Goal: Information Seeking & Learning: Find specific fact

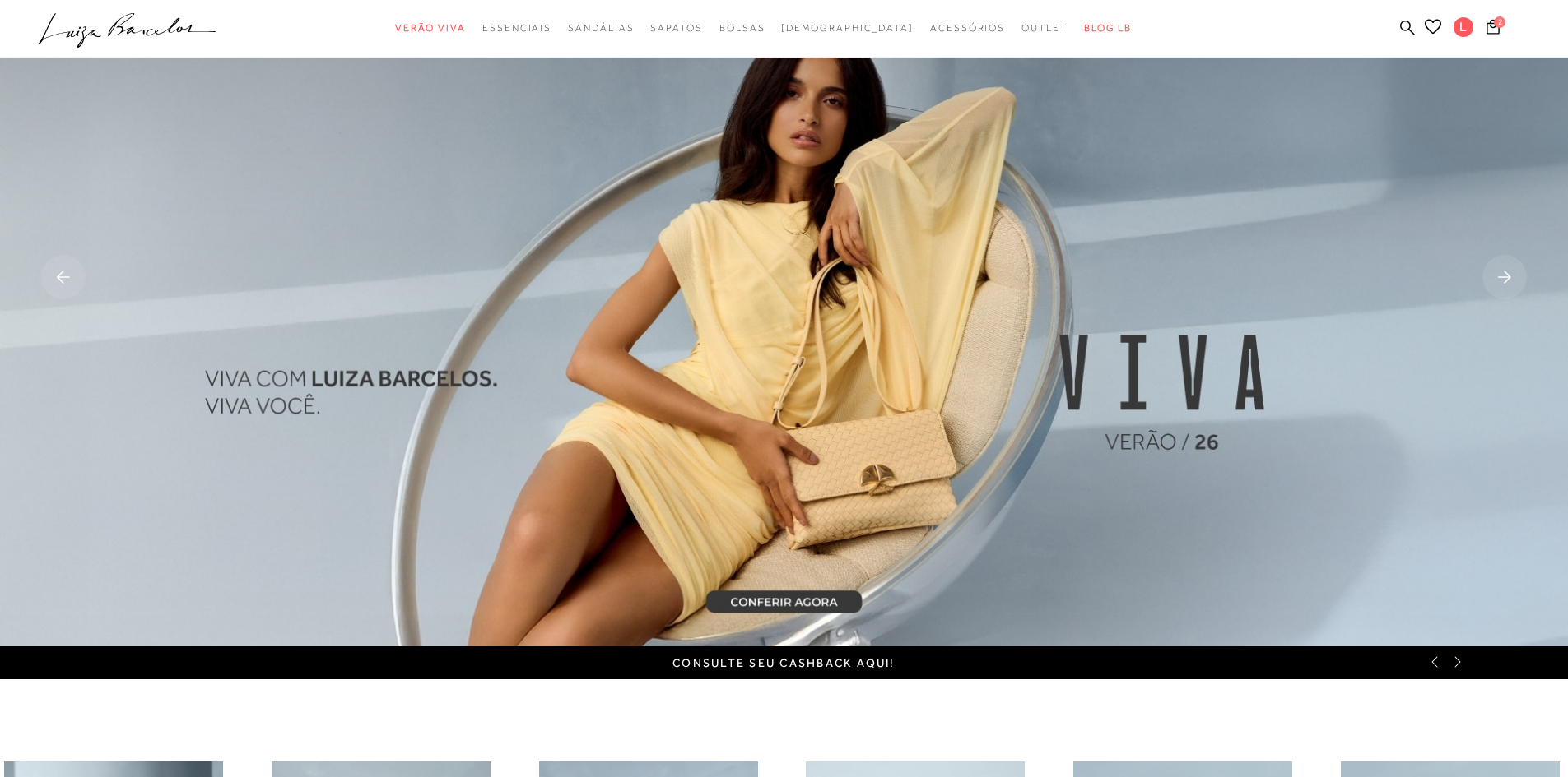
click at [1457, 662] on icon at bounding box center [1457, 662] width 13 height 13
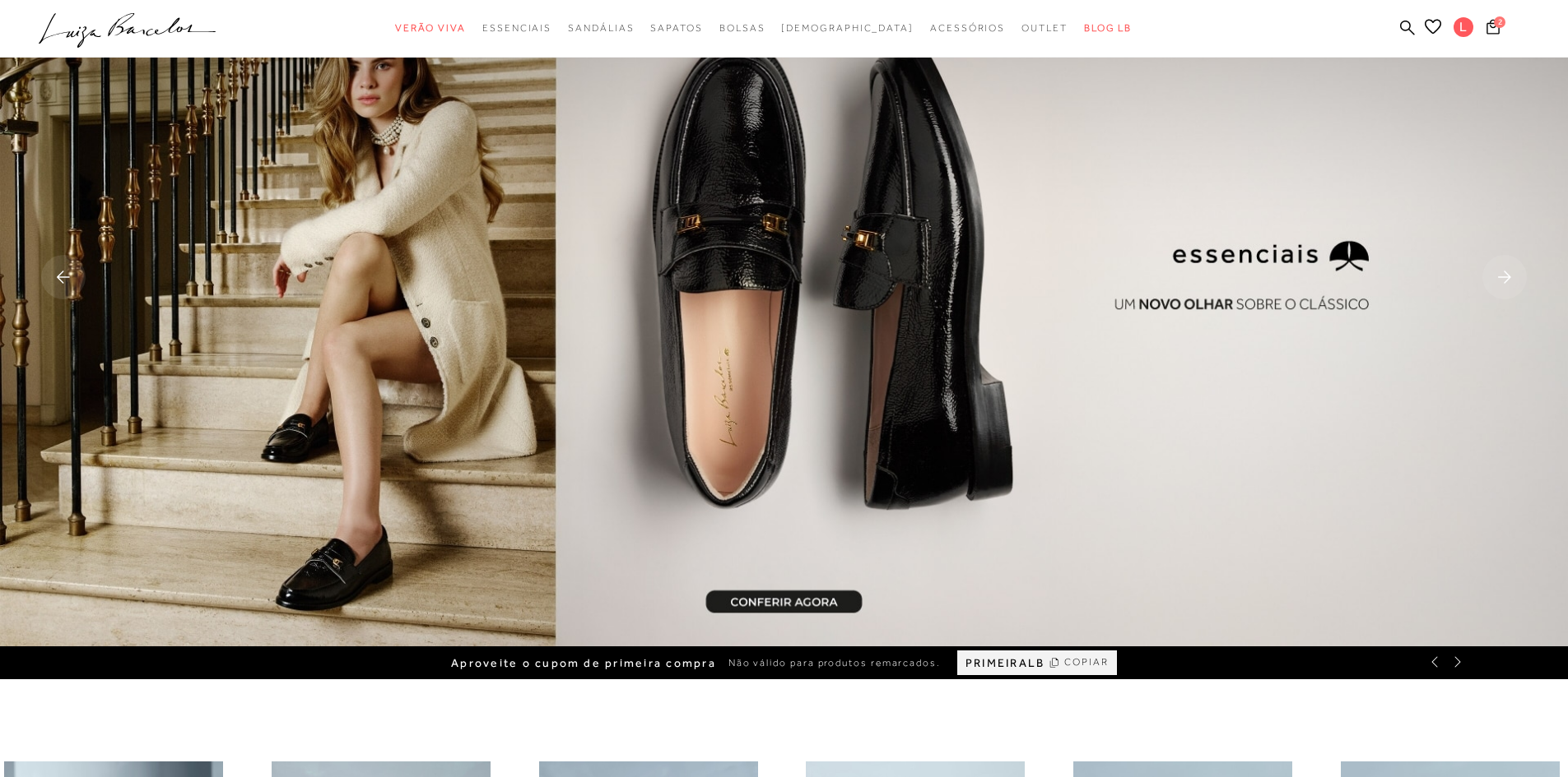
click at [1457, 662] on icon at bounding box center [1457, 662] width 13 height 13
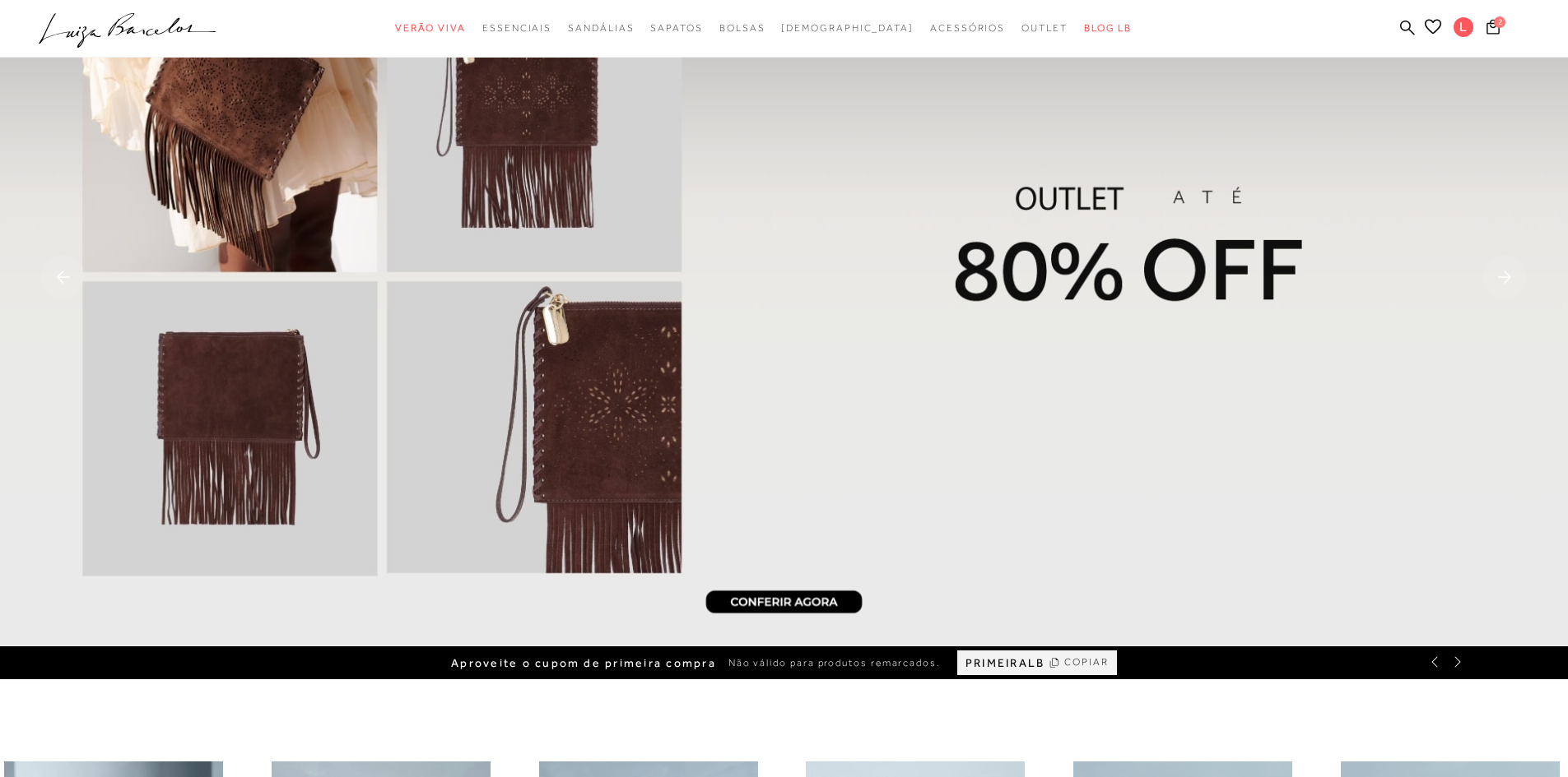
click at [1451, 667] on icon at bounding box center [1457, 662] width 13 height 13
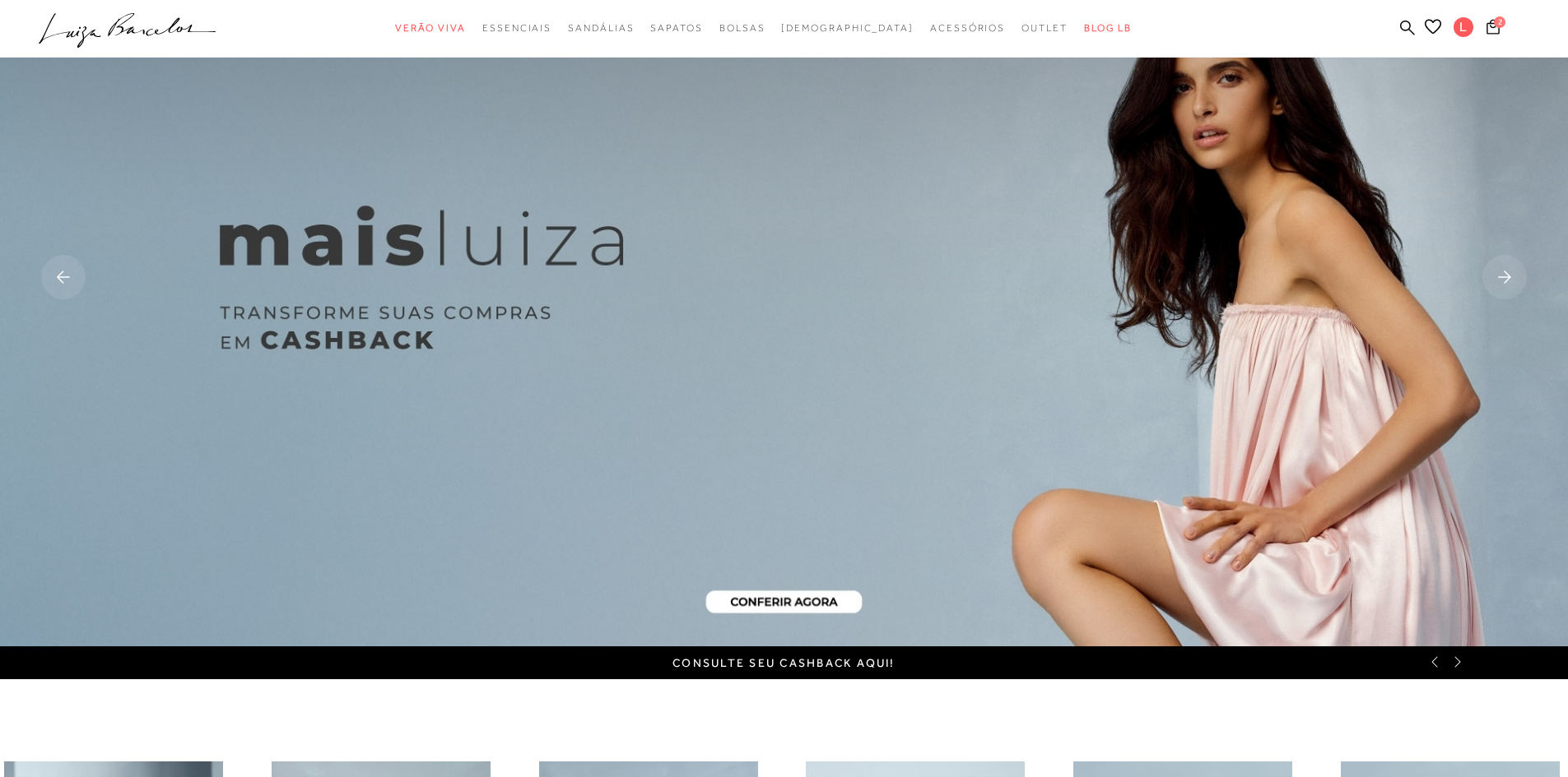
click at [834, 665] on link "Consulte seu cashback aqui!" at bounding box center [784, 663] width 223 height 13
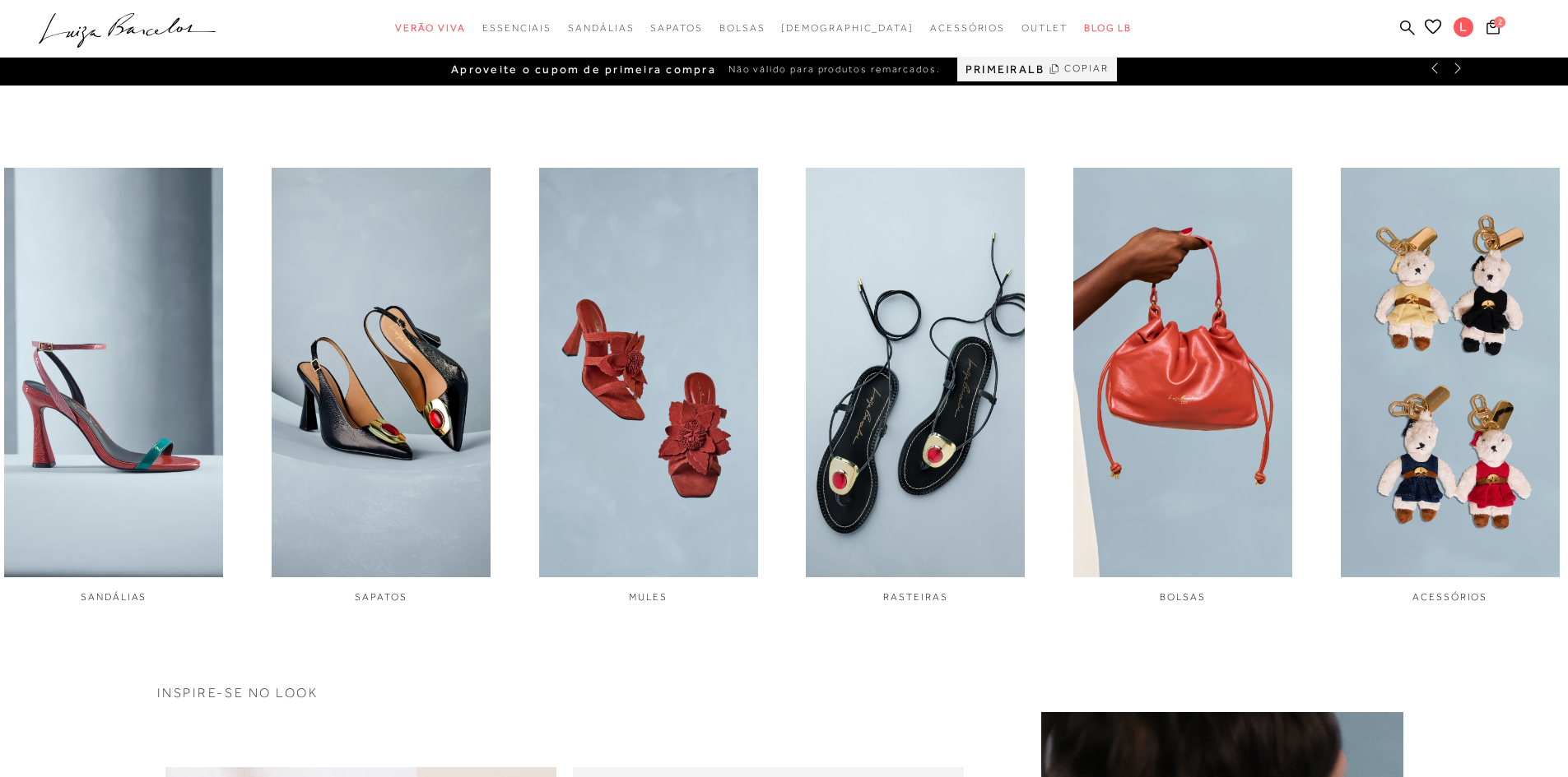
scroll to position [746, 0]
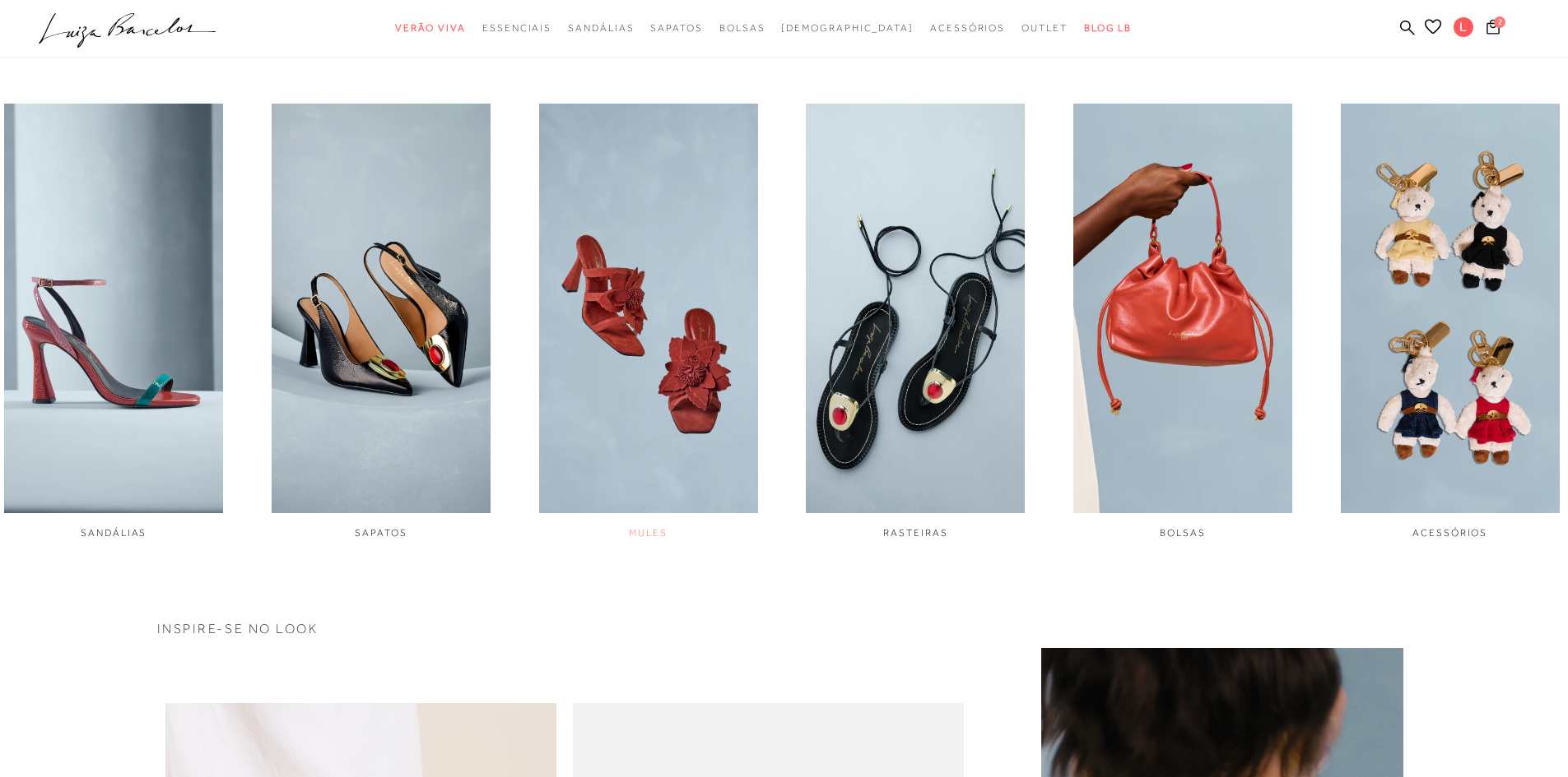
drag, startPoint x: 1464, startPoint y: 80, endPoint x: 711, endPoint y: 343, distance: 797.6
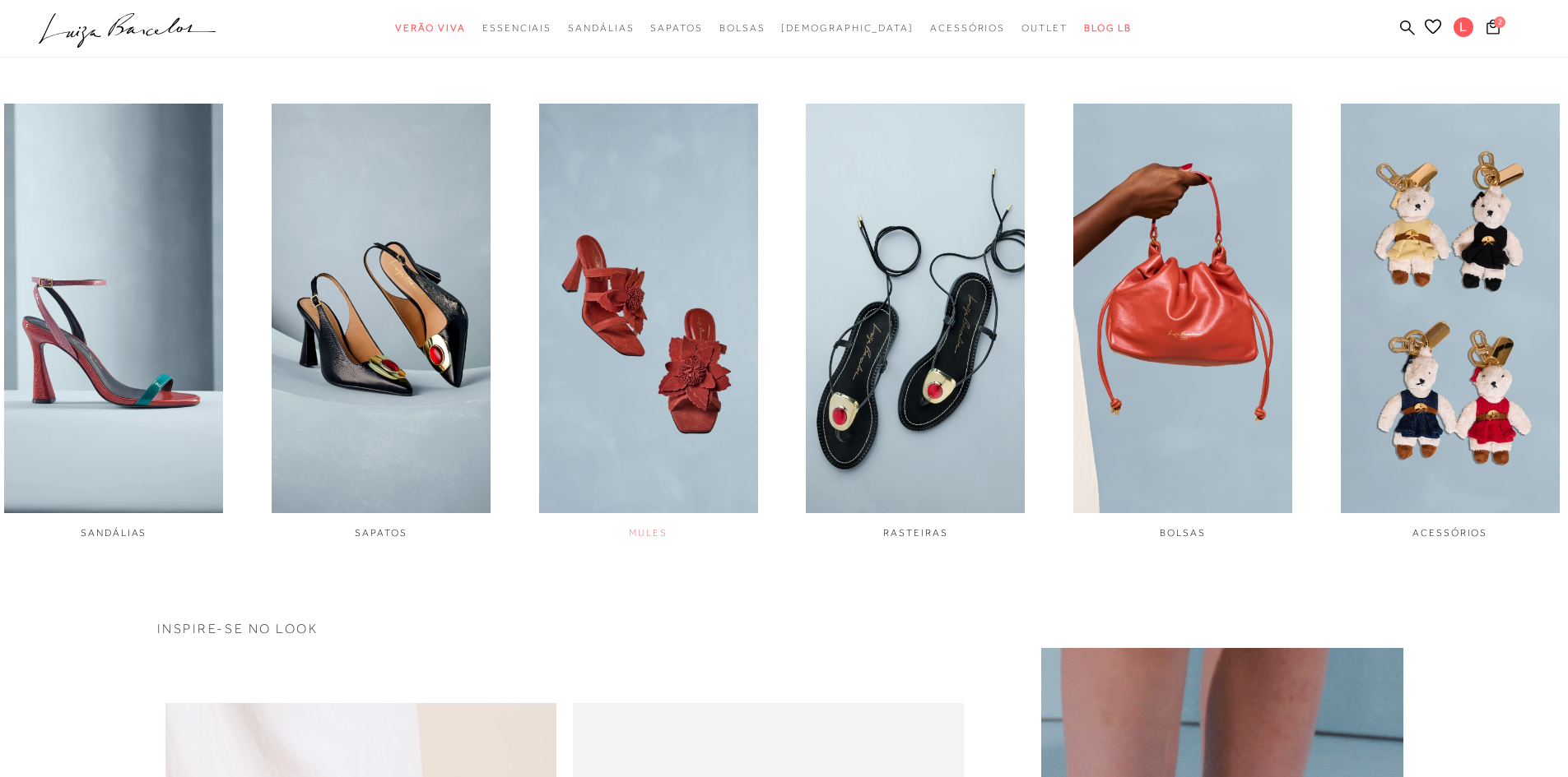
click at [0, 0] on link "Minha Conta" at bounding box center [0, 0] width 0 height 0
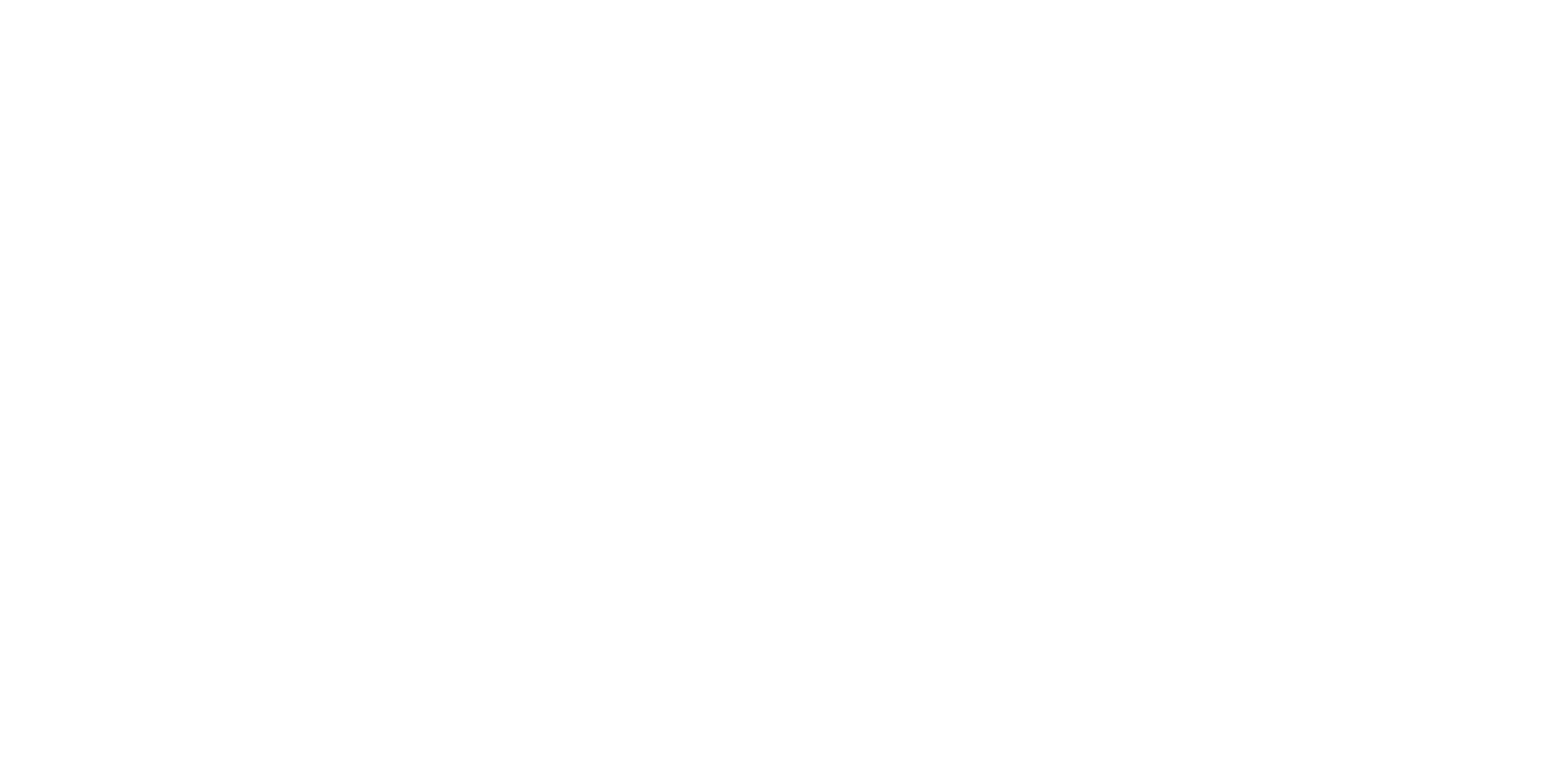
scroll to position [1, 0]
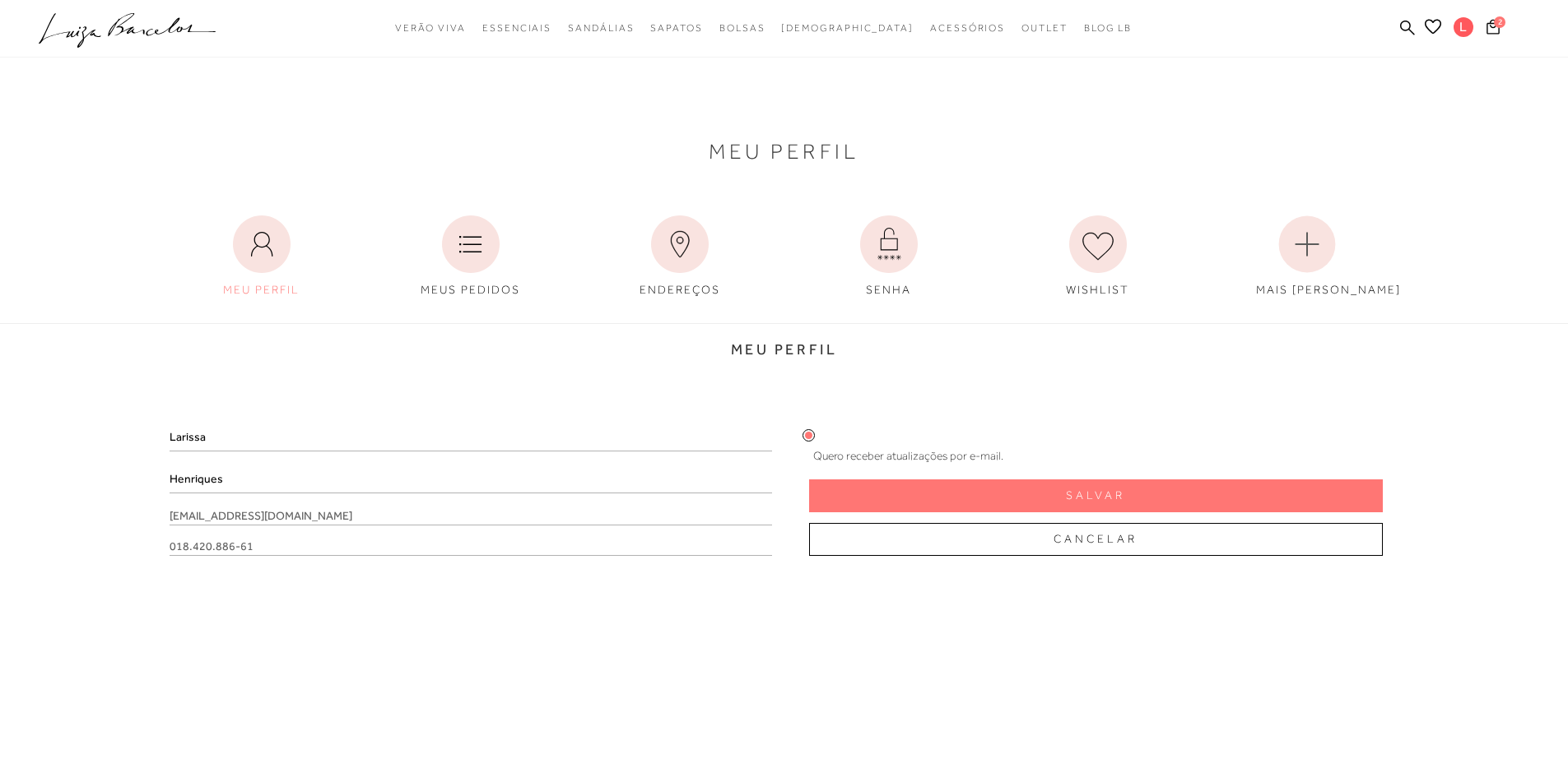
click at [142, 11] on div at bounding box center [784, 29] width 1568 height 58
click at [127, 37] on icon ".a{fill-rule:evenodd;}" at bounding box center [127, 31] width 178 height 35
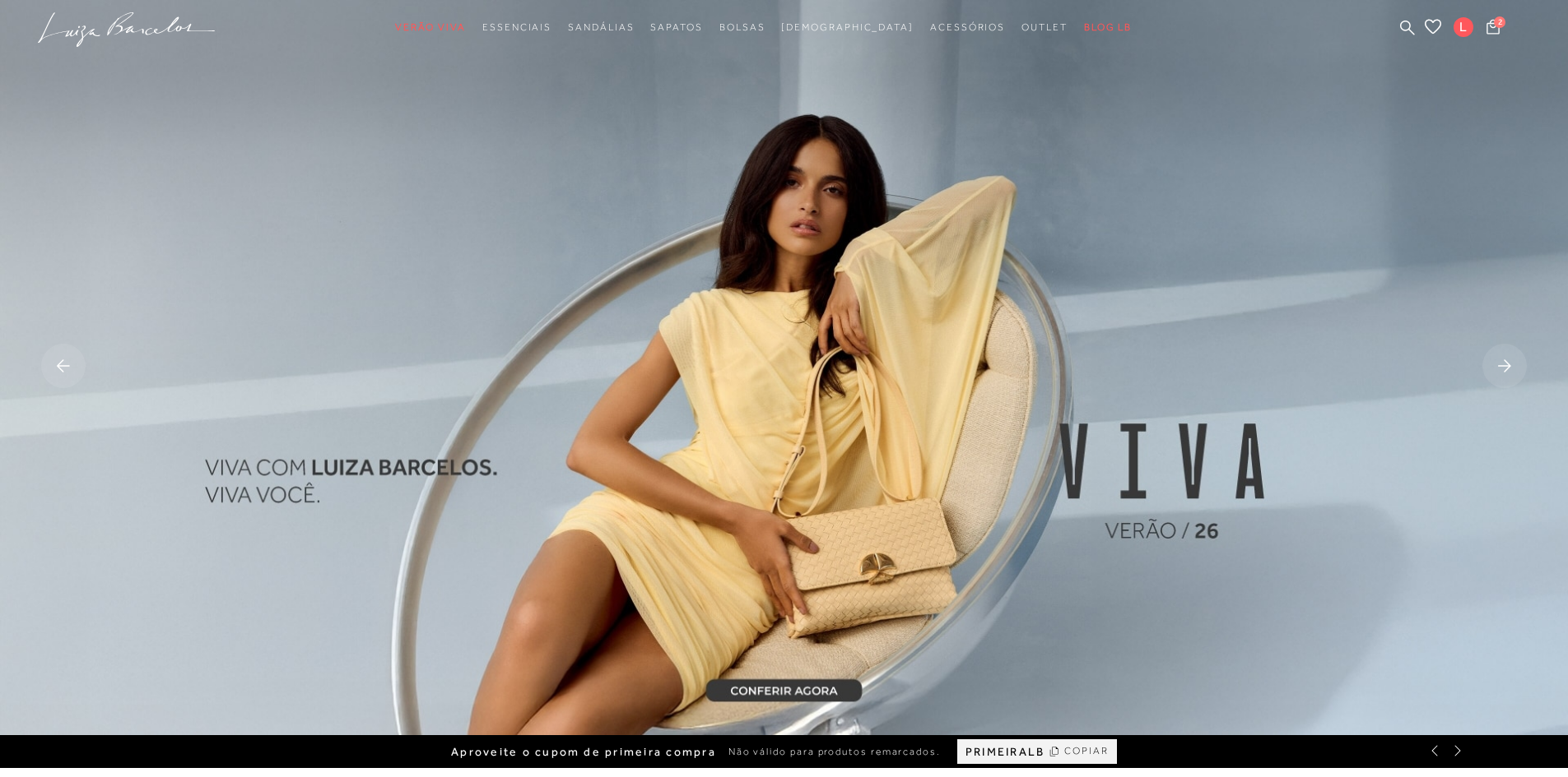
click at [1503, 357] on rect at bounding box center [1504, 365] width 45 height 44
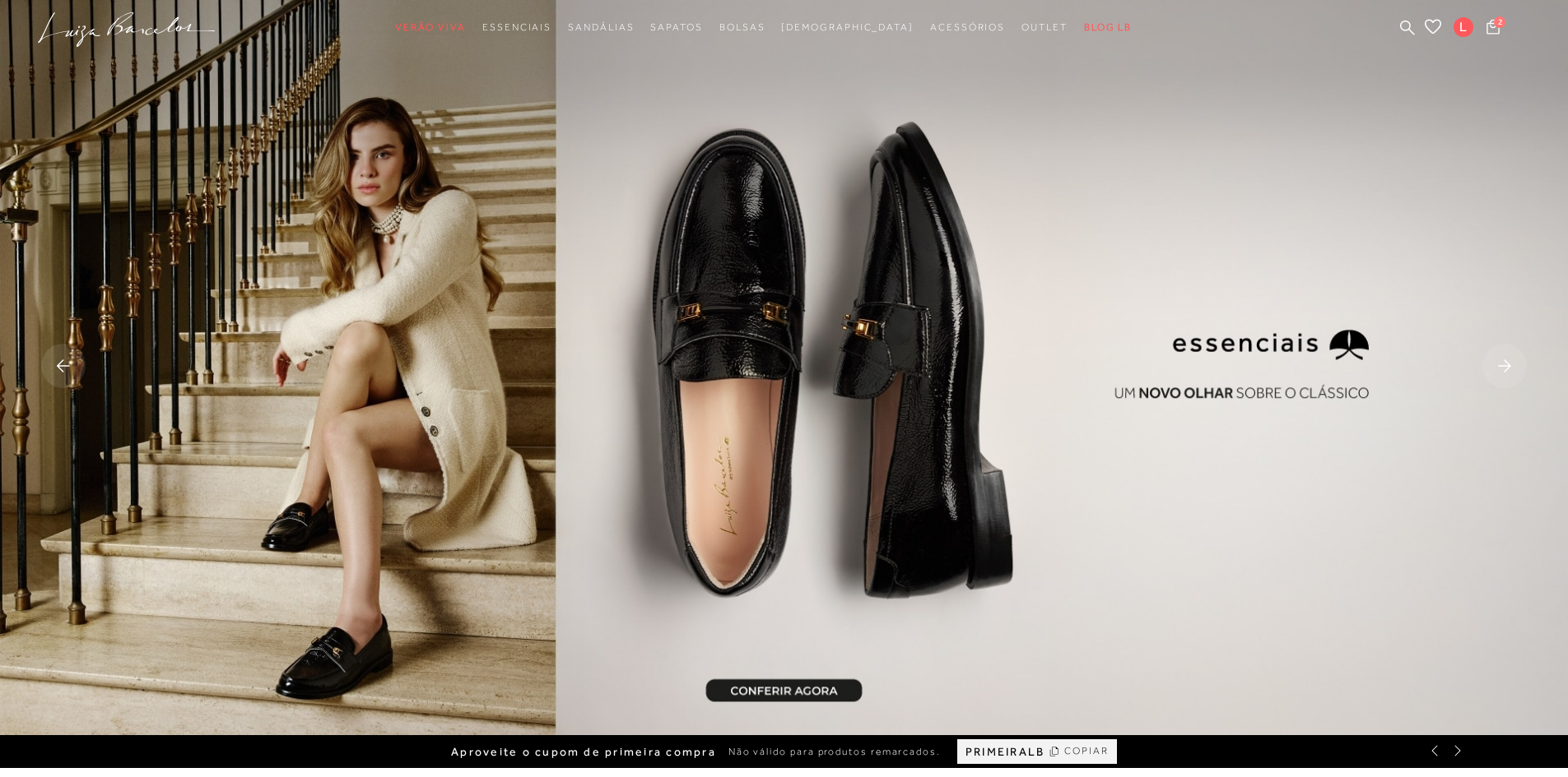
click at [1503, 357] on rect at bounding box center [1504, 365] width 45 height 44
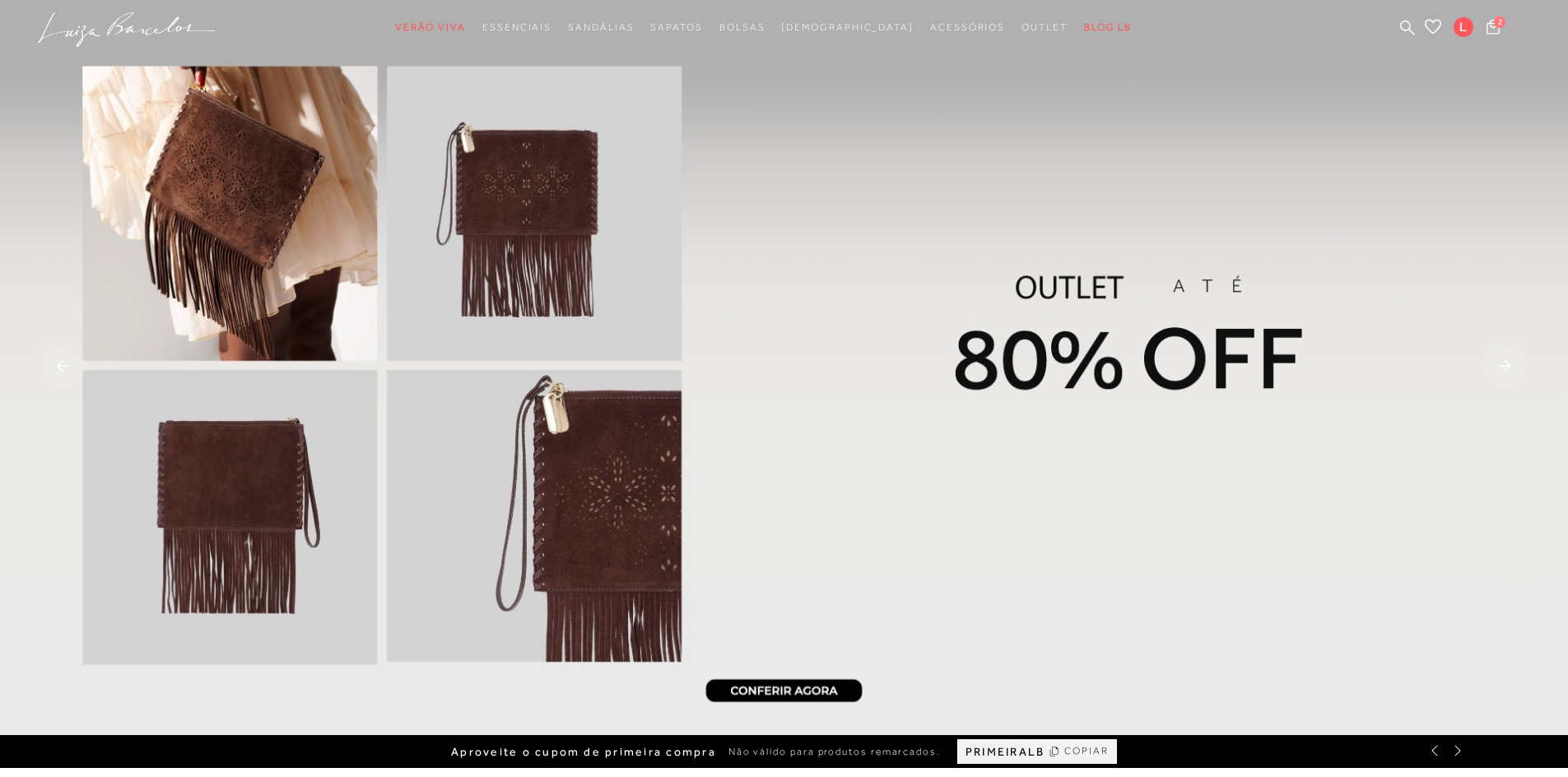
click at [1503, 357] on rect at bounding box center [1504, 365] width 45 height 44
click at [1505, 368] on rect at bounding box center [1504, 365] width 45 height 44
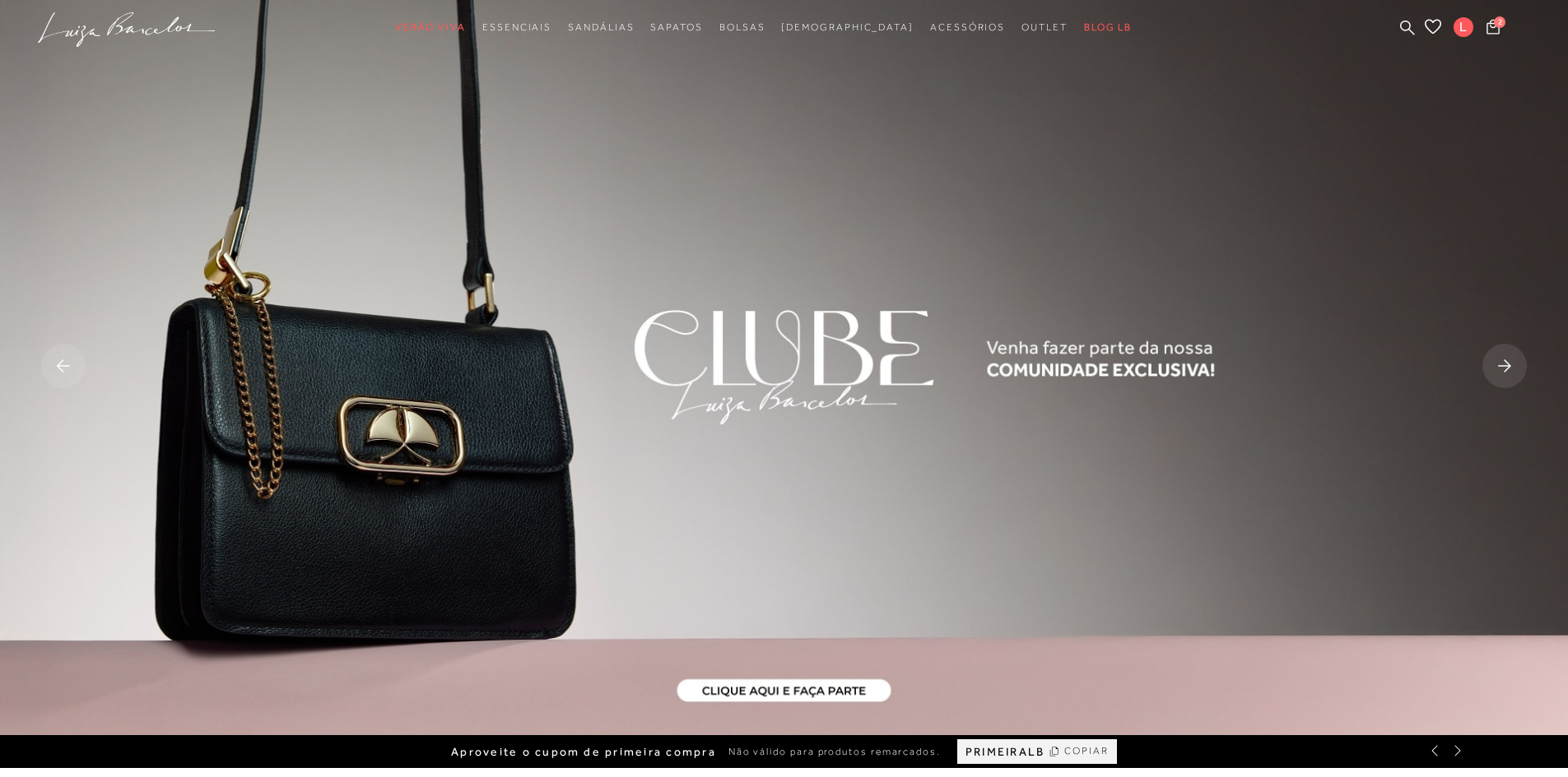
click at [1505, 368] on rect at bounding box center [1504, 365] width 45 height 44
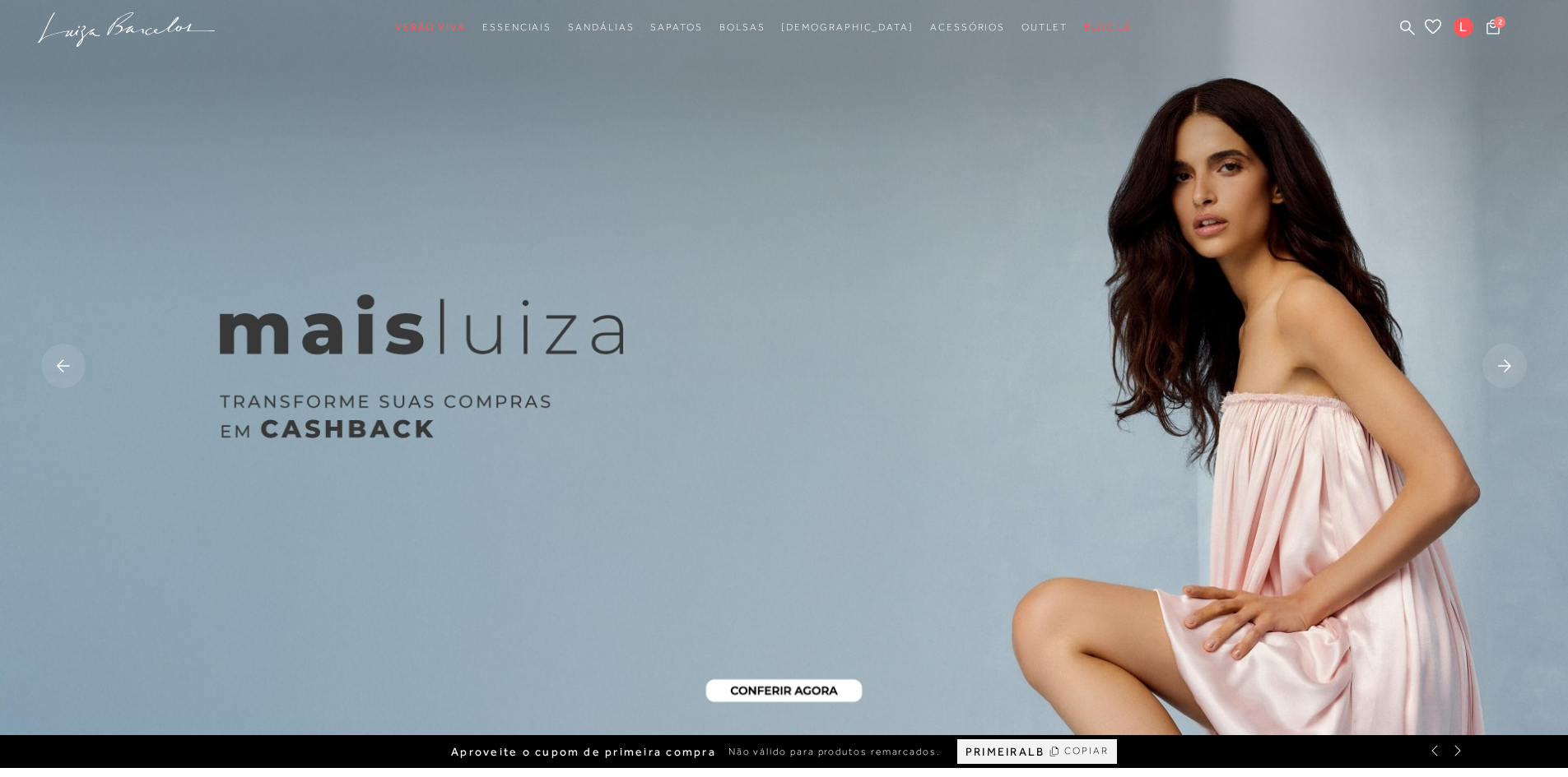
click at [1505, 368] on rect at bounding box center [1504, 365] width 45 height 44
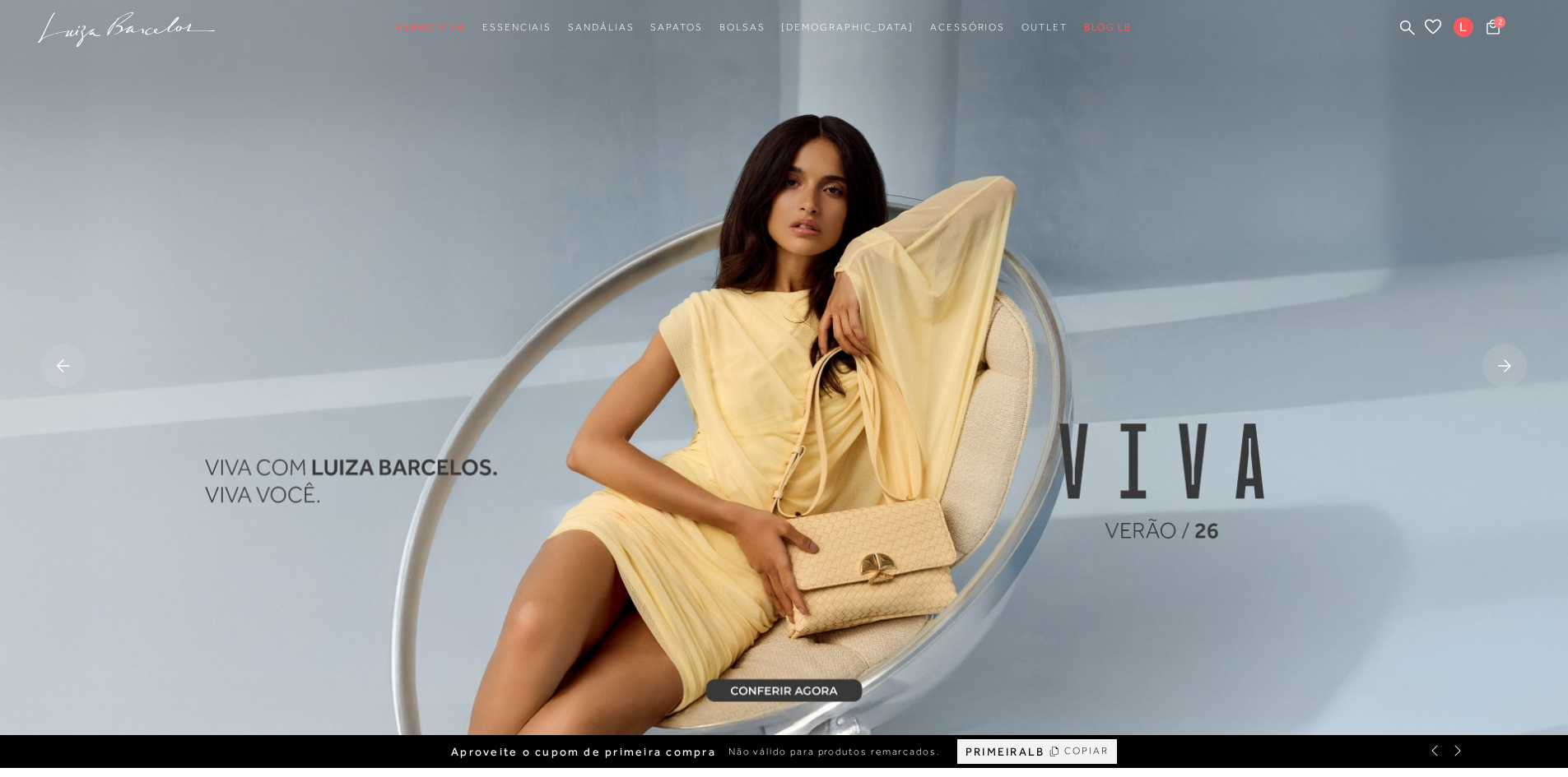
click at [1505, 368] on rect at bounding box center [1504, 365] width 45 height 44
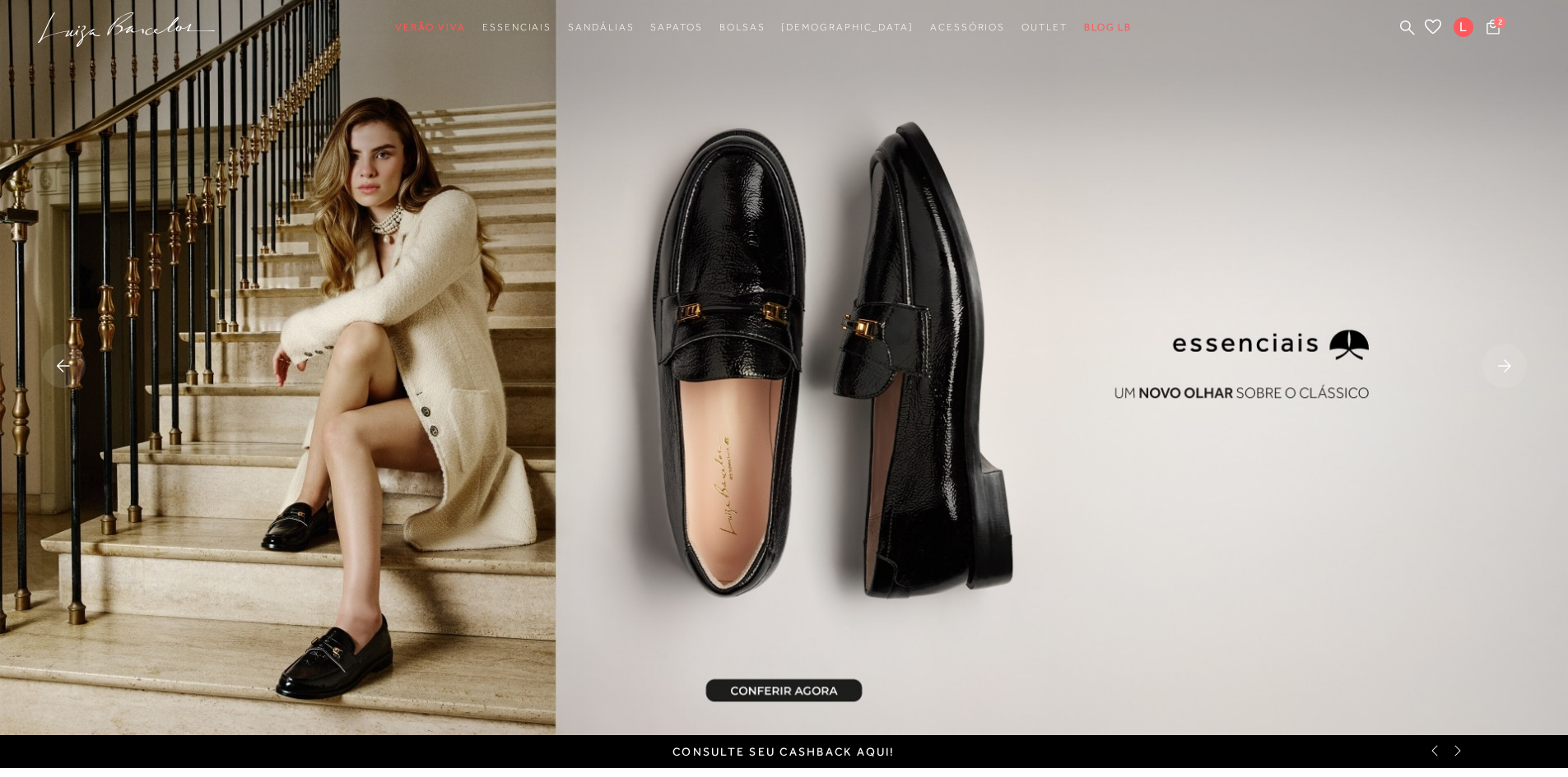
click at [1505, 368] on rect at bounding box center [1504, 365] width 45 height 44
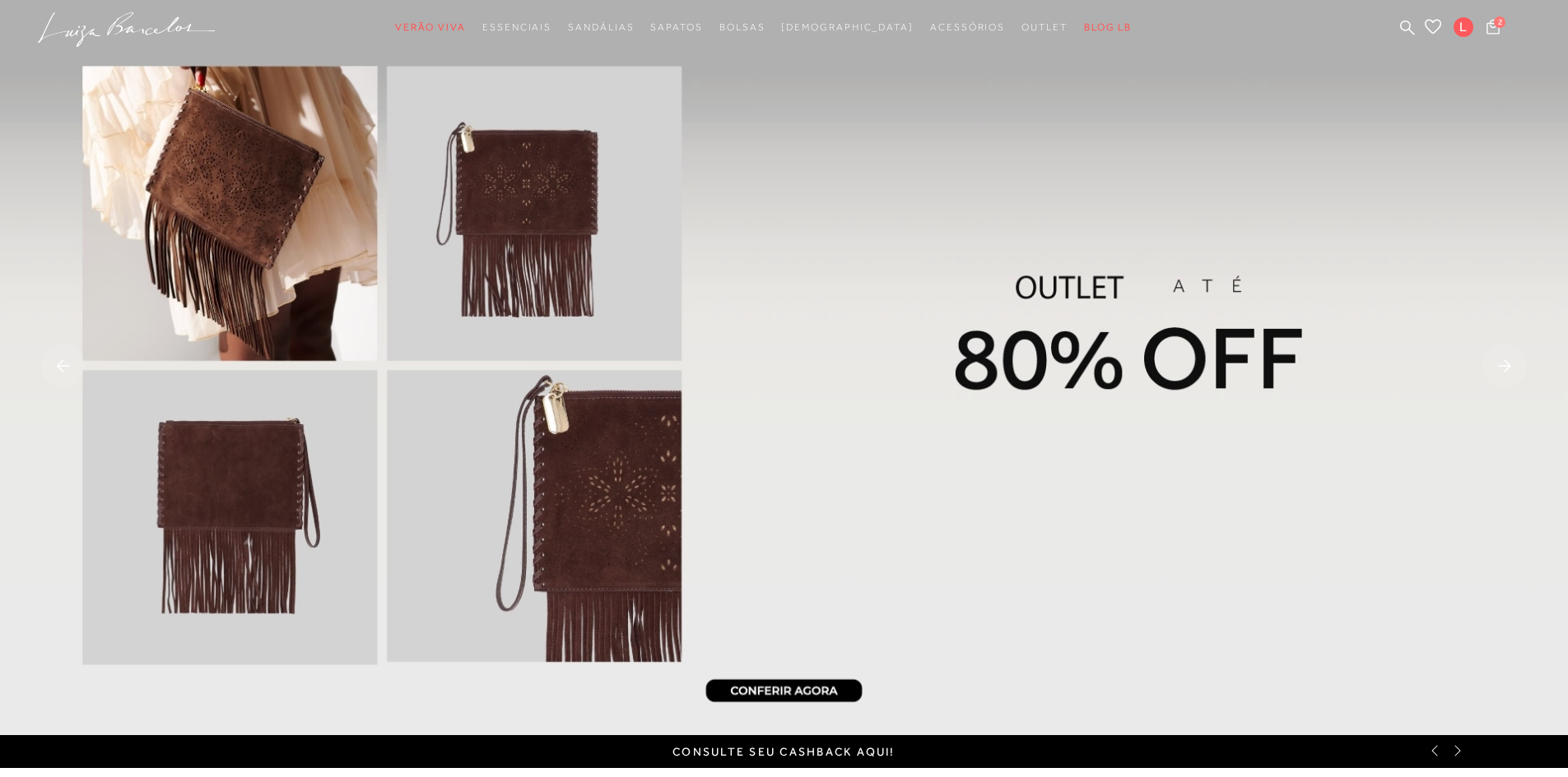
click at [1505, 368] on rect at bounding box center [1504, 365] width 45 height 44
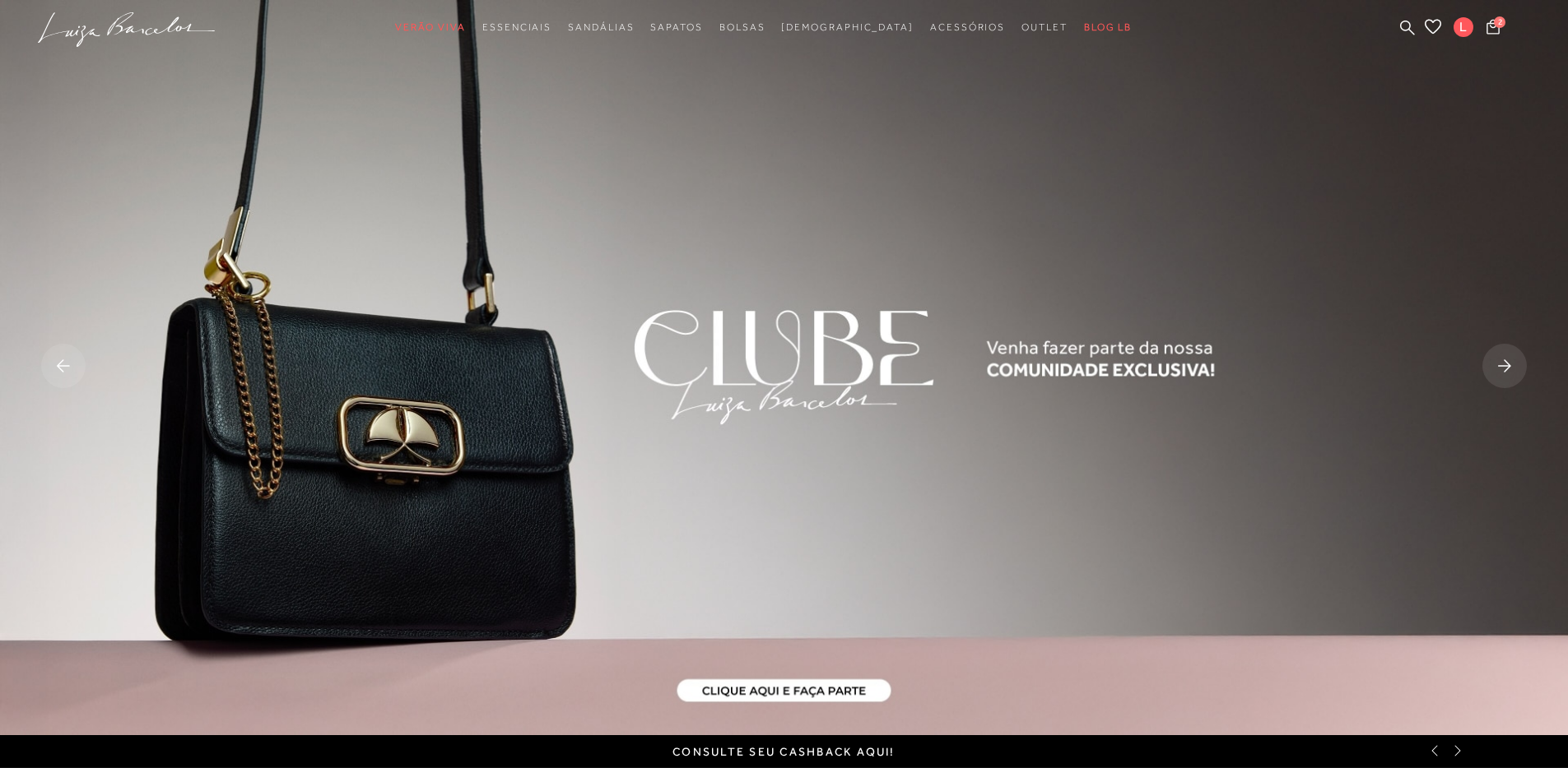
click at [1505, 368] on rect at bounding box center [1504, 365] width 45 height 44
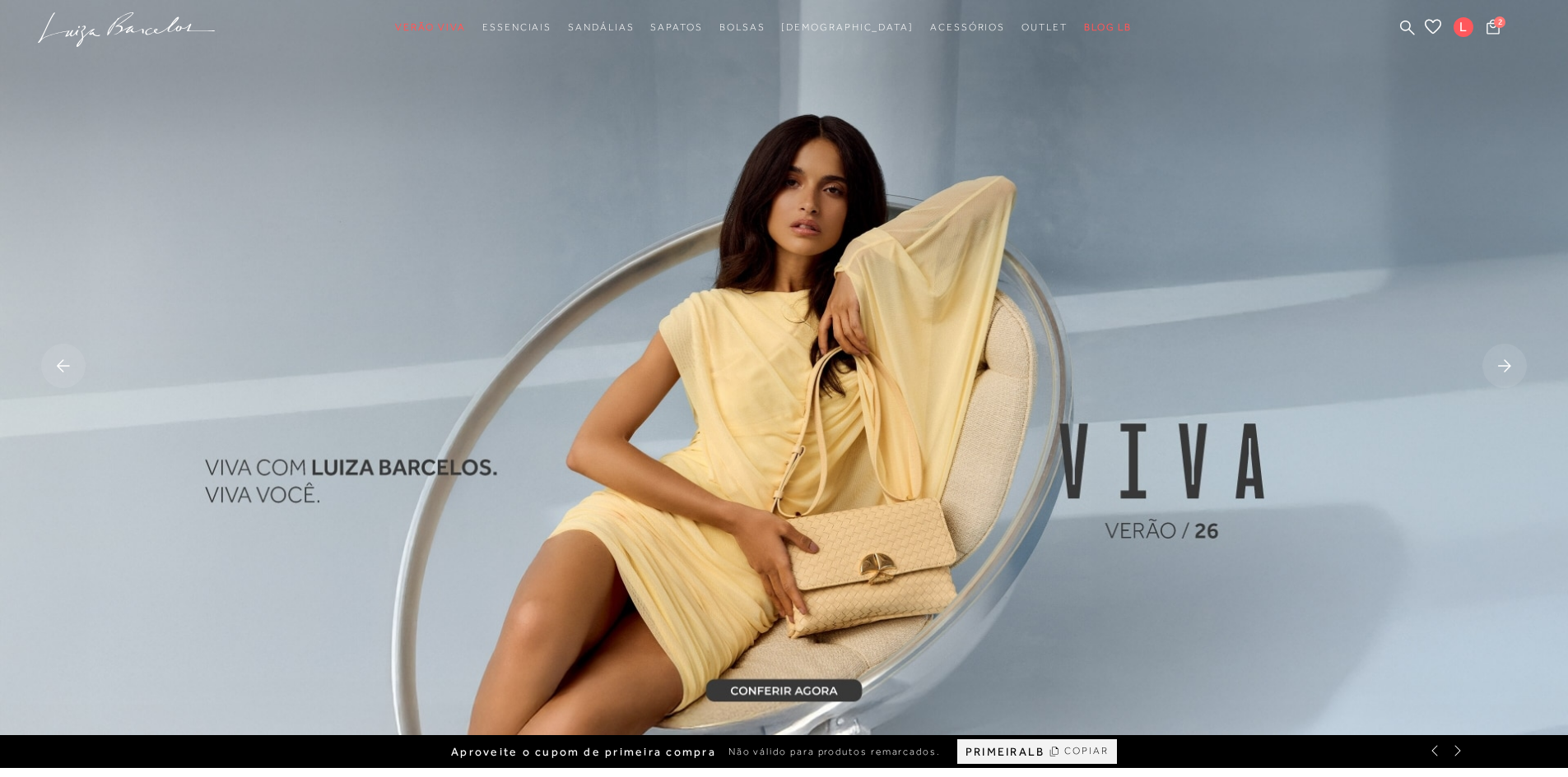
click at [1505, 368] on rect at bounding box center [1504, 365] width 45 height 44
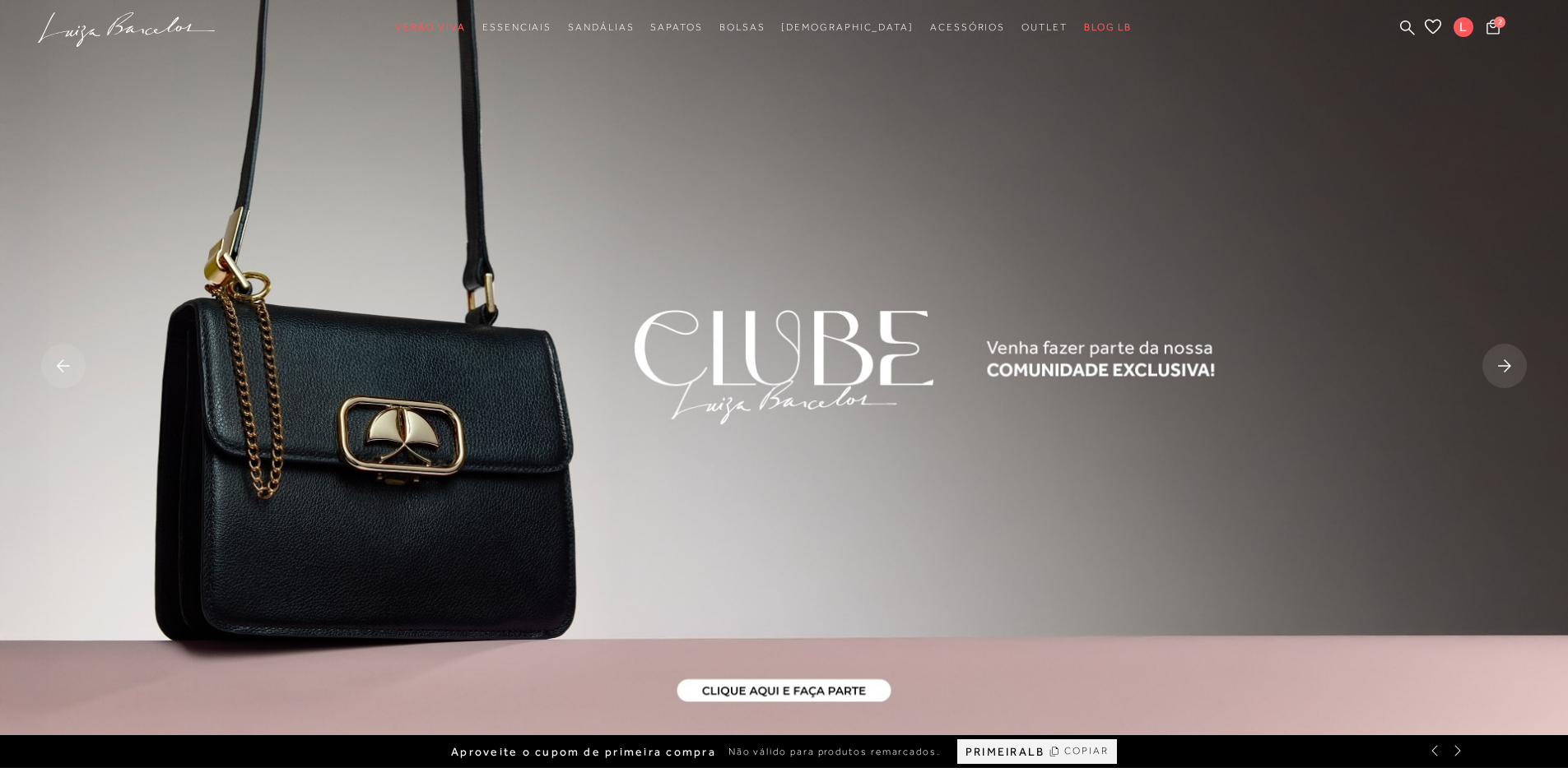
click at [1514, 355] on rect at bounding box center [1504, 365] width 45 height 44
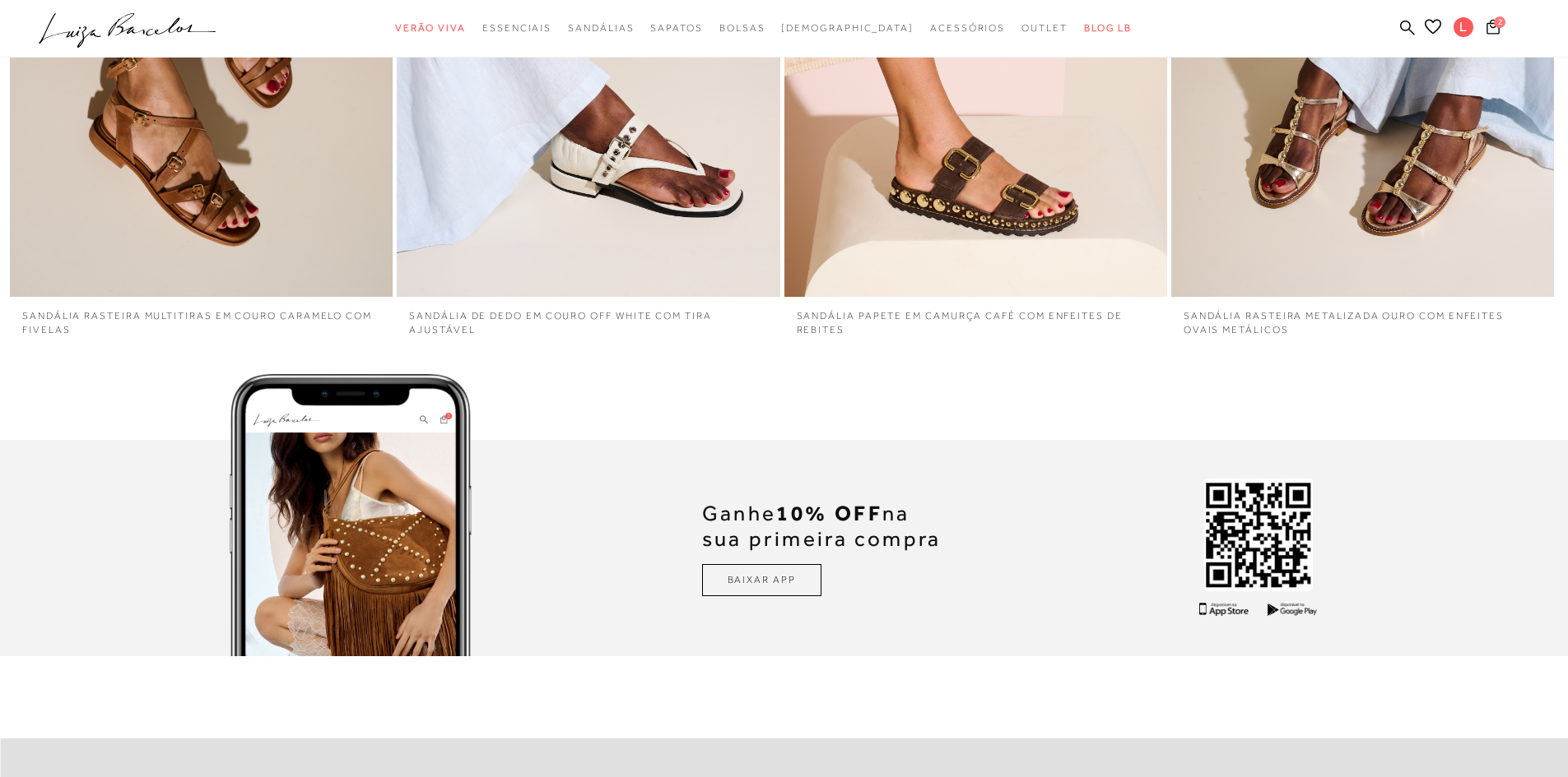
scroll to position [4863, 0]
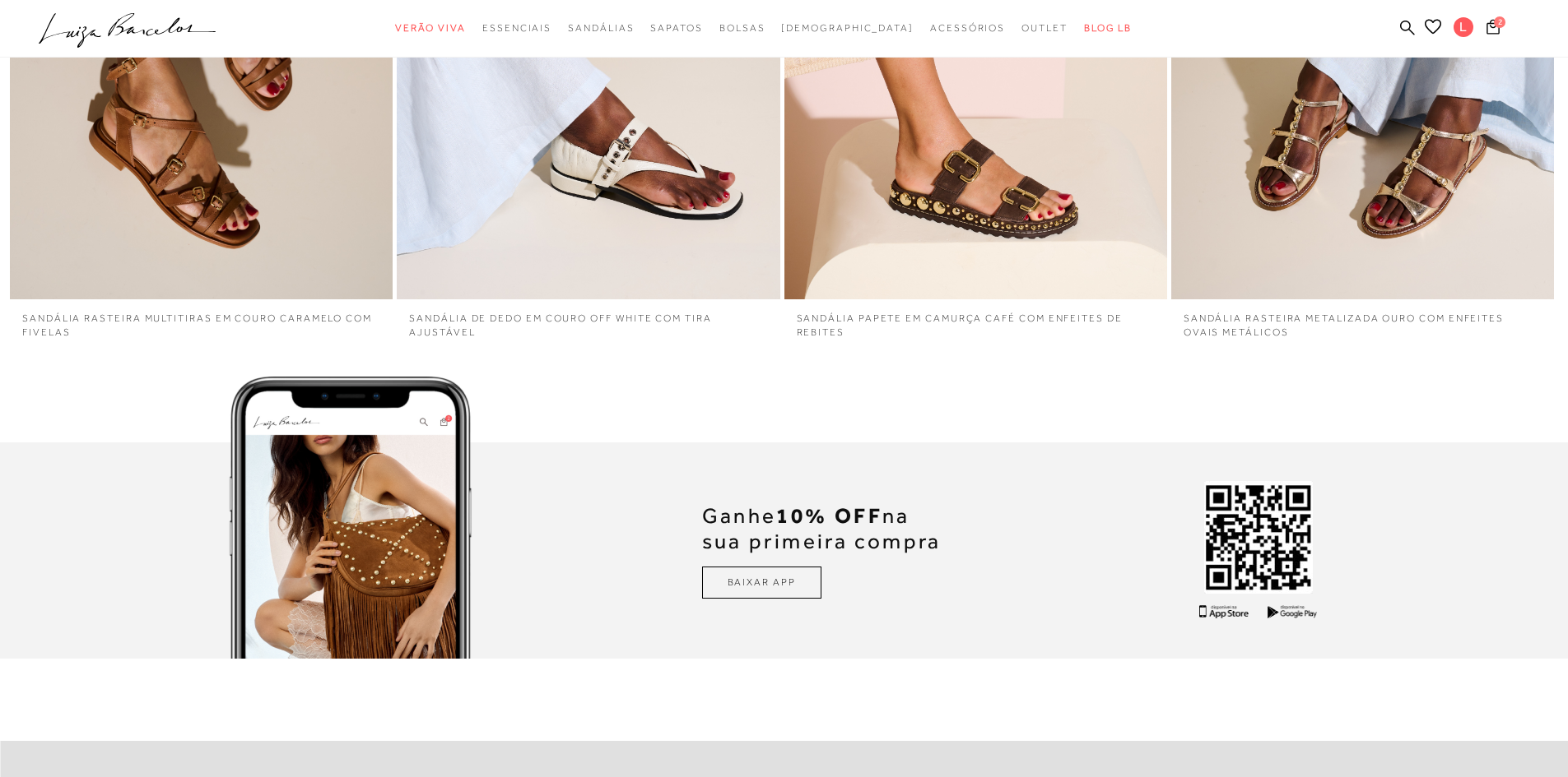
drag, startPoint x: 217, startPoint y: 18, endPoint x: 207, endPoint y: 15, distance: 10.4
click at [207, 15] on icon ".a{fill-rule:evenodd;}" at bounding box center [127, 31] width 178 height 35
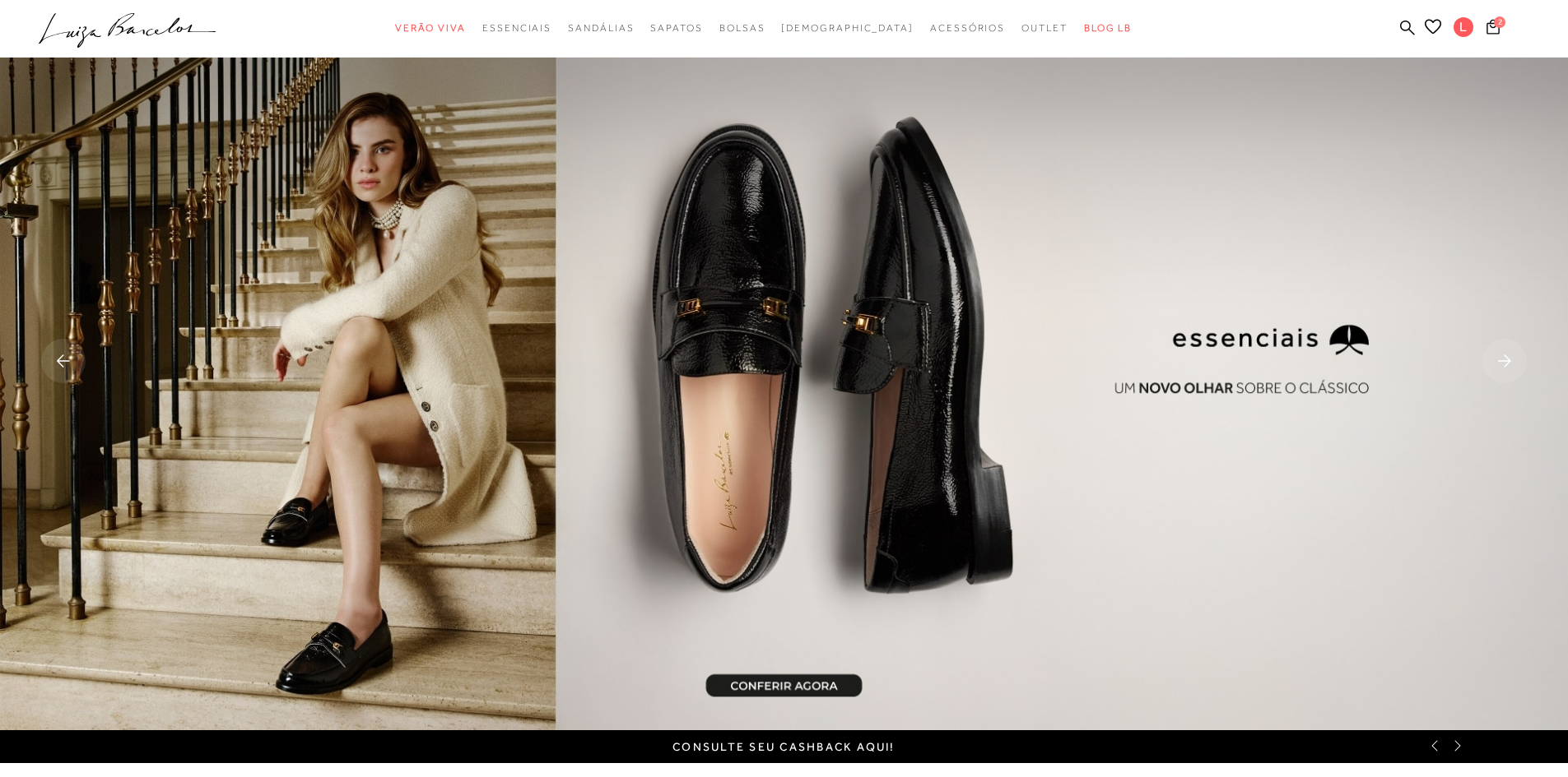
scroll to position [0, 0]
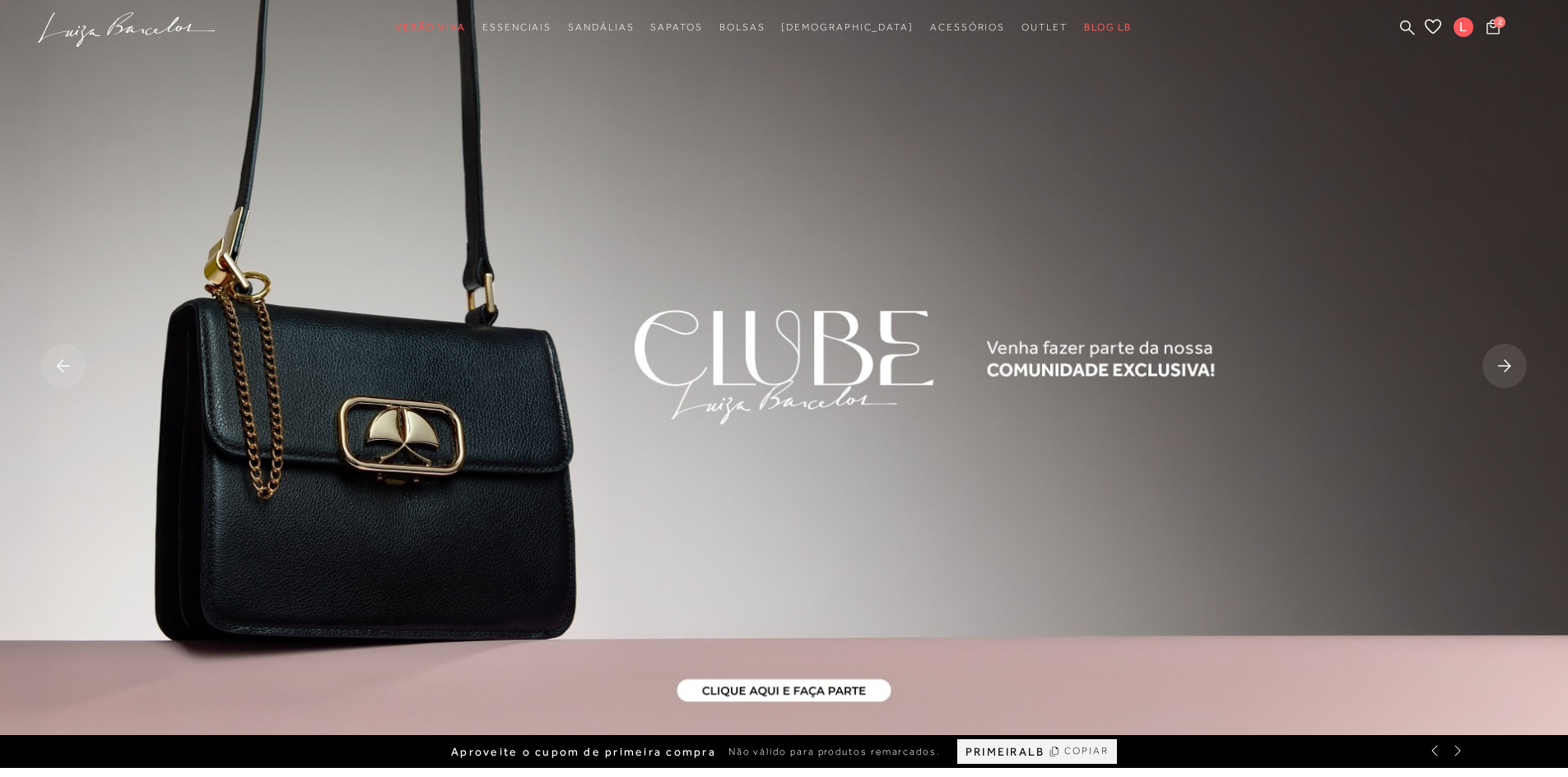
click at [1461, 762] on div "Aproveite o cupom de primeira compra Não válido para produtos remarcados. PRIME…" at bounding box center [784, 752] width 1568 height 33
click at [1461, 758] on div "Aproveite o cupom de primeira compra Não válido para produtos remarcados. PRIME…" at bounding box center [784, 752] width 1568 height 33
click at [1437, 759] on div "Aproveite o cupom de primeira compra Não válido para produtos remarcados. PRIME…" at bounding box center [784, 752] width 1568 height 33
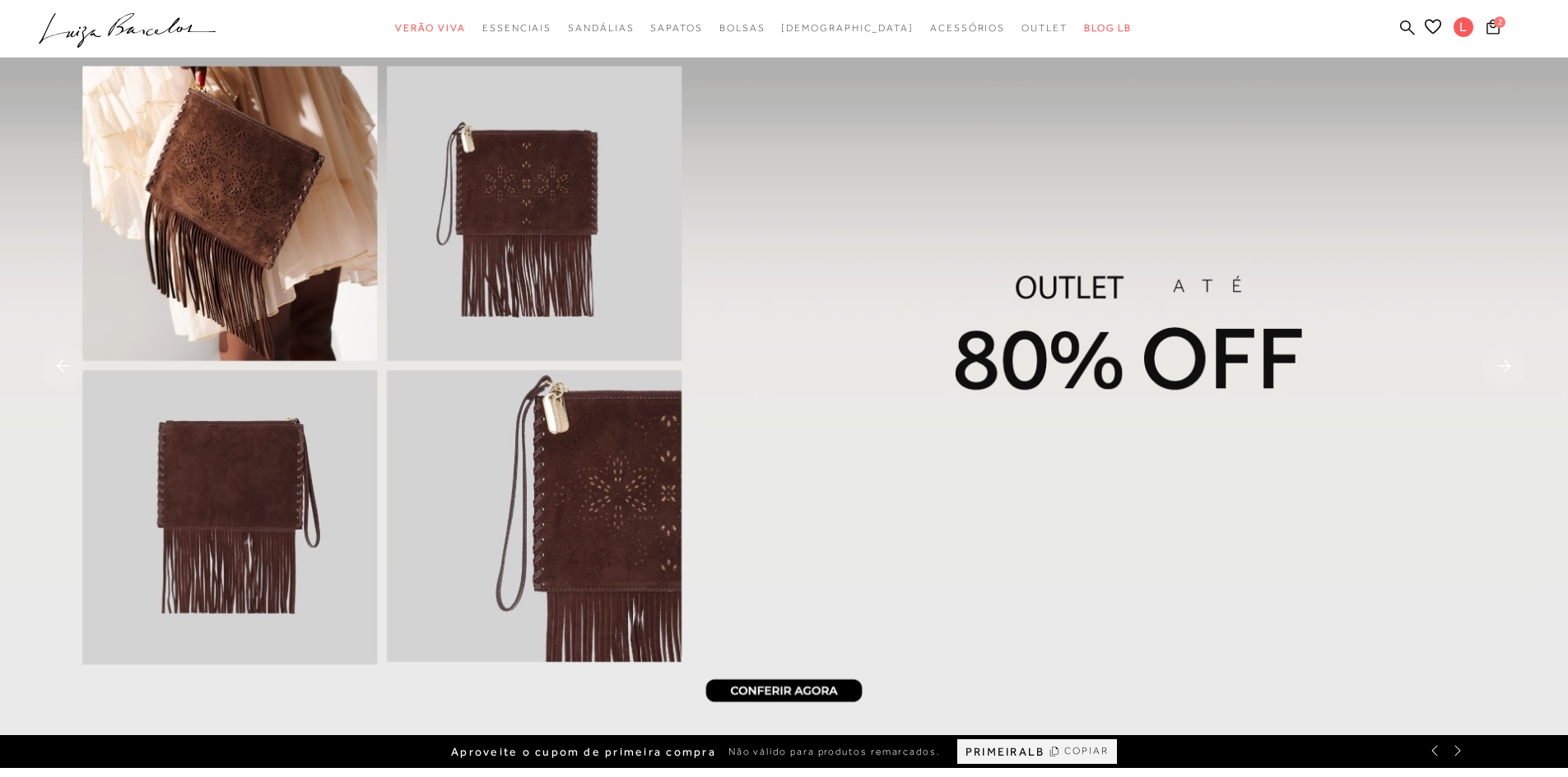
click at [121, 27] on icon at bounding box center [127, 24] width 37 height 23
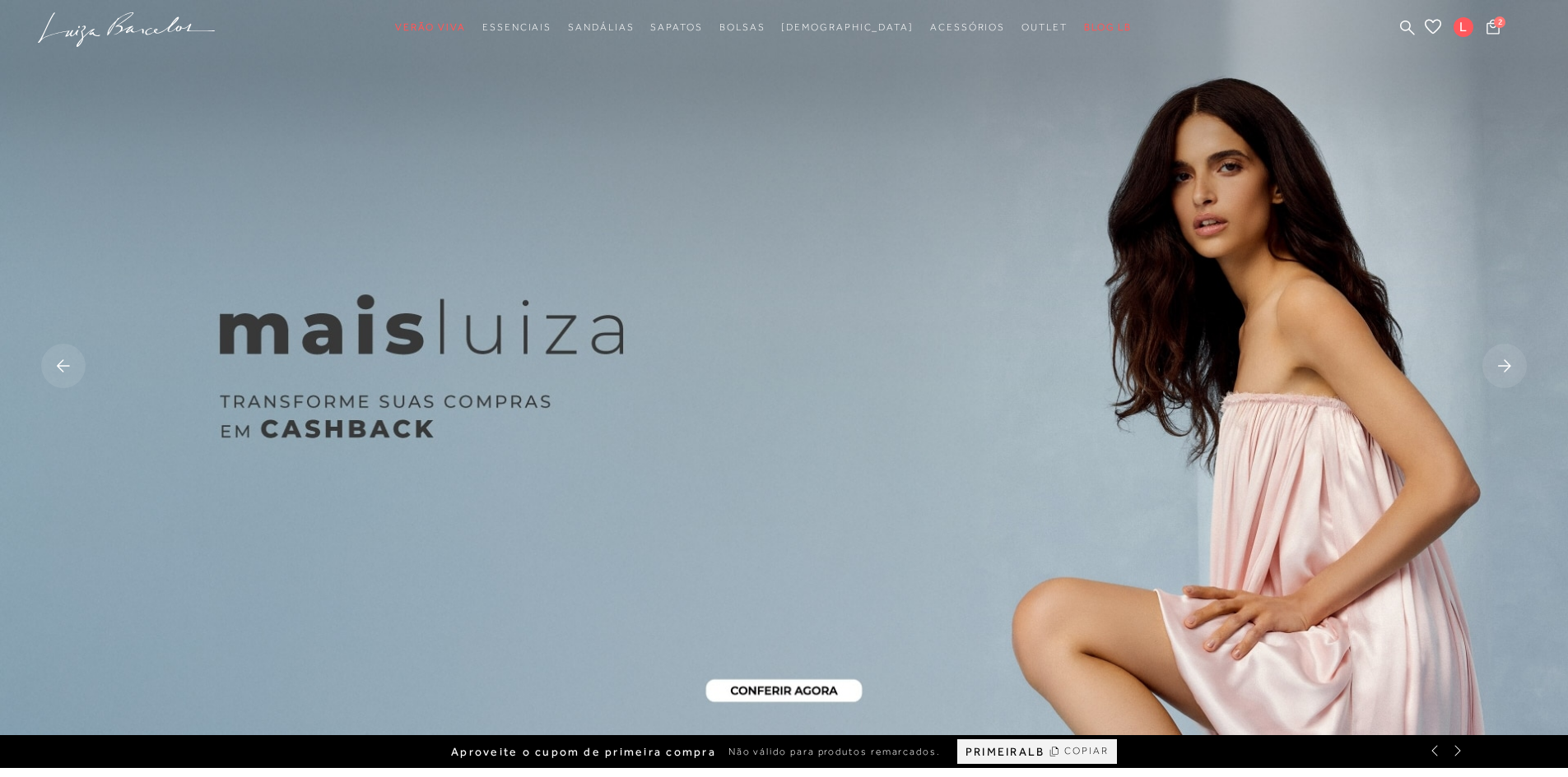
click at [1501, 361] on rect at bounding box center [1504, 365] width 45 height 44
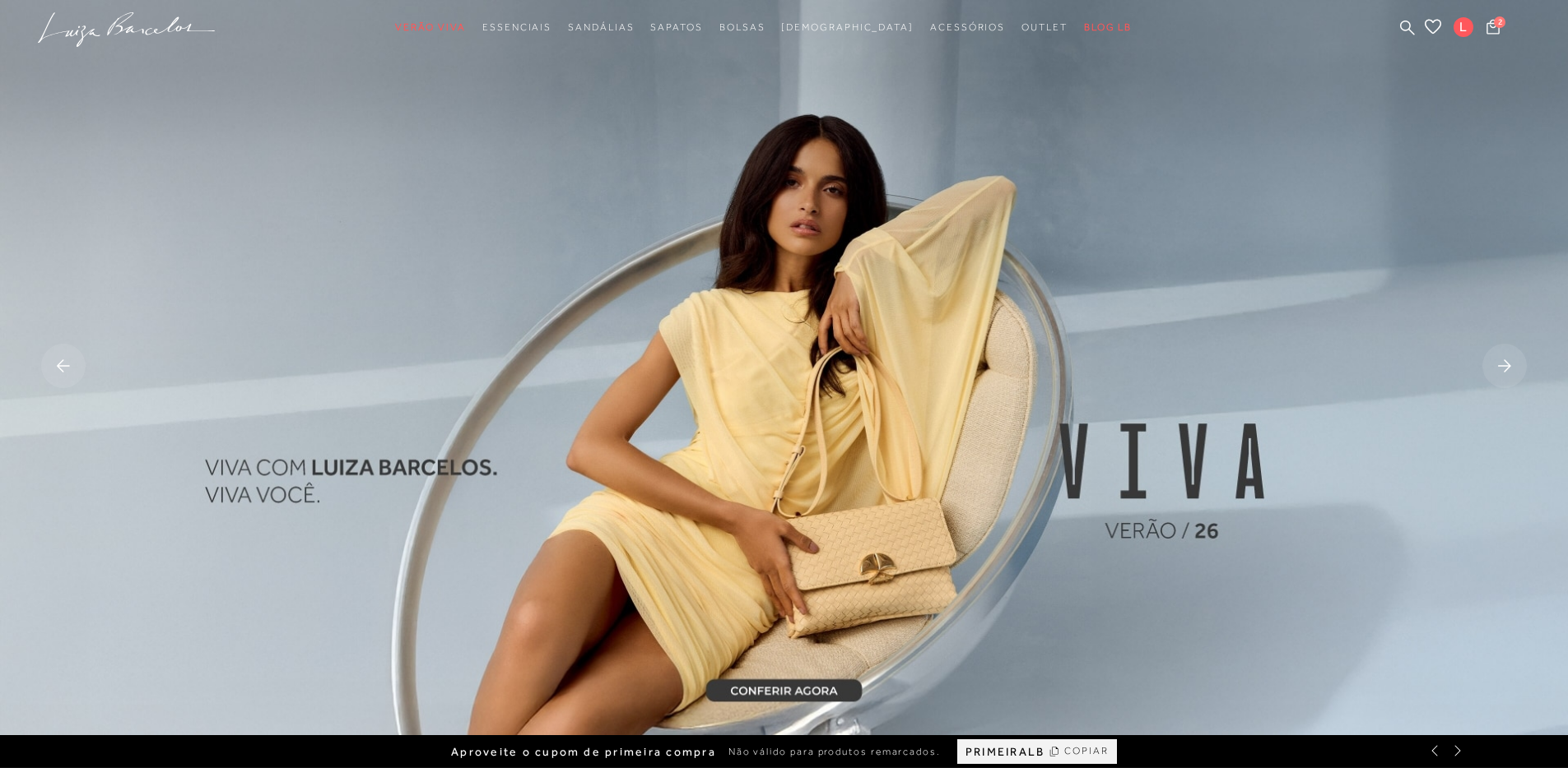
click at [1501, 361] on rect at bounding box center [1504, 365] width 45 height 44
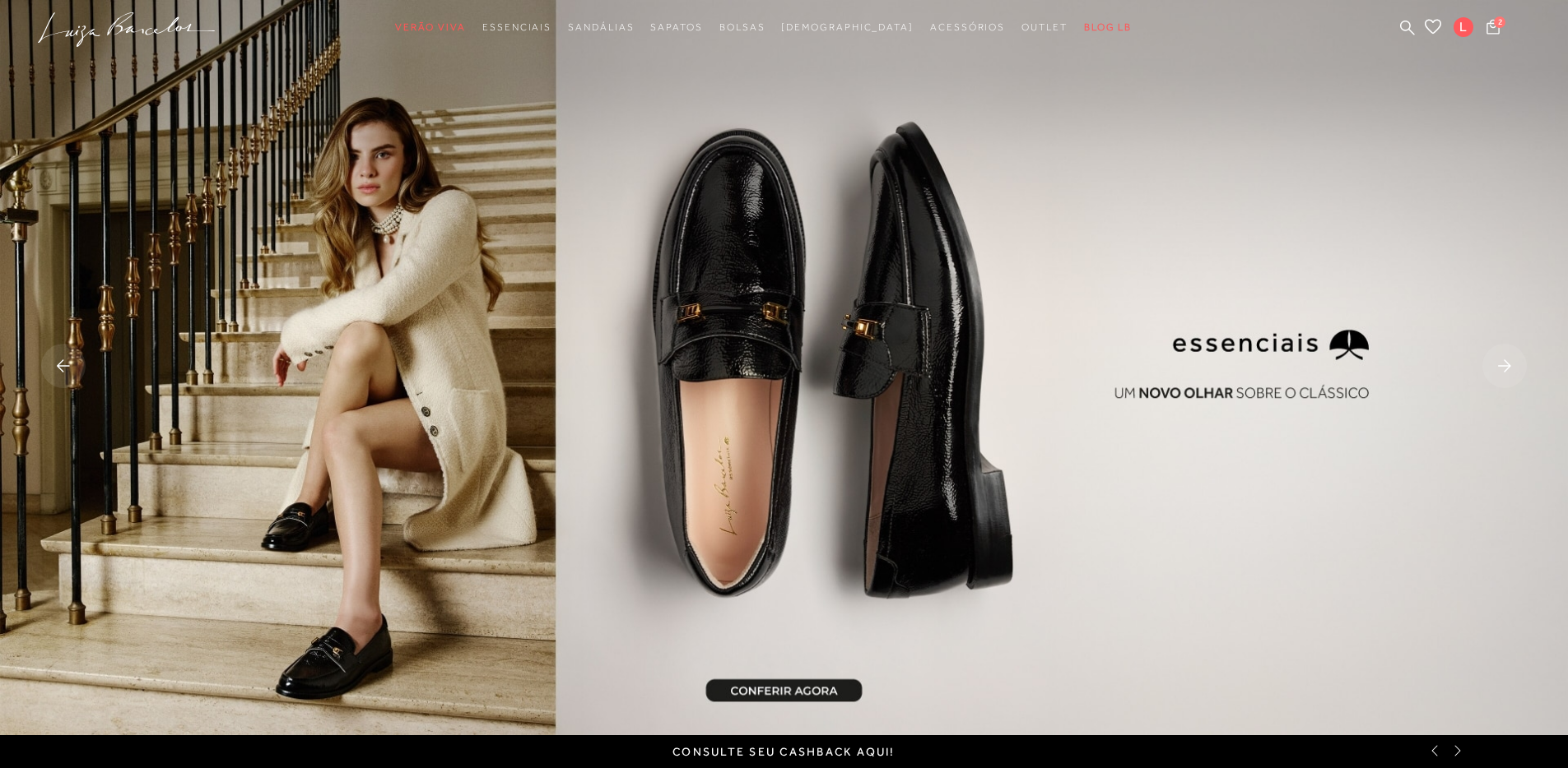
click at [1501, 361] on rect at bounding box center [1504, 365] width 45 height 44
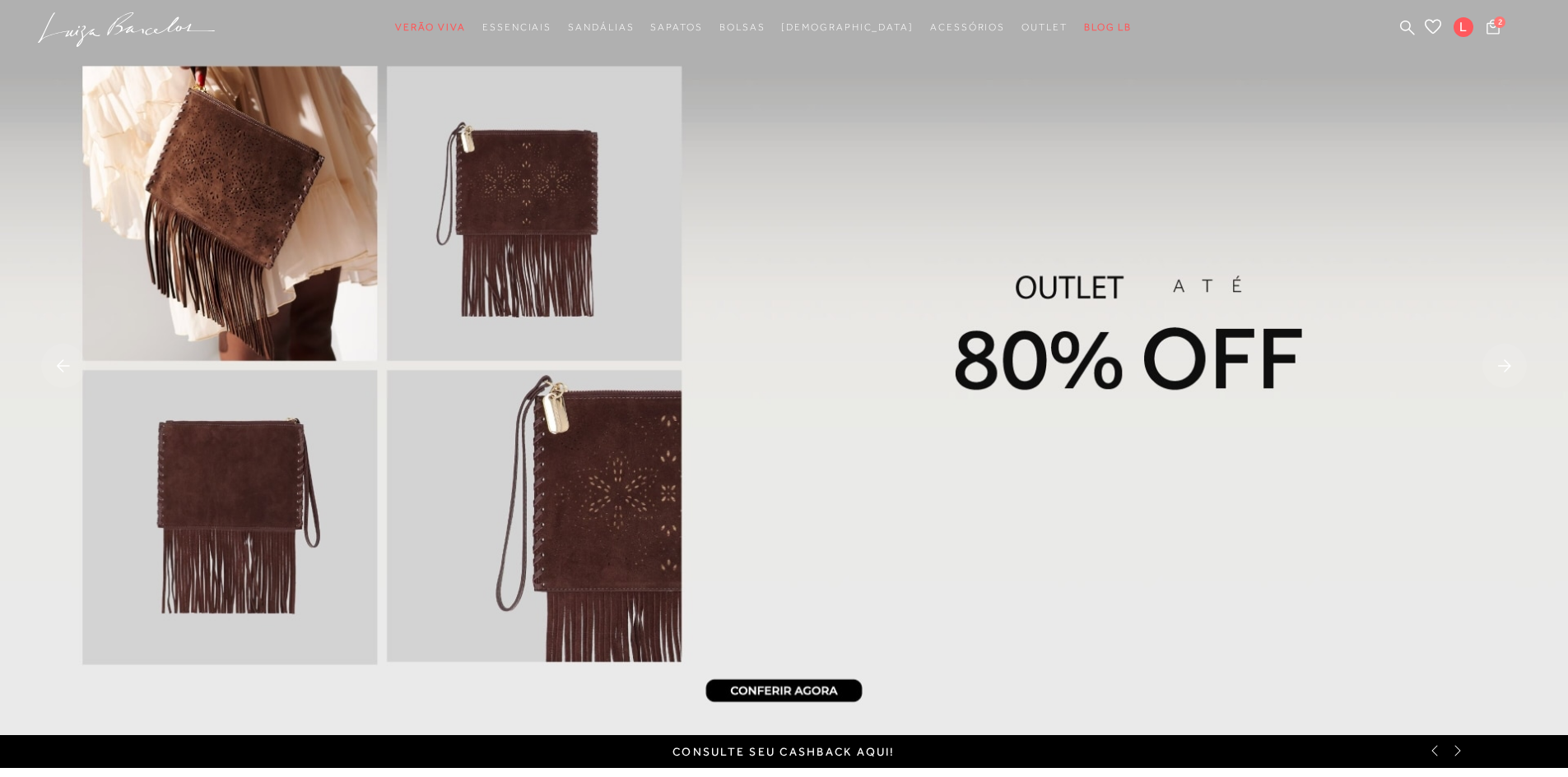
click at [1501, 361] on rect at bounding box center [1504, 365] width 45 height 44
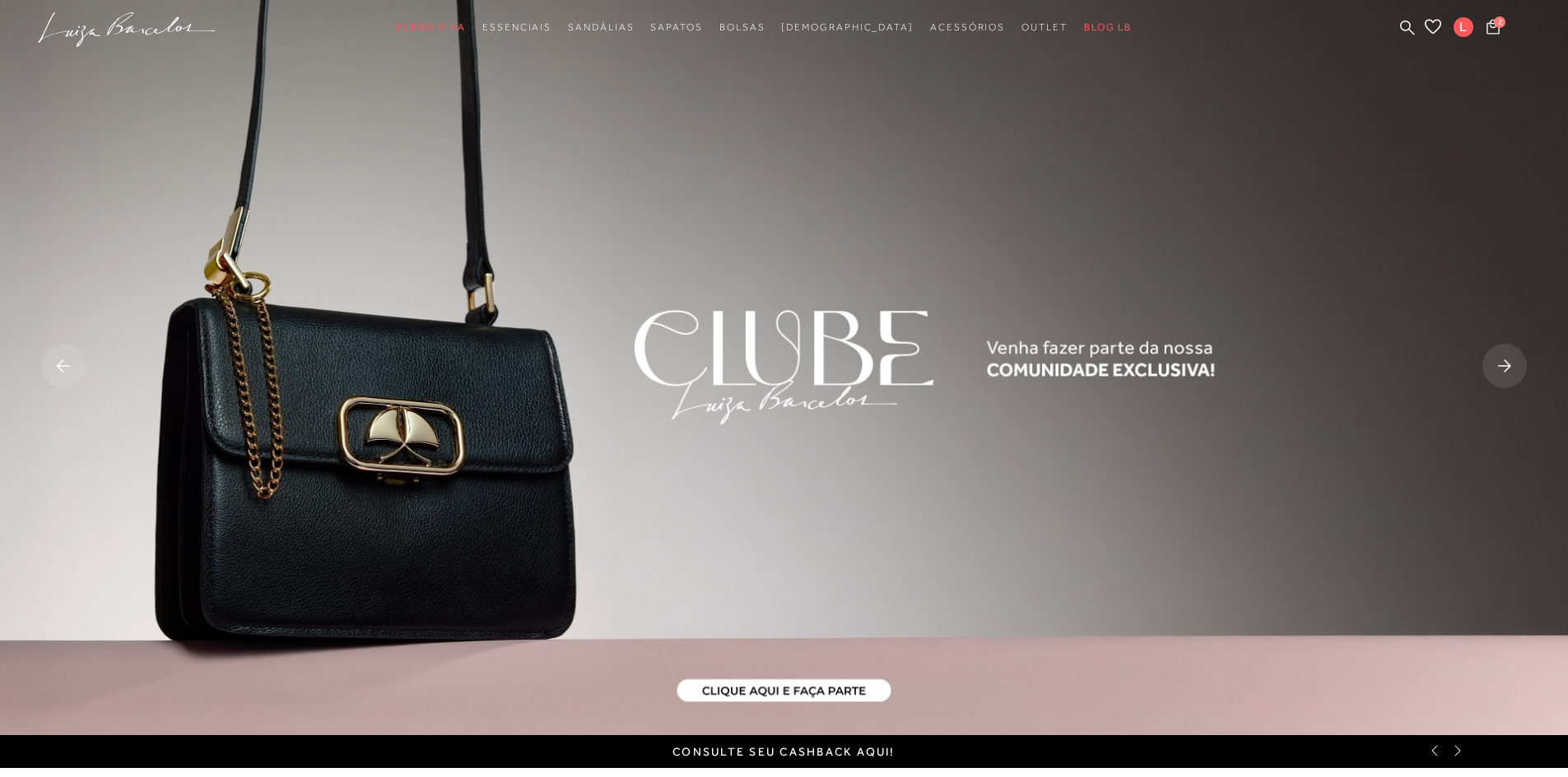
click at [1501, 361] on rect at bounding box center [1504, 365] width 45 height 44
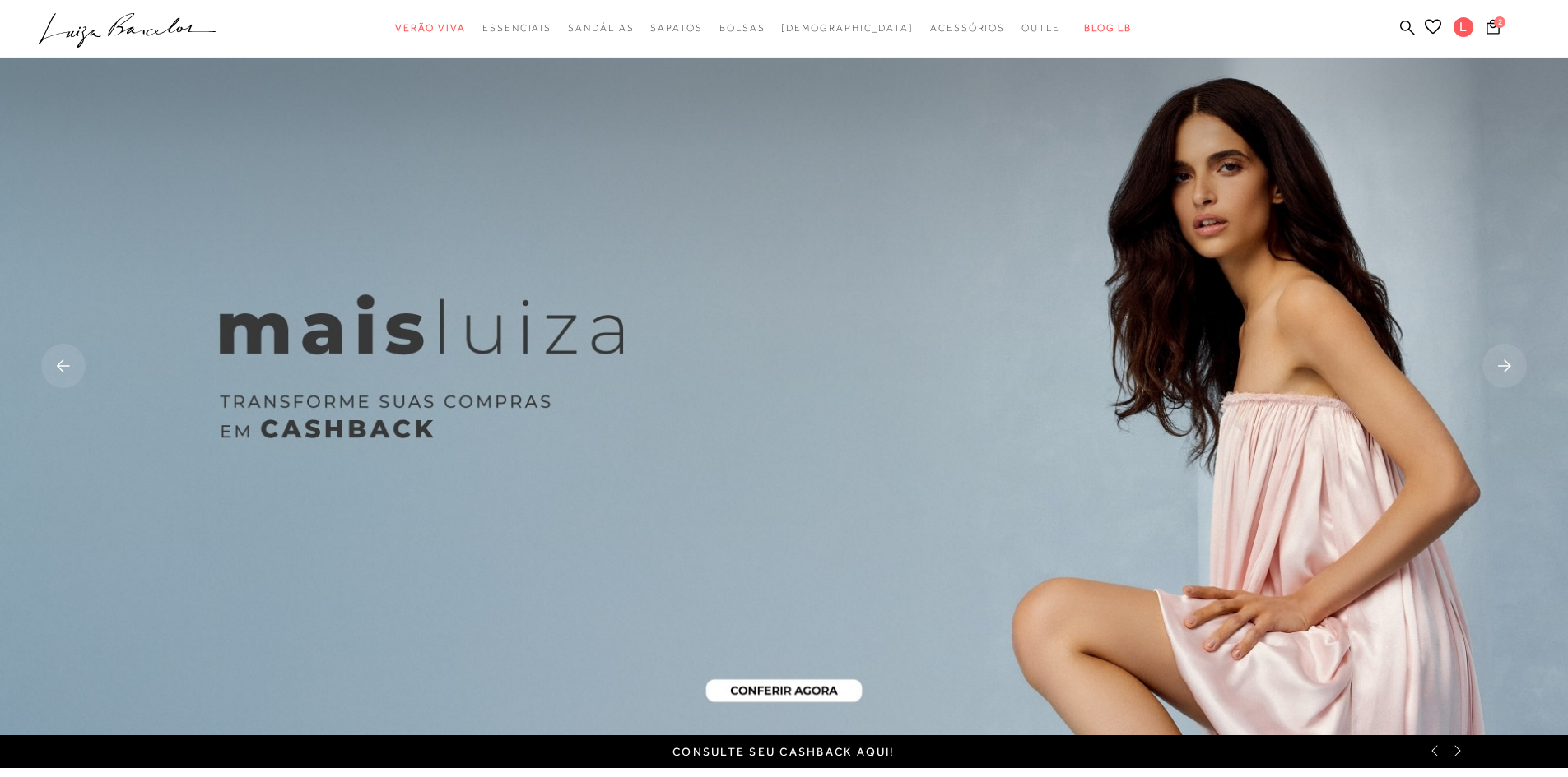
click at [144, 24] on icon ".a{fill-rule:evenodd;}" at bounding box center [127, 31] width 178 height 35
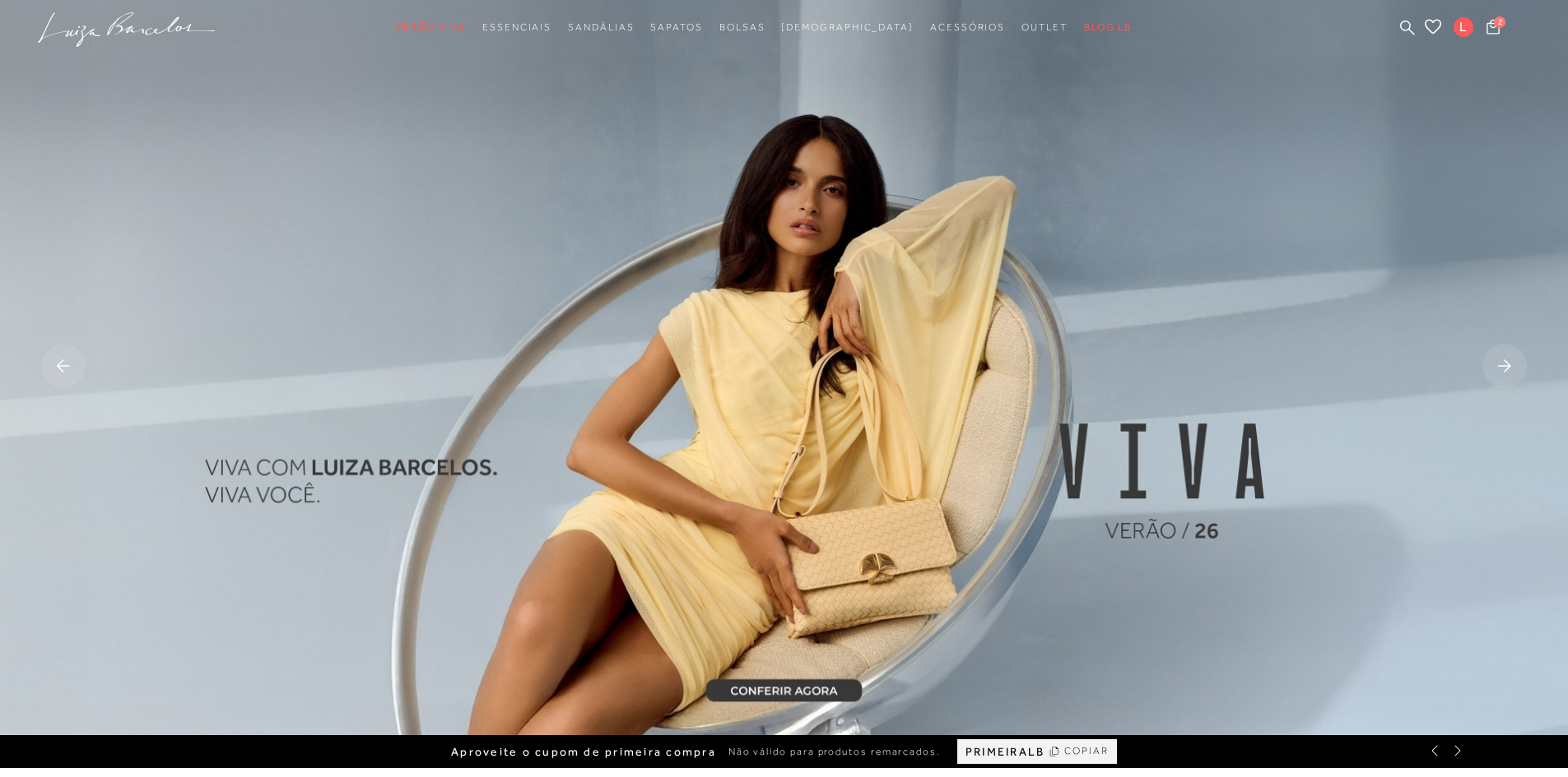
click at [1462, 760] on div "Aproveite o cupom de primeira compra Não válido para produtos remarcados. PRIME…" at bounding box center [784, 752] width 1568 height 33
click at [1503, 355] on rect at bounding box center [1504, 365] width 45 height 44
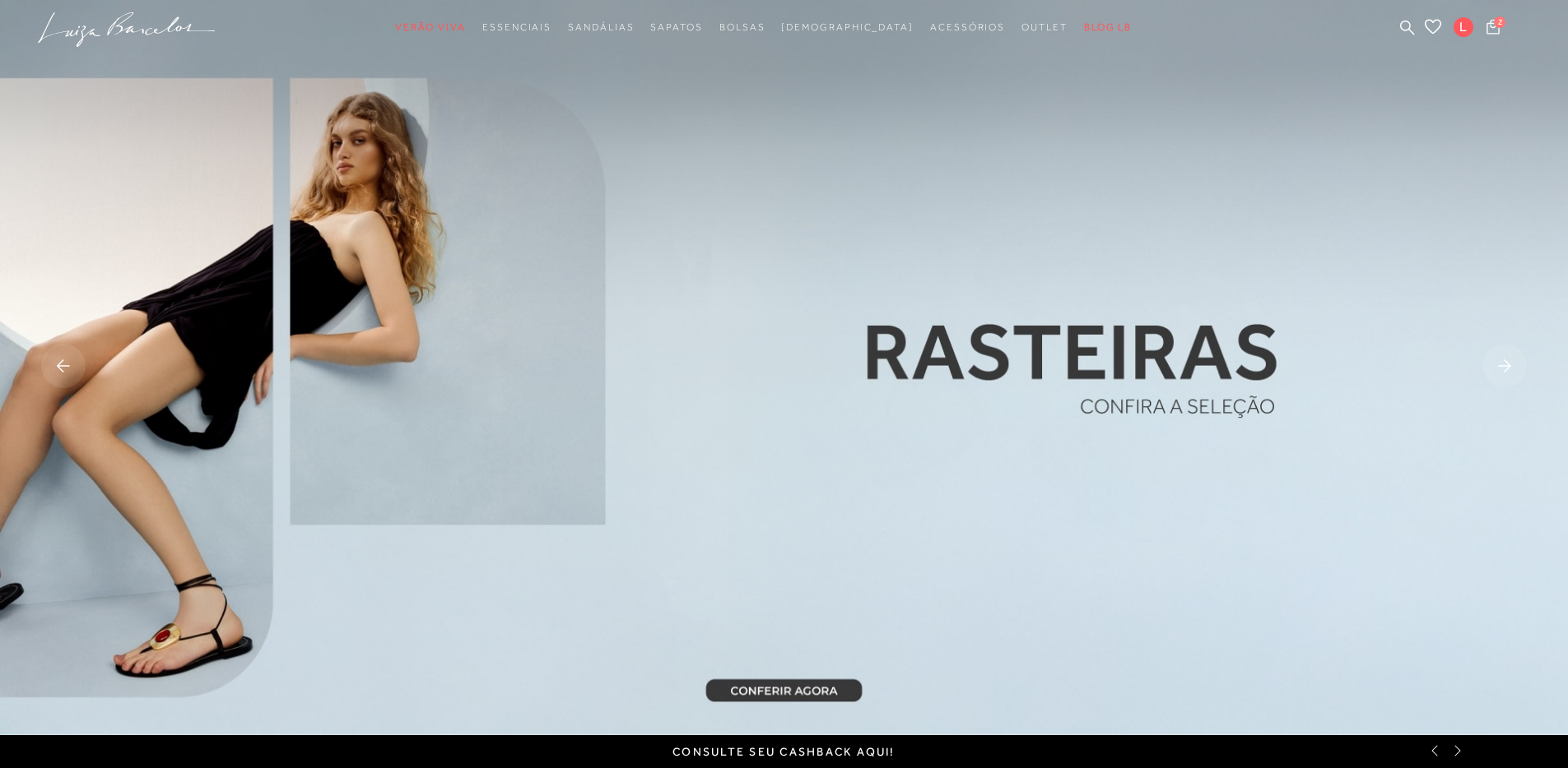
click at [1501, 370] on rect at bounding box center [1504, 365] width 45 height 44
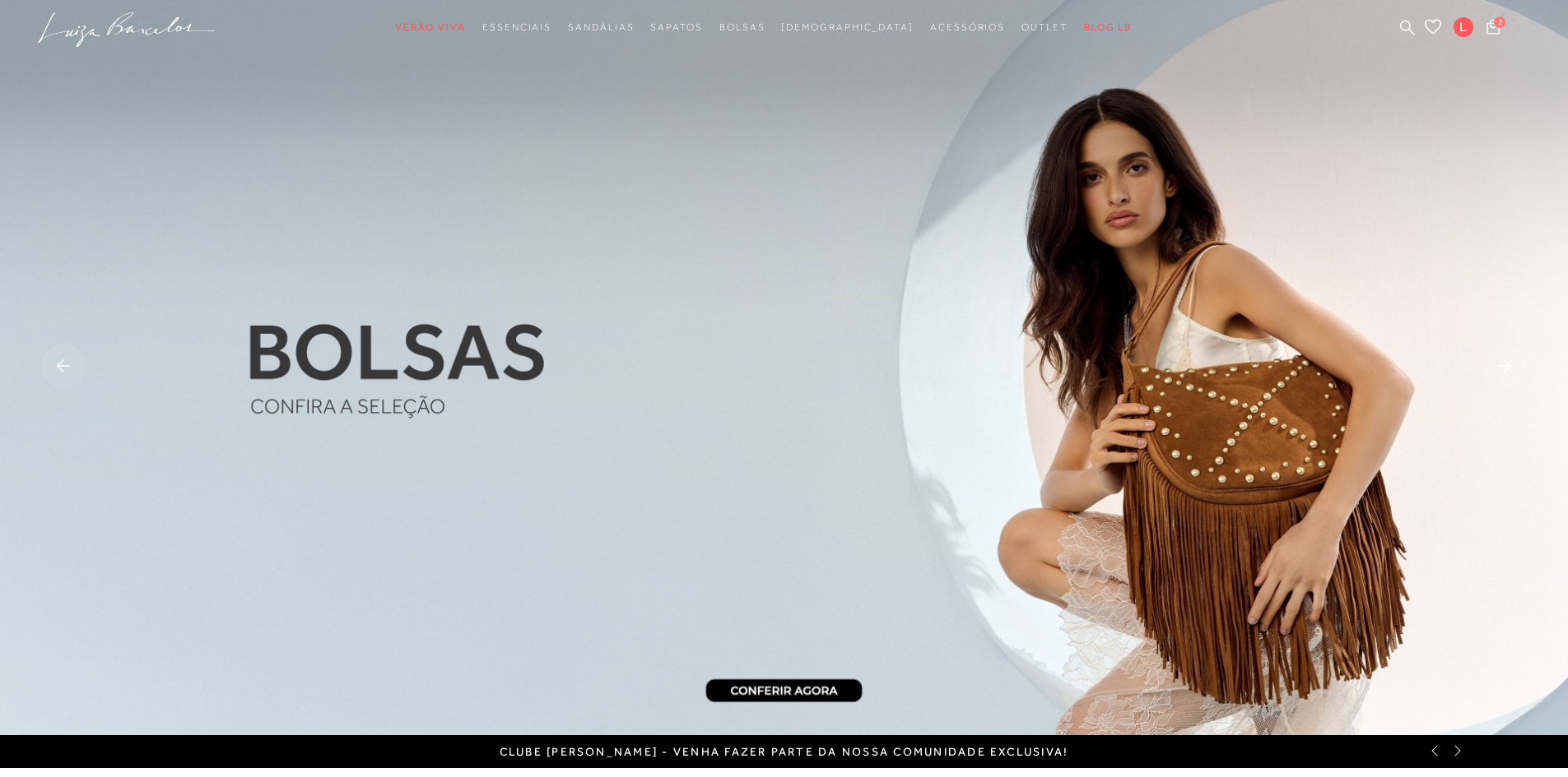
click at [1501, 370] on rect at bounding box center [1504, 365] width 45 height 44
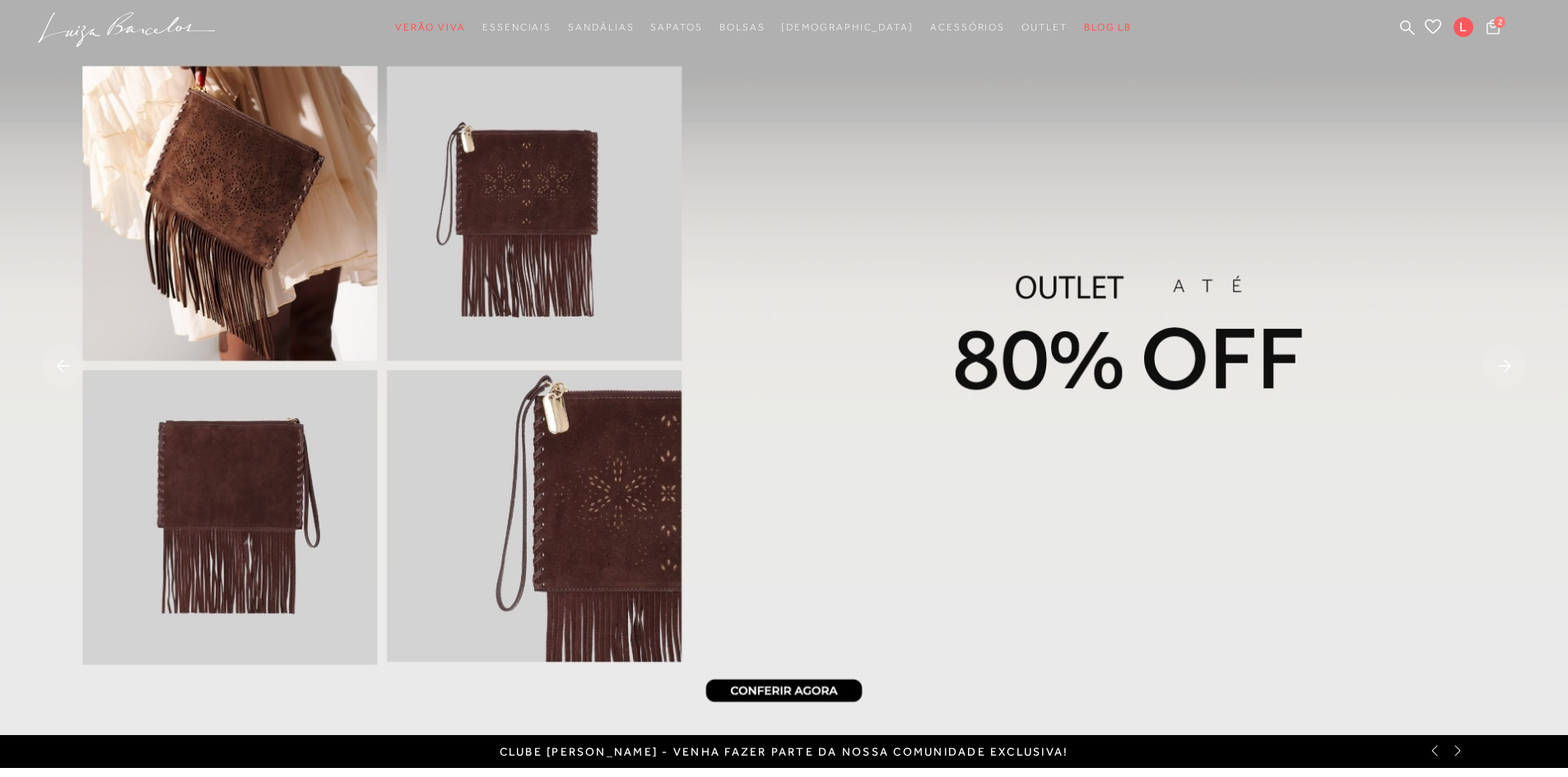
click at [1501, 370] on rect at bounding box center [1504, 365] width 45 height 44
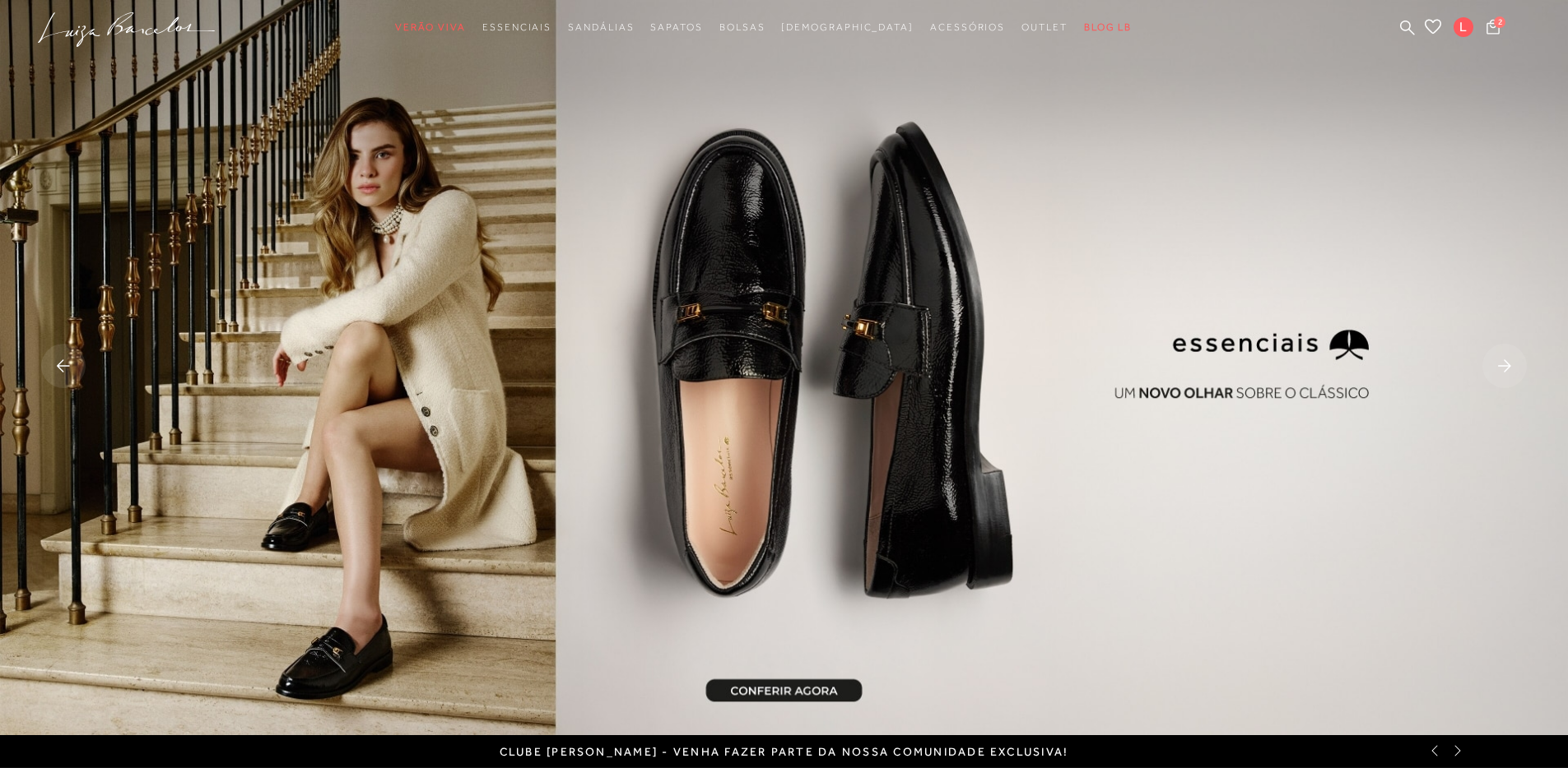
click at [1501, 370] on rect at bounding box center [1504, 365] width 45 height 44
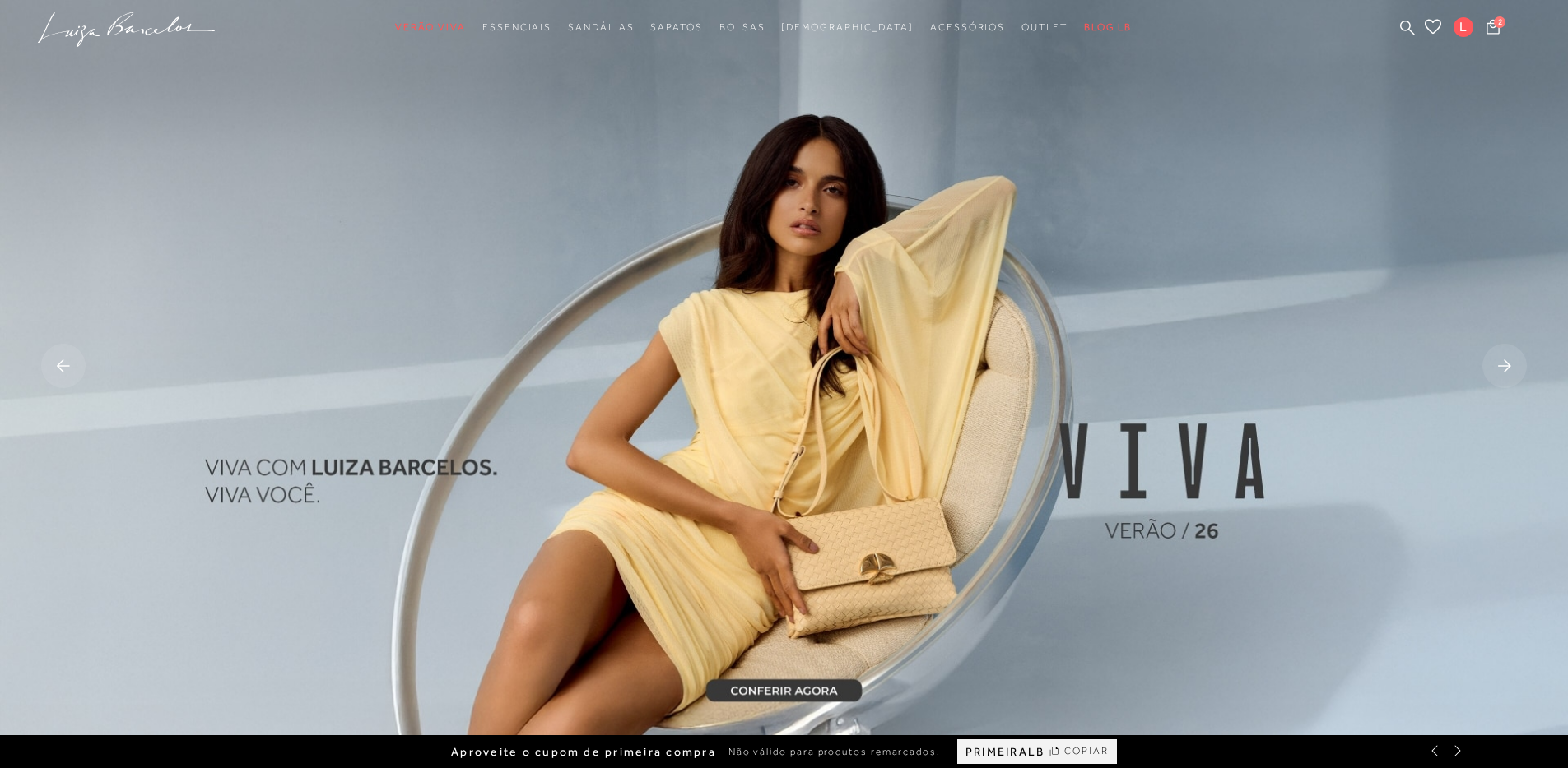
click at [1501, 370] on rect at bounding box center [1504, 365] width 45 height 44
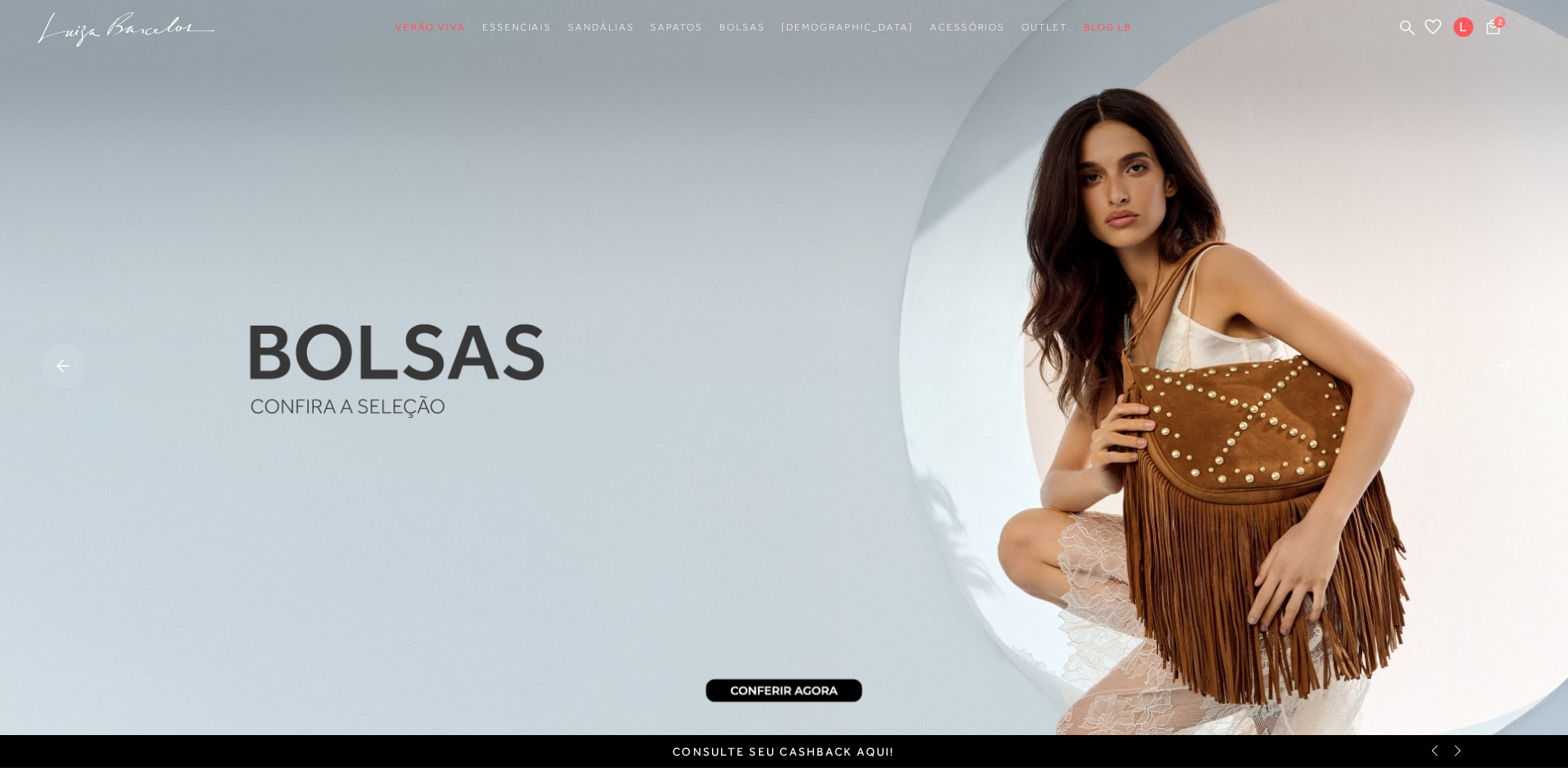
click at [1462, 752] on icon at bounding box center [1457, 751] width 13 height 13
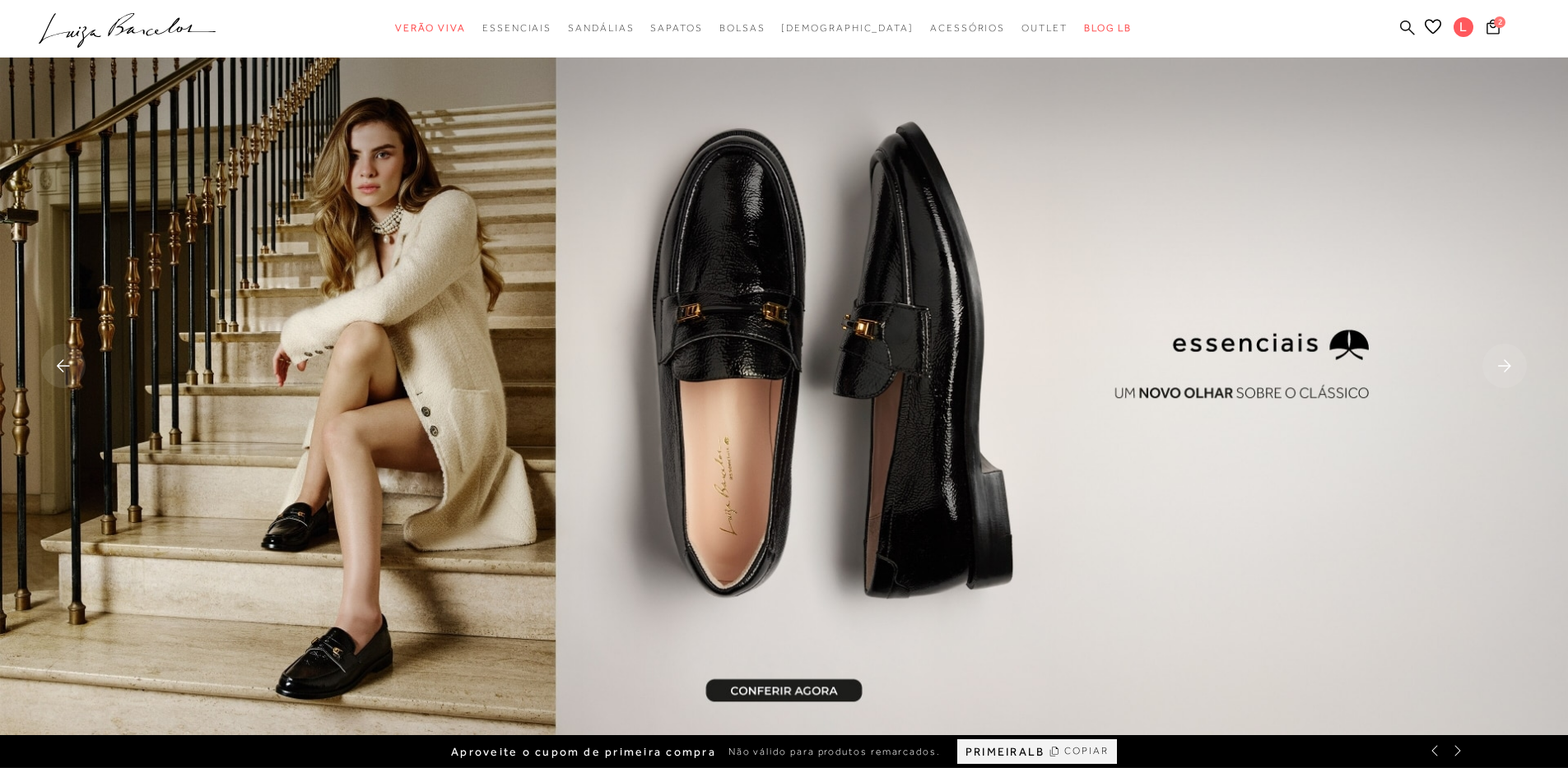
click at [1406, 22] on icon at bounding box center [1407, 27] width 15 height 15
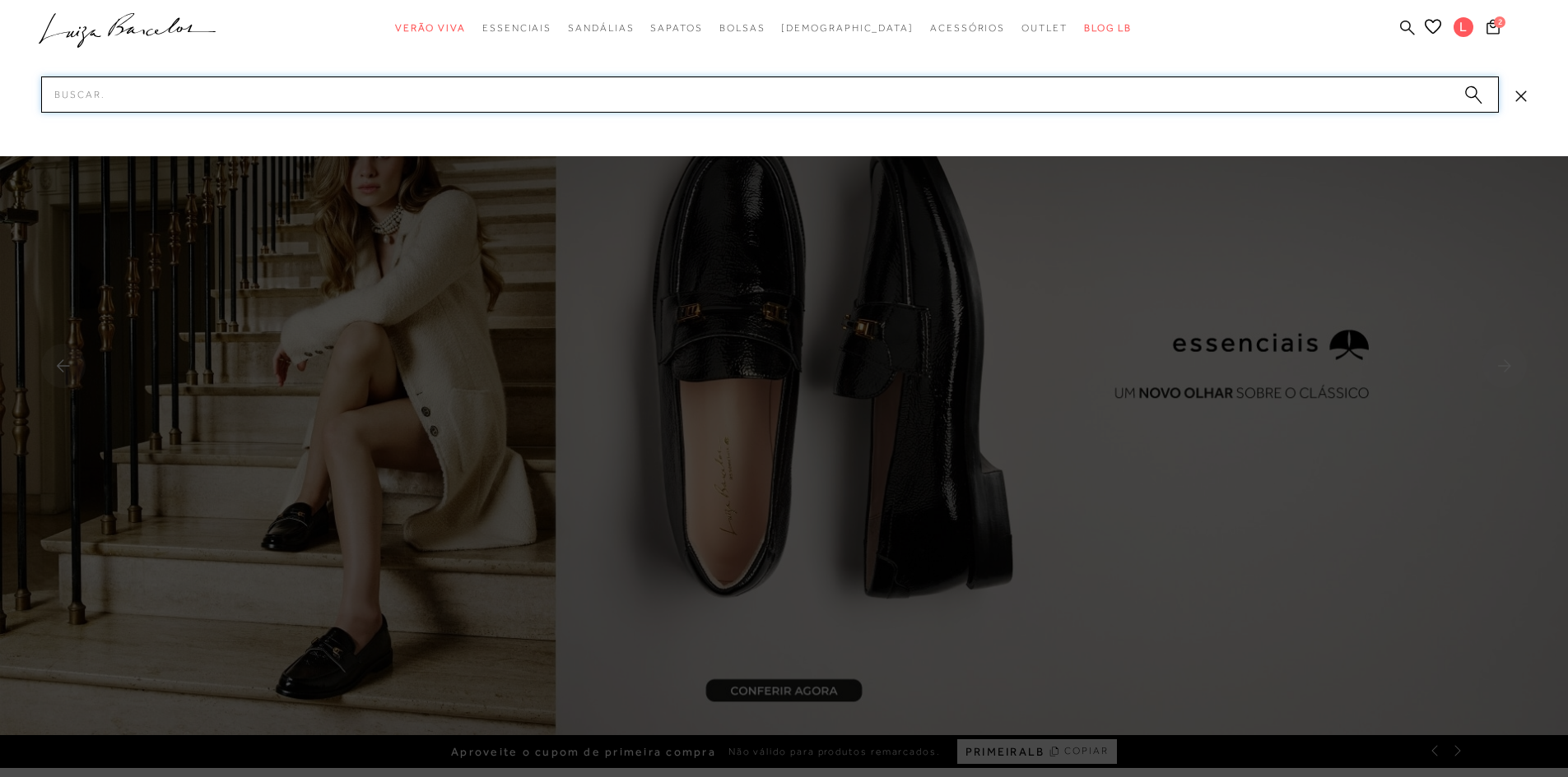
paste input "131500551"
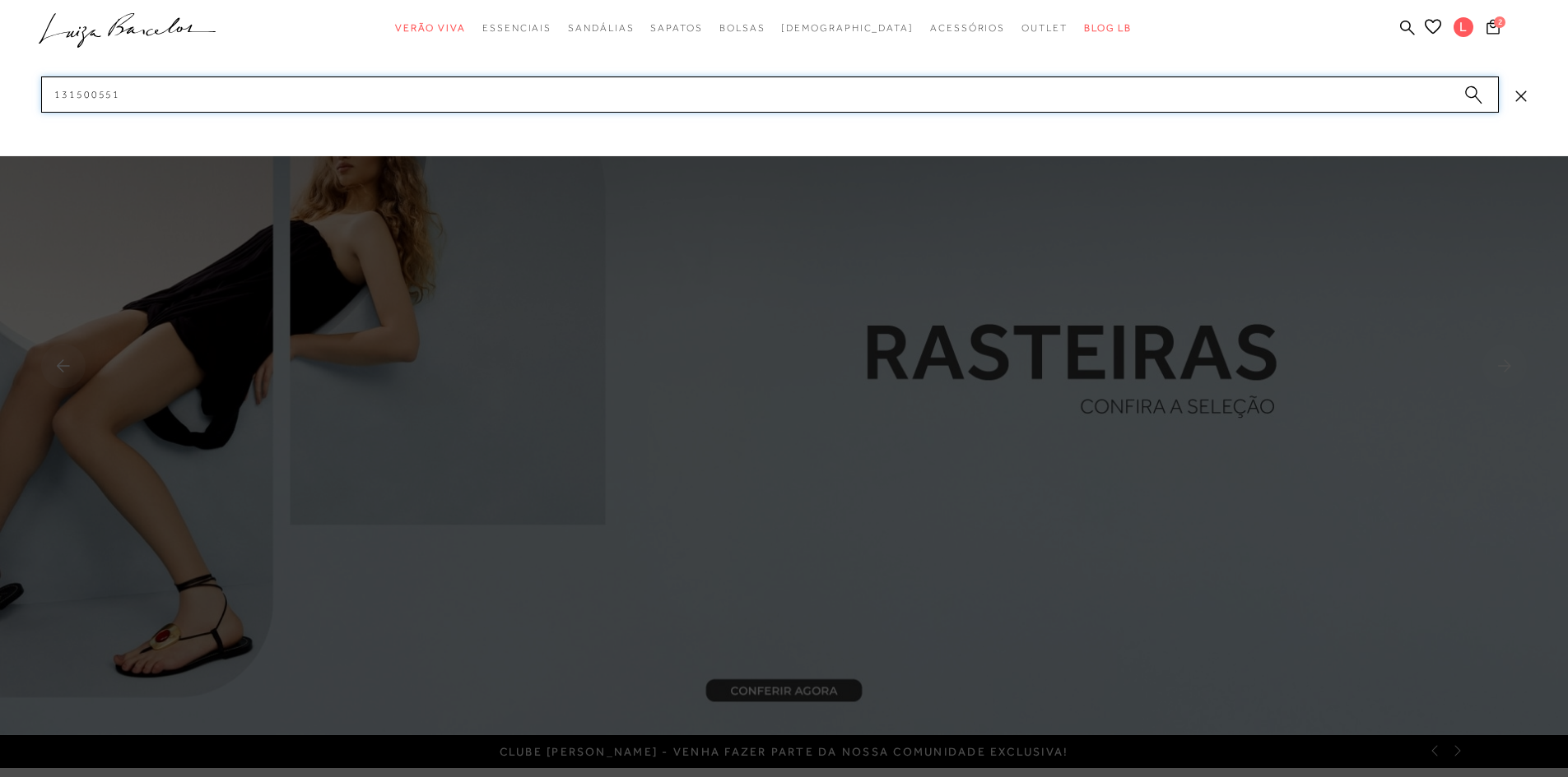
click at [942, 102] on input "131500551" at bounding box center [770, 95] width 1457 height 37
paste input "70036"
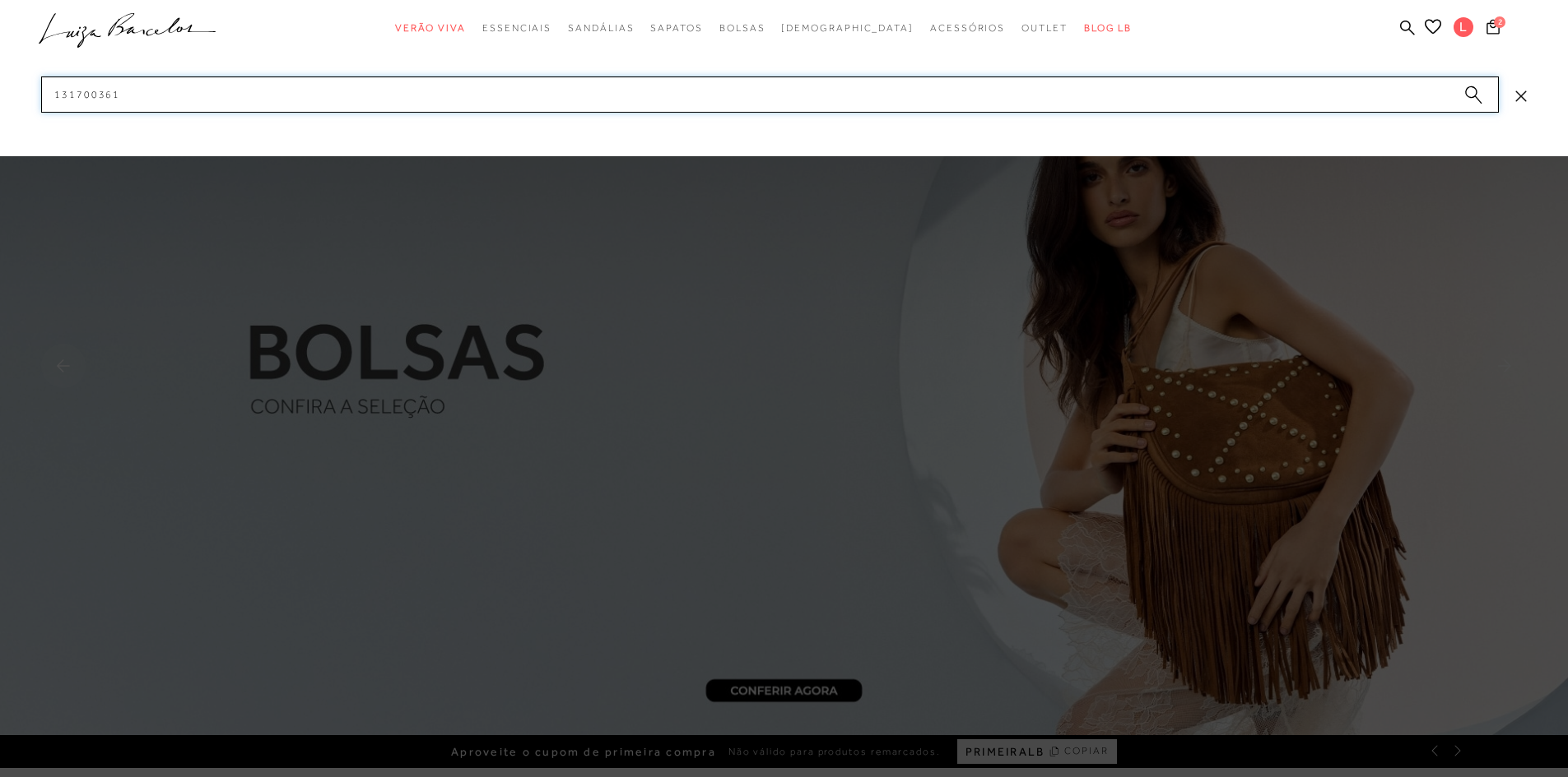
click at [605, 103] on input "131700361" at bounding box center [770, 95] width 1457 height 37
paste input "80037"
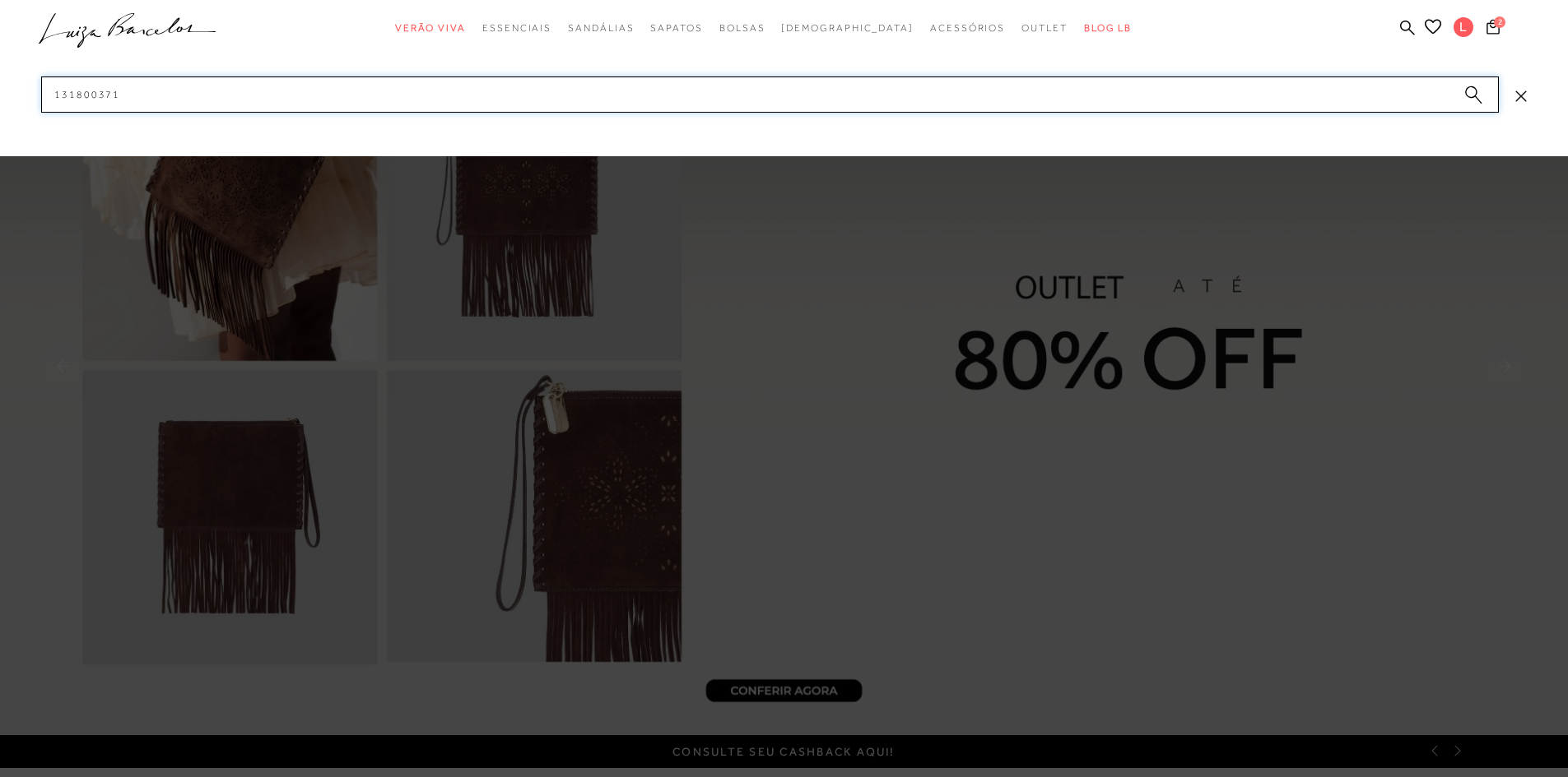
click at [485, 93] on input "131800371" at bounding box center [770, 95] width 1457 height 37
paste input "320076"
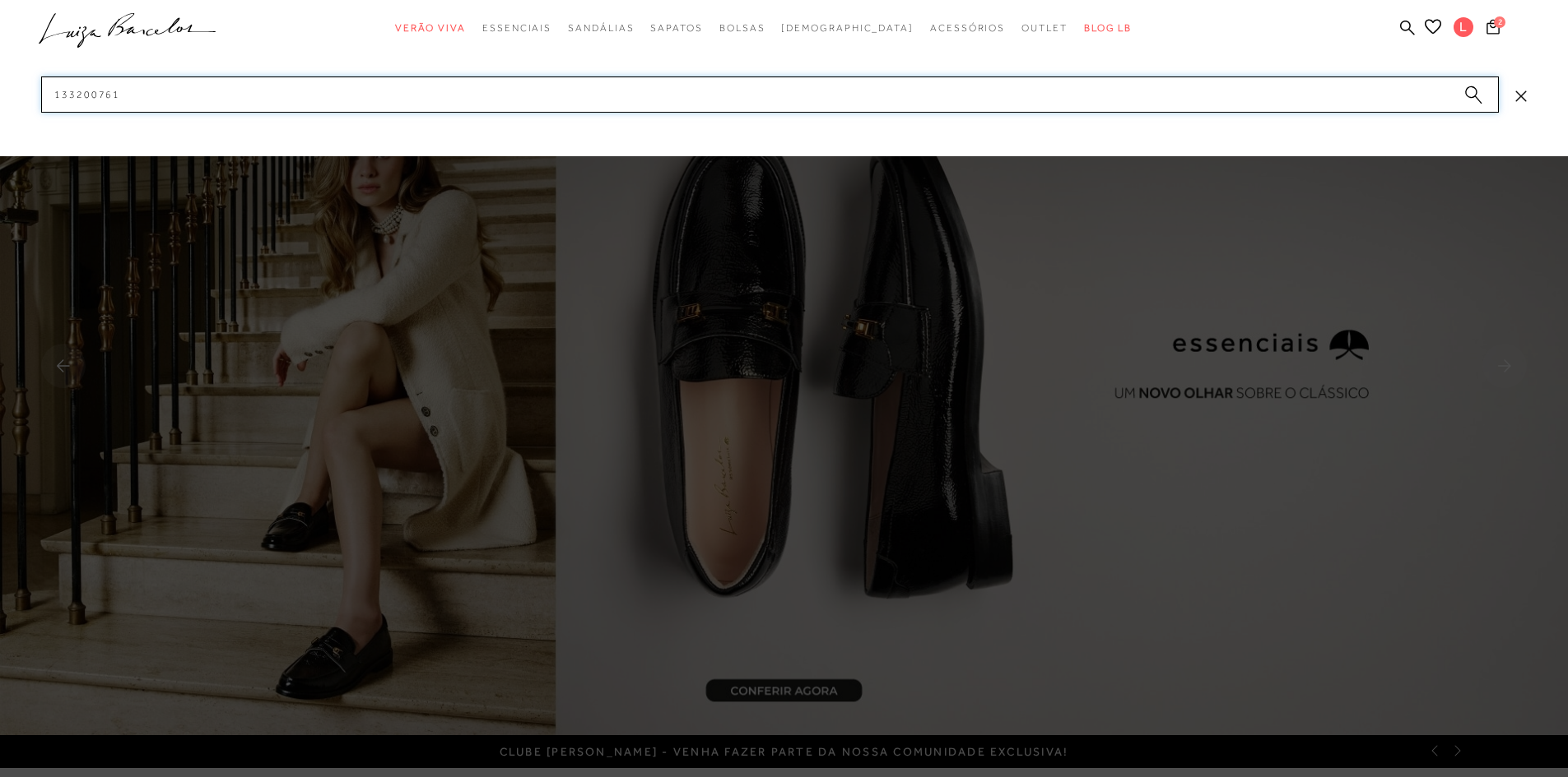
click at [456, 104] on input "133200761" at bounding box center [770, 95] width 1457 height 37
paste input "3"
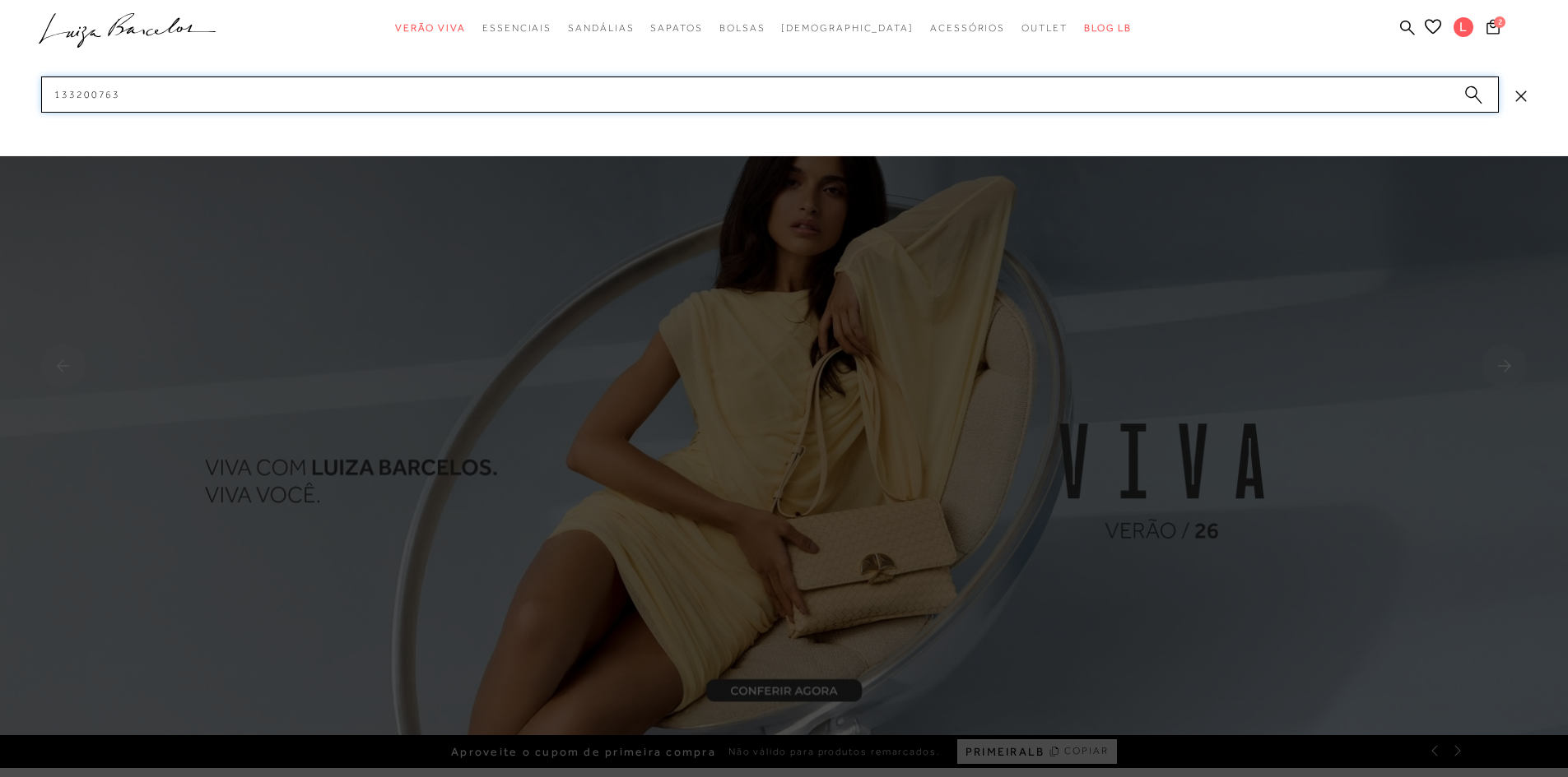
click at [432, 99] on input "133200763" at bounding box center [770, 95] width 1457 height 37
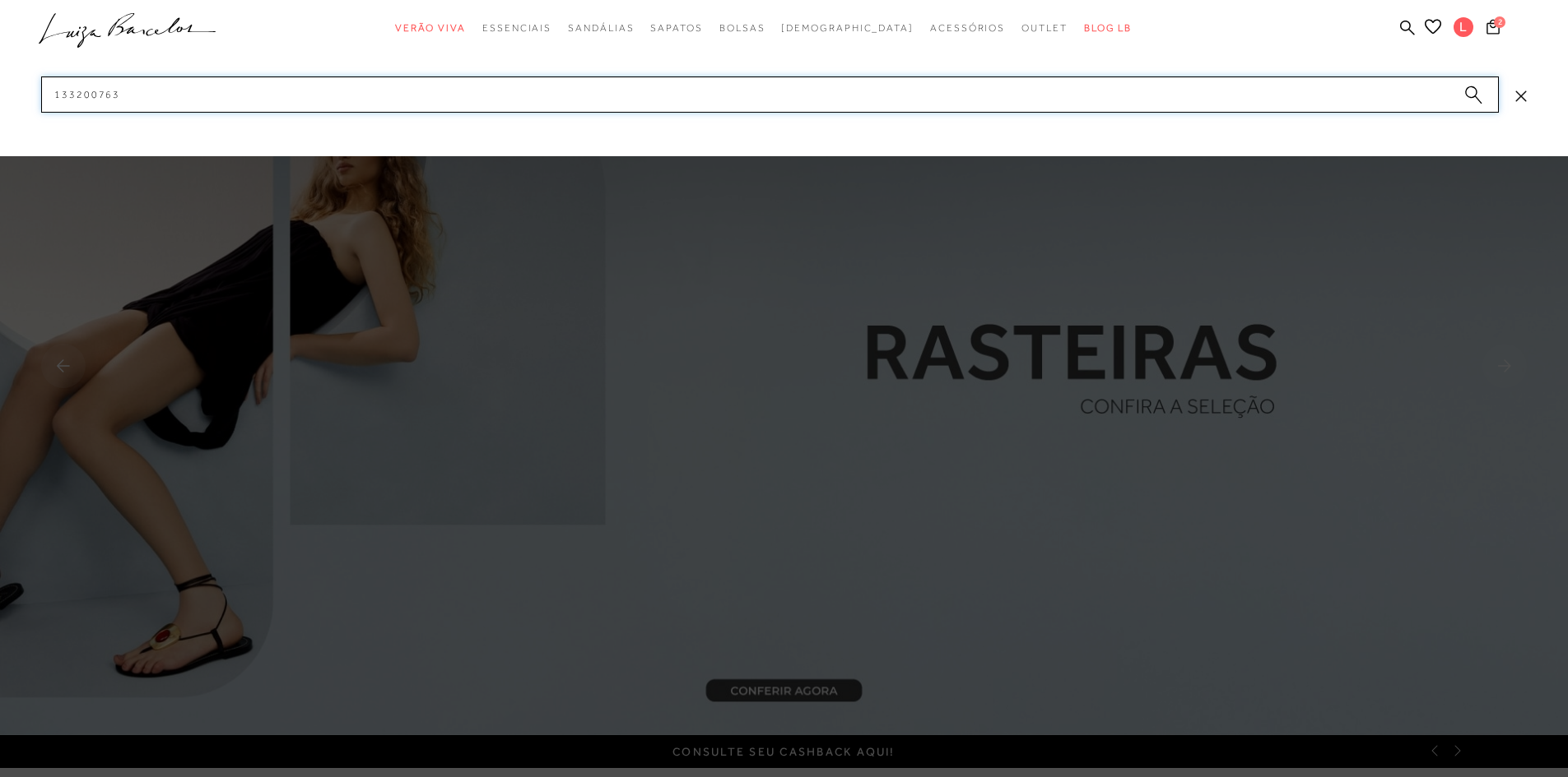
paste input "6600242"
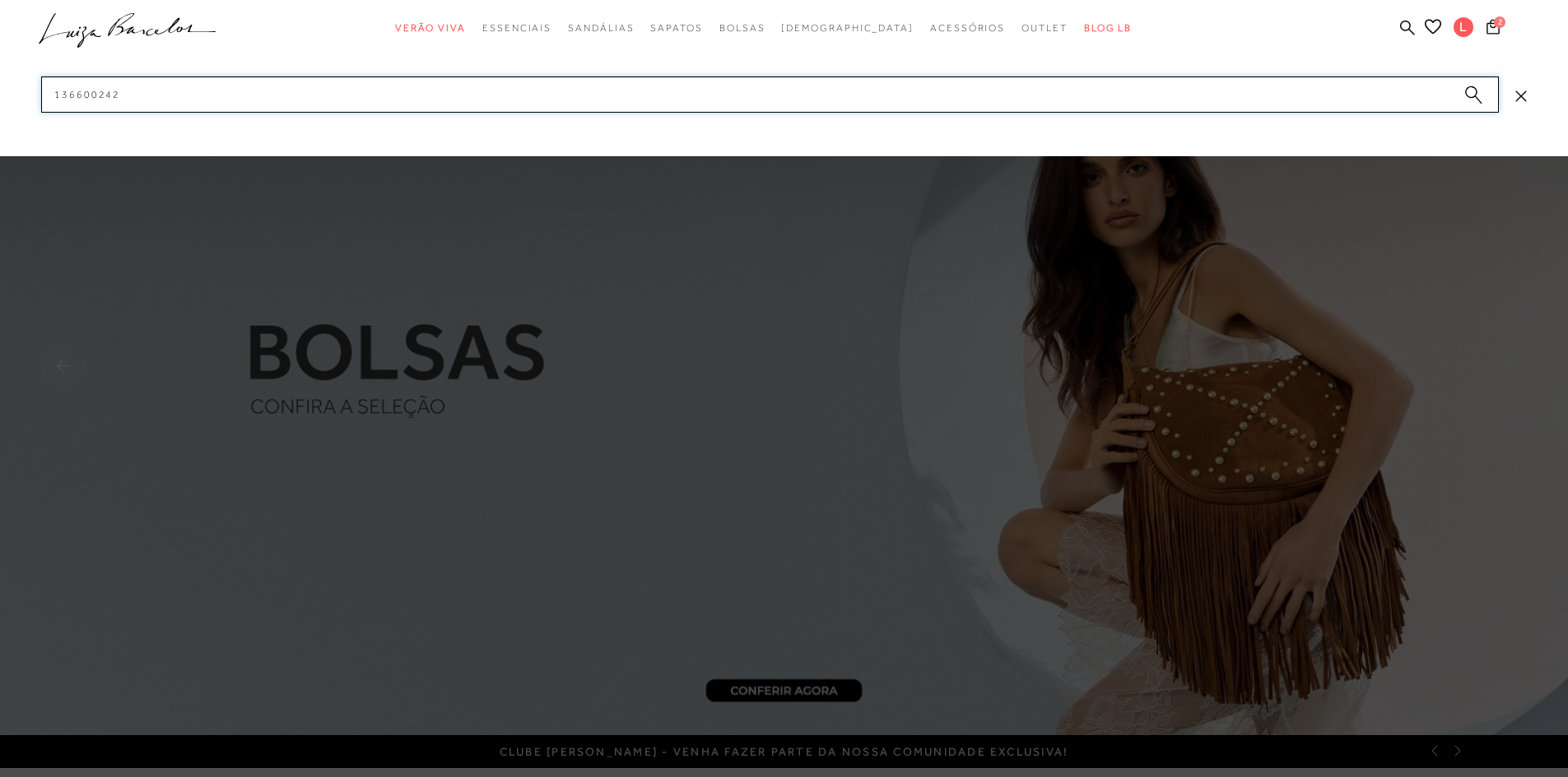
click at [480, 108] on input "136600242" at bounding box center [770, 95] width 1457 height 37
paste input "7800283"
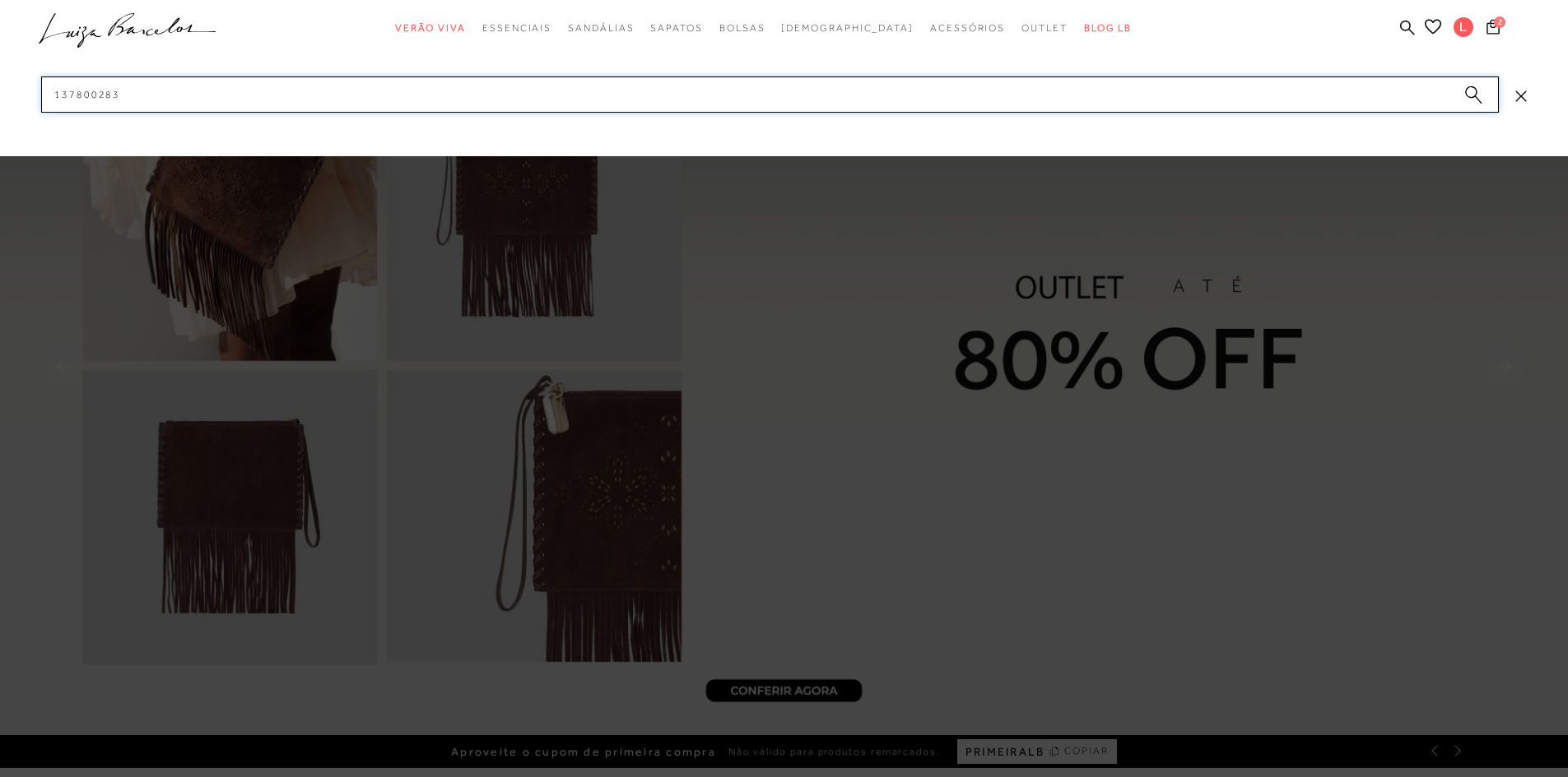
click at [384, 106] on input "137800283" at bounding box center [770, 95] width 1457 height 37
paste input "41400094"
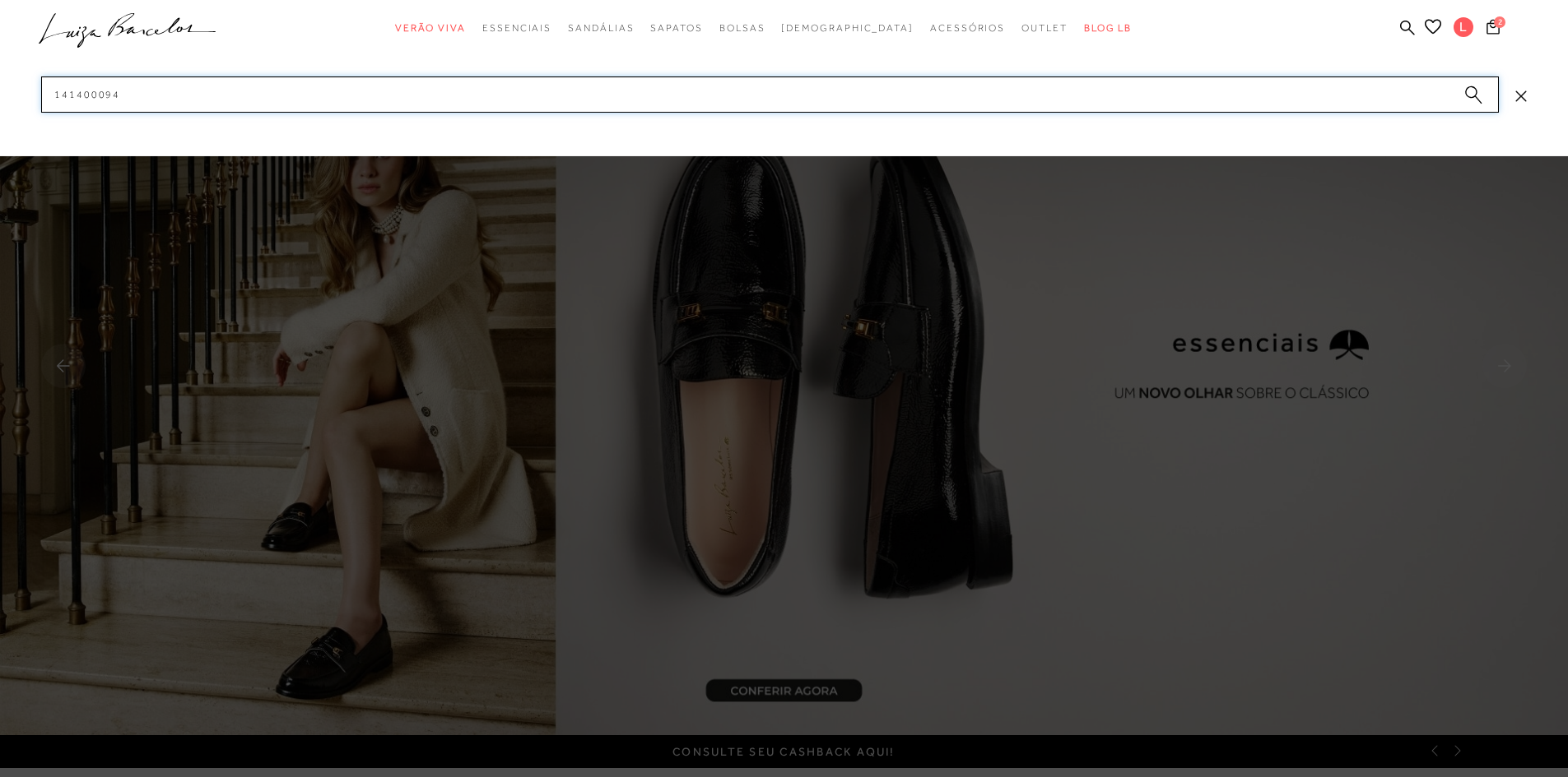
click at [495, 99] on input "141400094" at bounding box center [770, 95] width 1457 height 37
paste input "503000012"
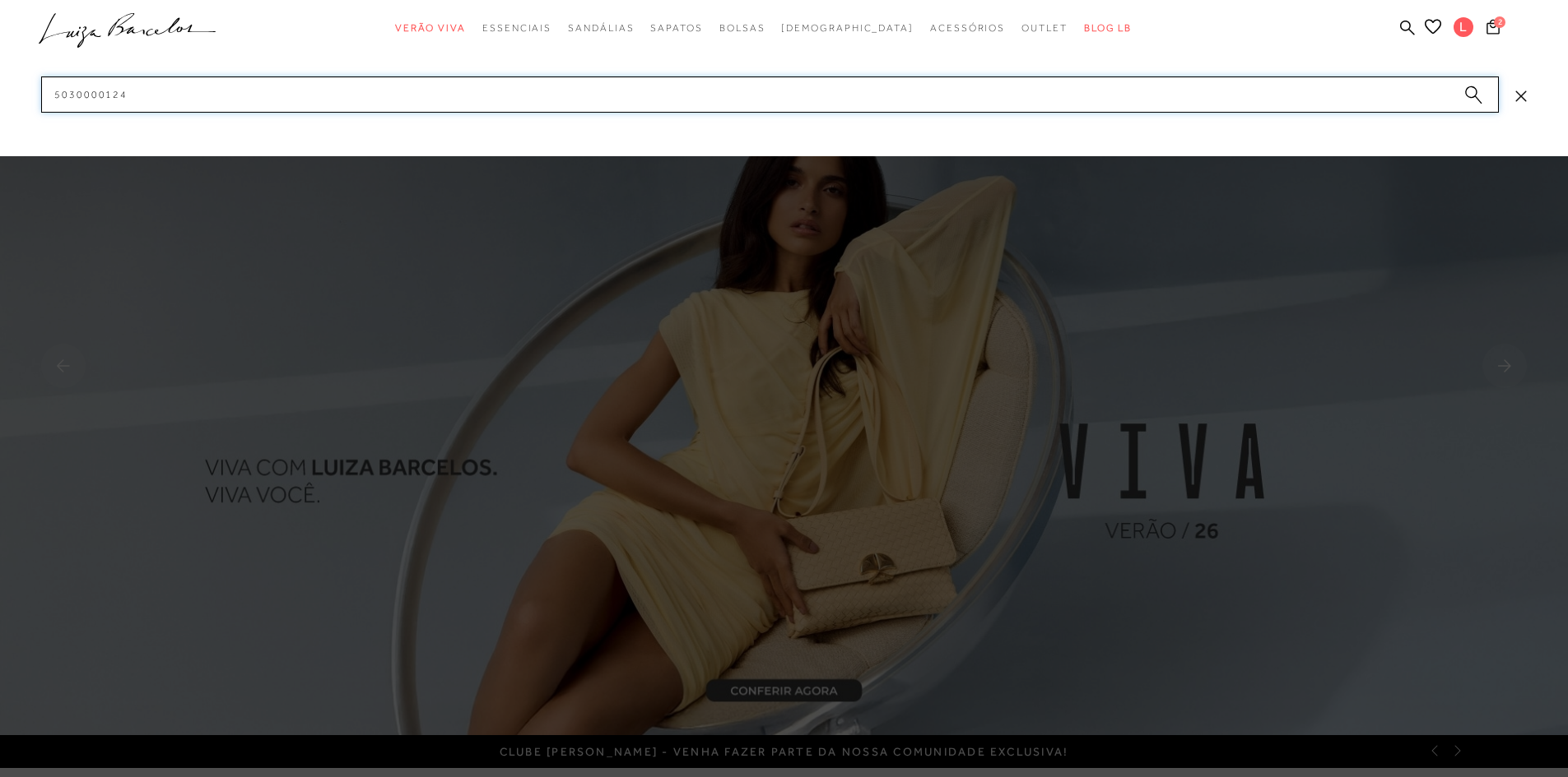
click at [541, 106] on input "5030000124" at bounding box center [770, 95] width 1457 height 37
paste input "220"
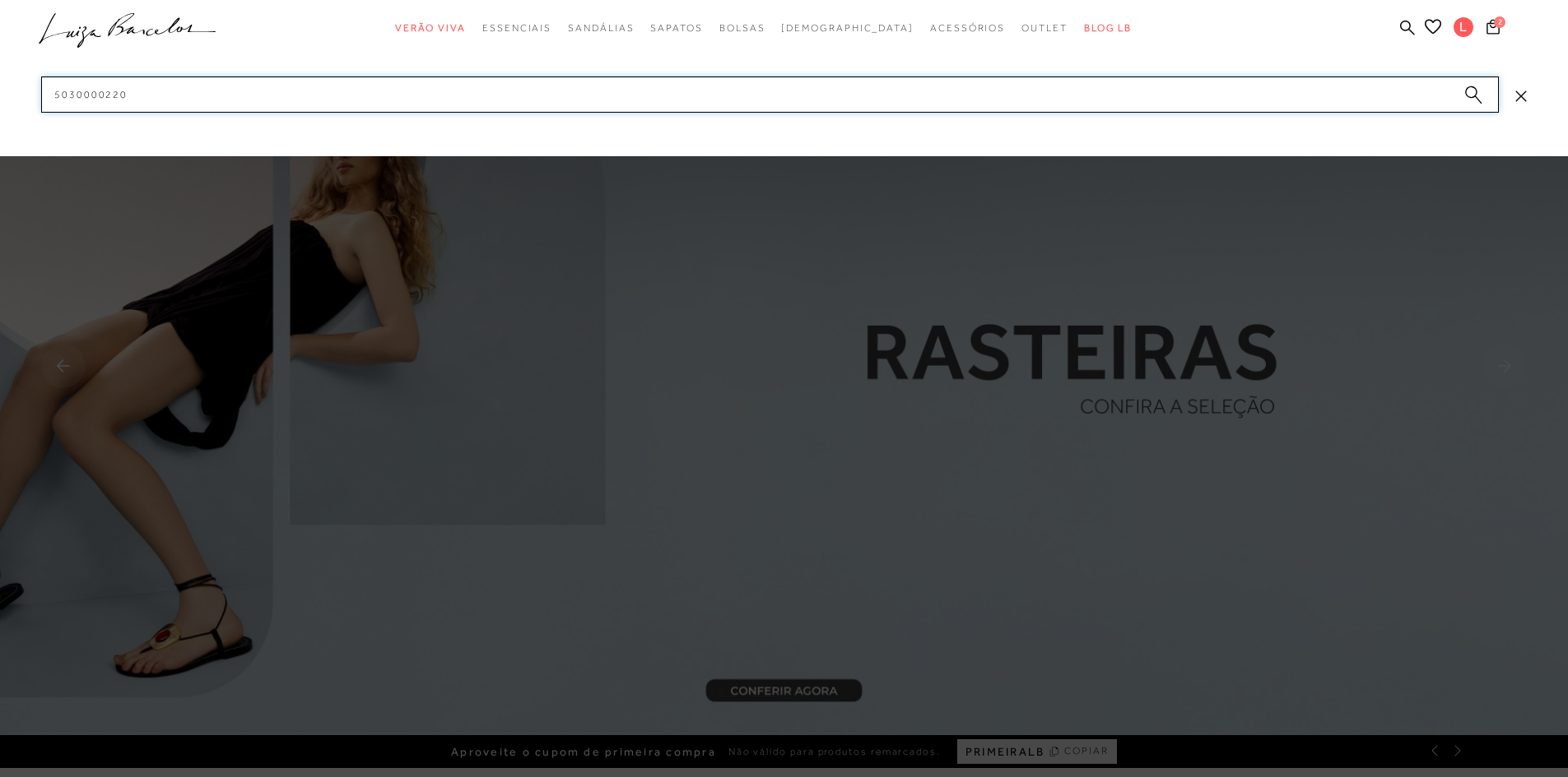
click at [612, 99] on input "5030000220" at bounding box center [770, 95] width 1457 height 37
paste input "57"
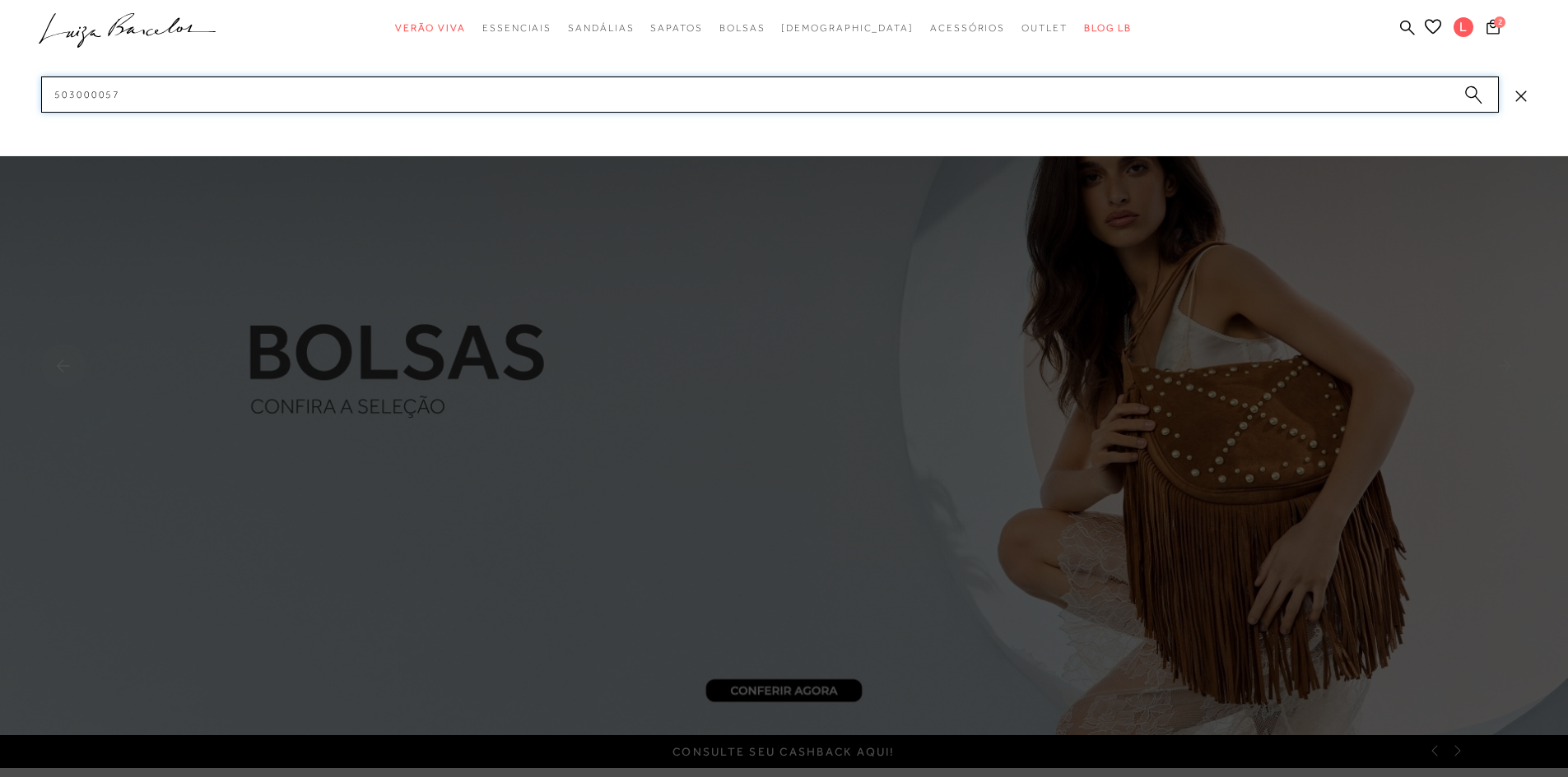
click at [573, 99] on input "503000057" at bounding box center [770, 95] width 1457 height 37
paste input "777711778"
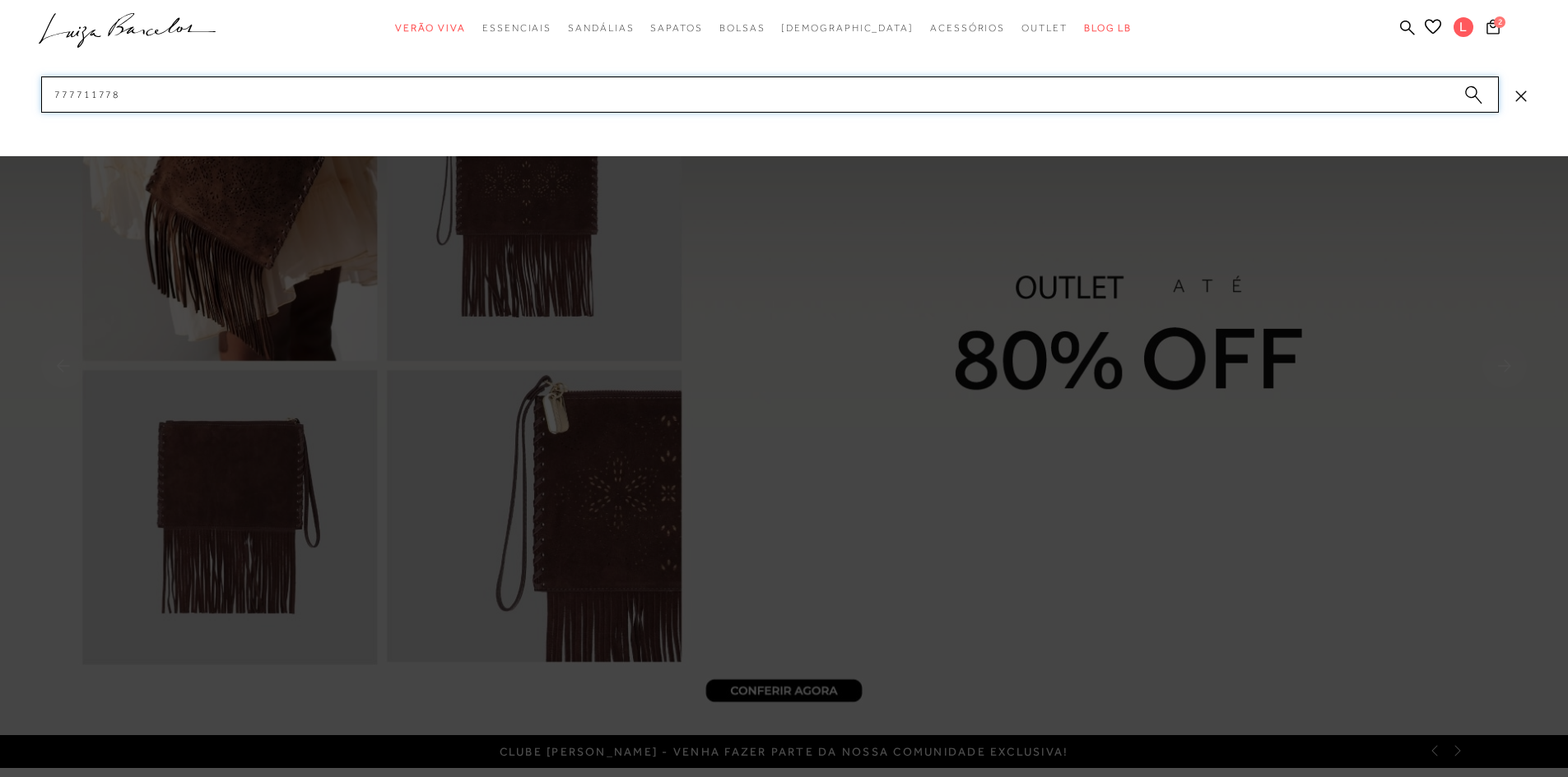
click at [346, 109] on input "777711778" at bounding box center [770, 95] width 1457 height 37
paste input "2775"
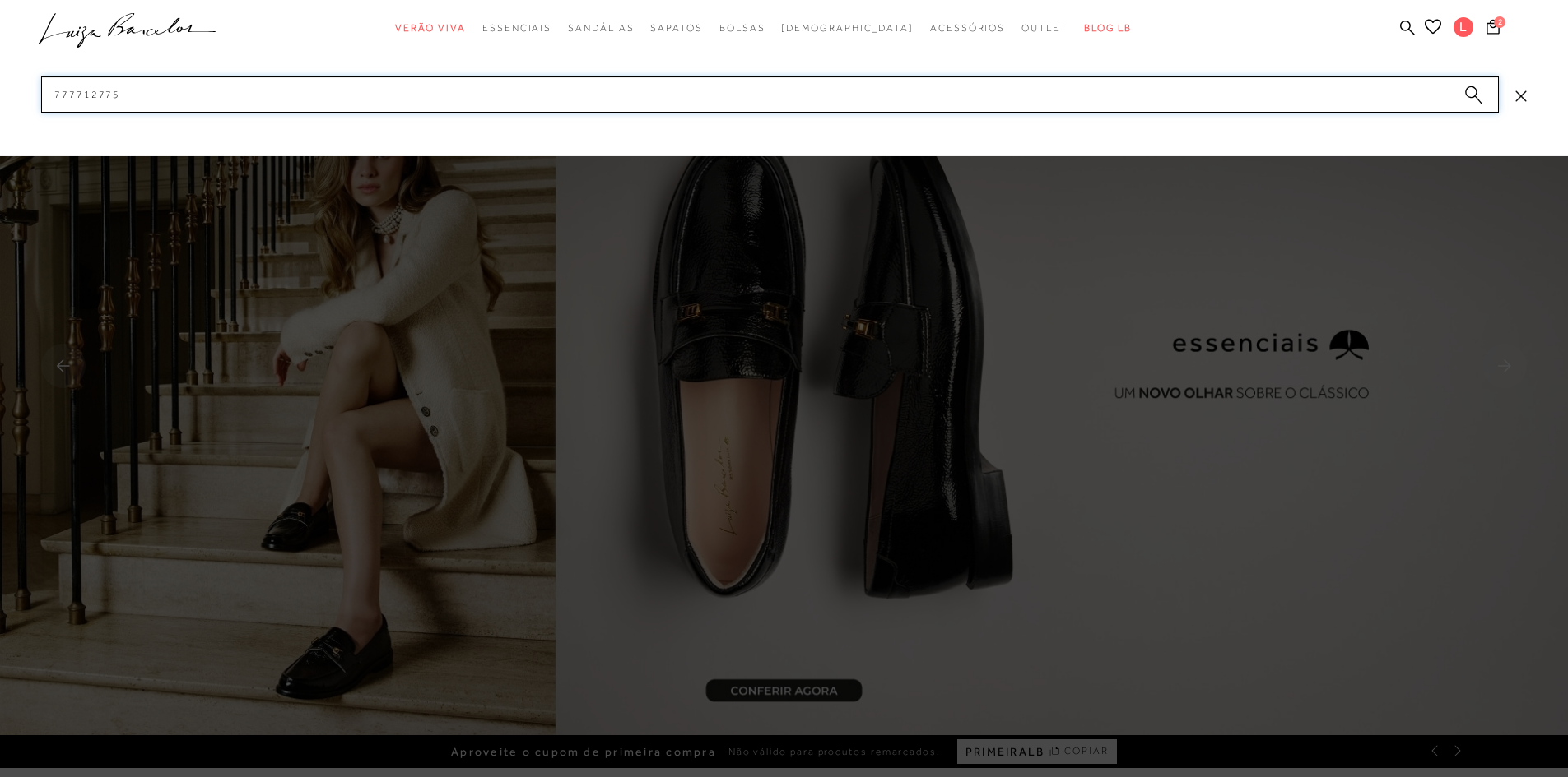
click at [487, 94] on input "777712775" at bounding box center [770, 95] width 1457 height 37
paste input "83"
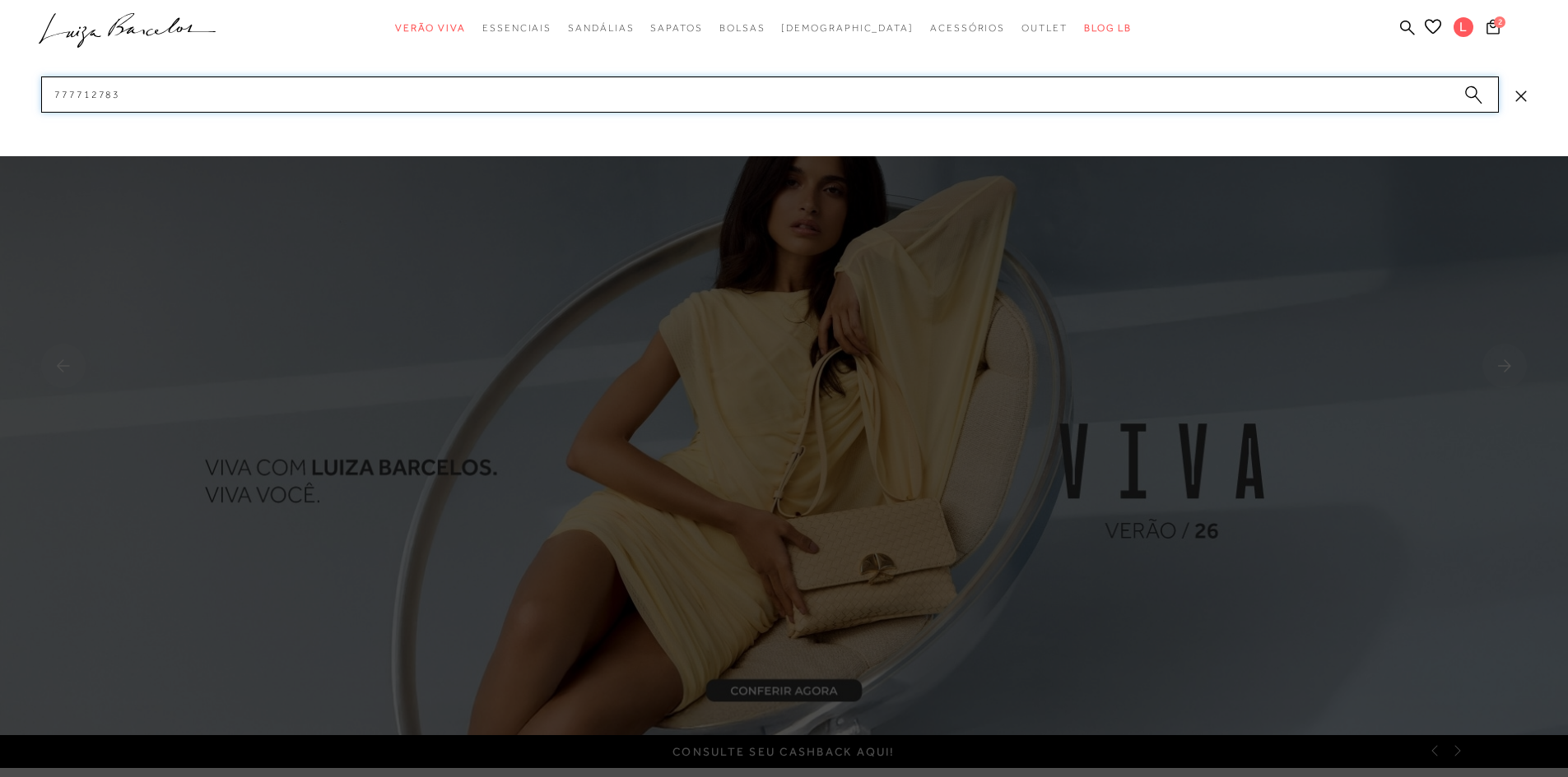
click at [436, 107] on input "777712783" at bounding box center [770, 95] width 1457 height 37
paste input "931"
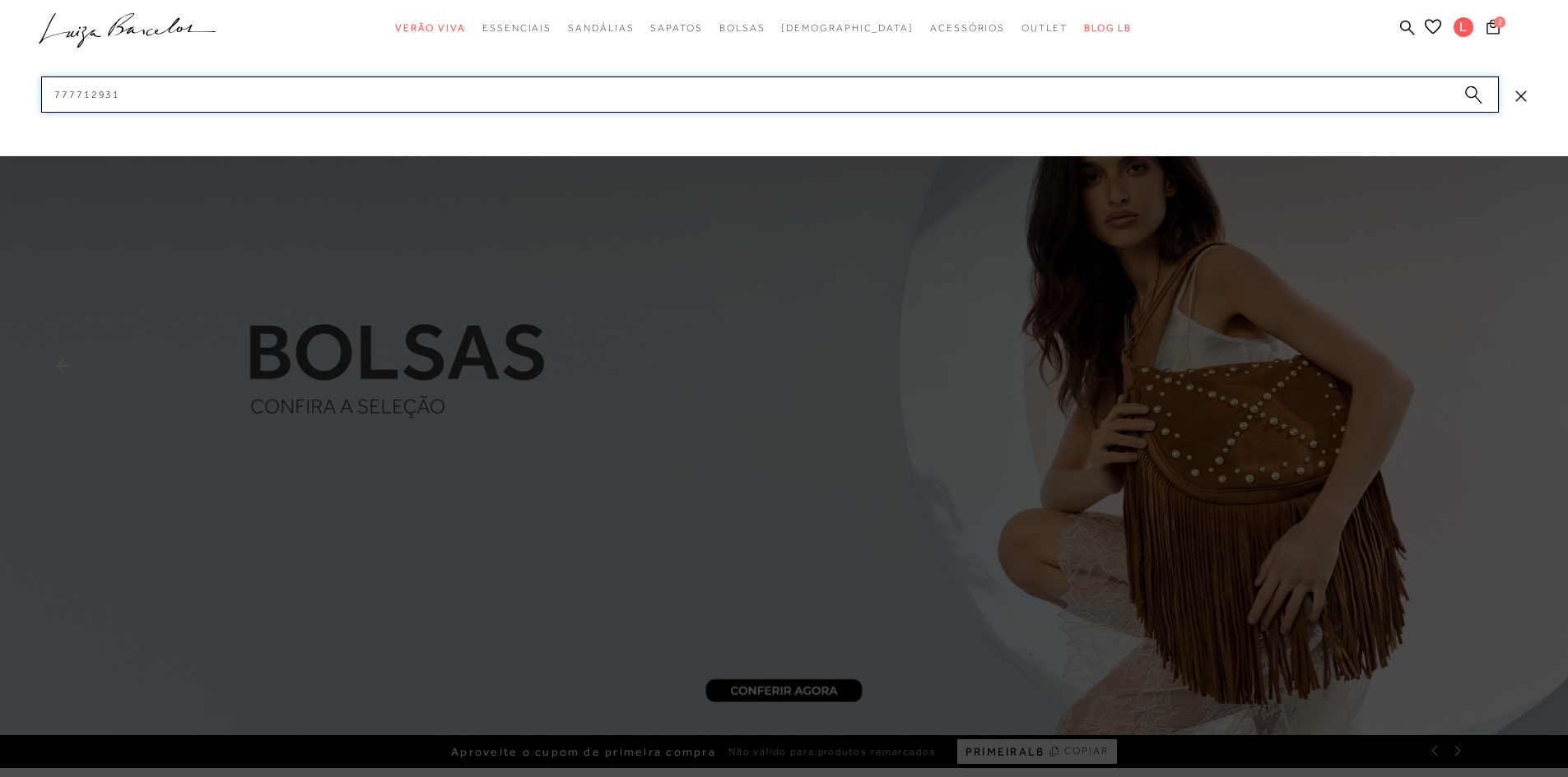
click at [427, 84] on input "777712931" at bounding box center [770, 95] width 1457 height 37
paste input "1836"
click at [420, 96] on input "777711836" at bounding box center [770, 95] width 1457 height 37
click at [420, 95] on input "777711836" at bounding box center [770, 95] width 1457 height 37
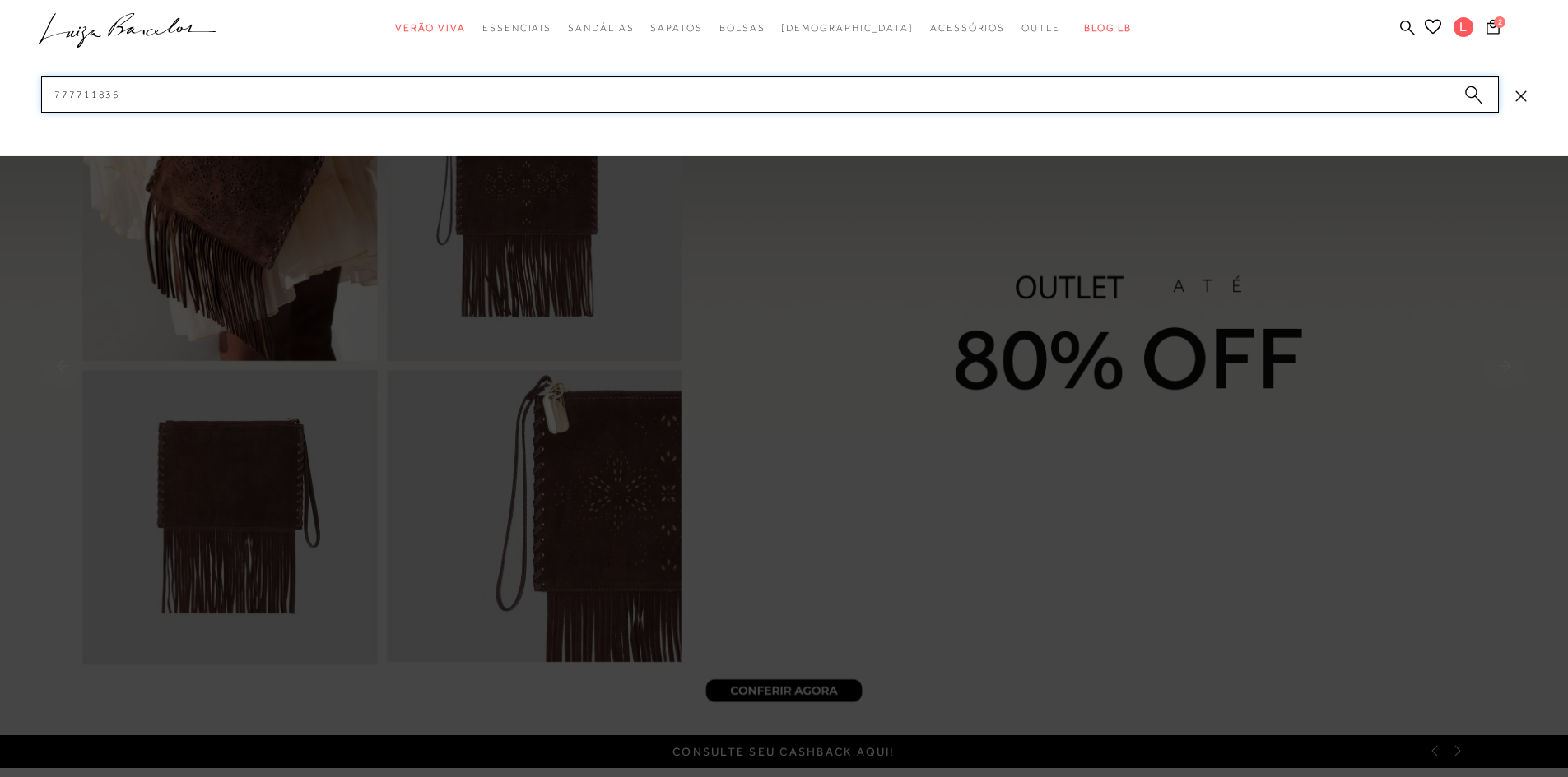
paste input "067352"
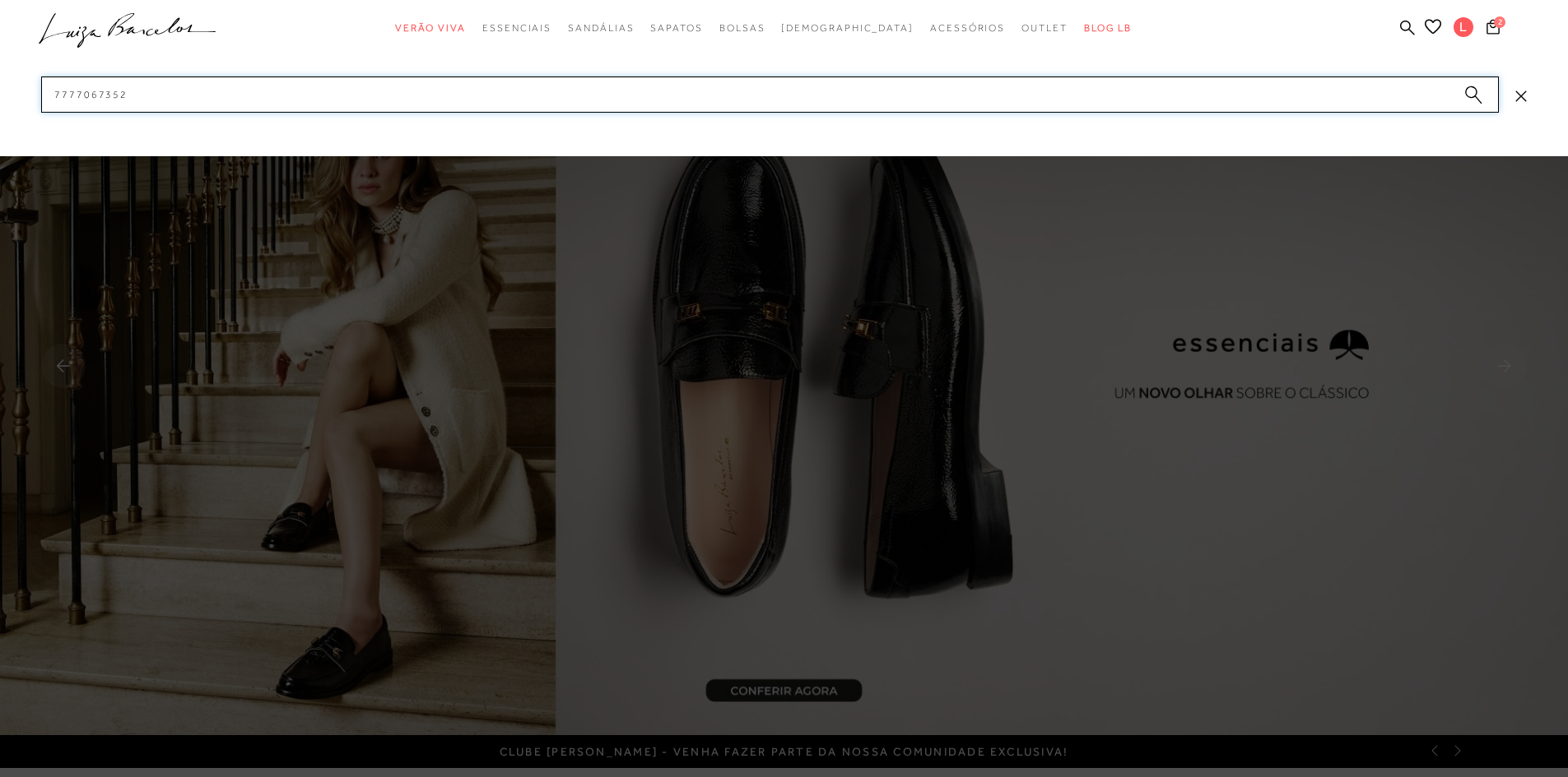
click at [354, 91] on input "7777067352" at bounding box center [770, 95] width 1457 height 37
paste input "606000064"
click at [384, 103] on input "606000064" at bounding box center [770, 95] width 1457 height 37
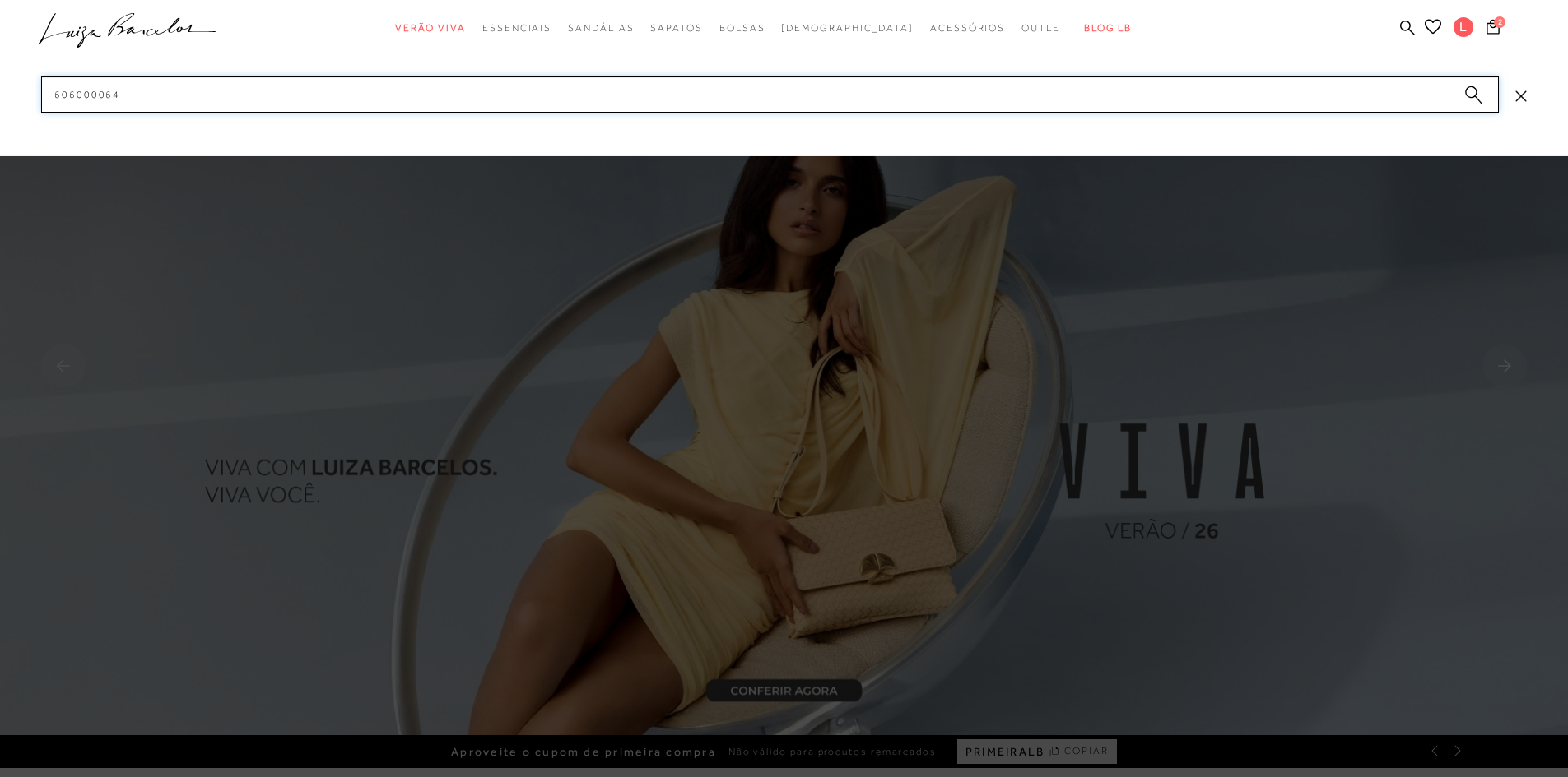
paste input "590002"
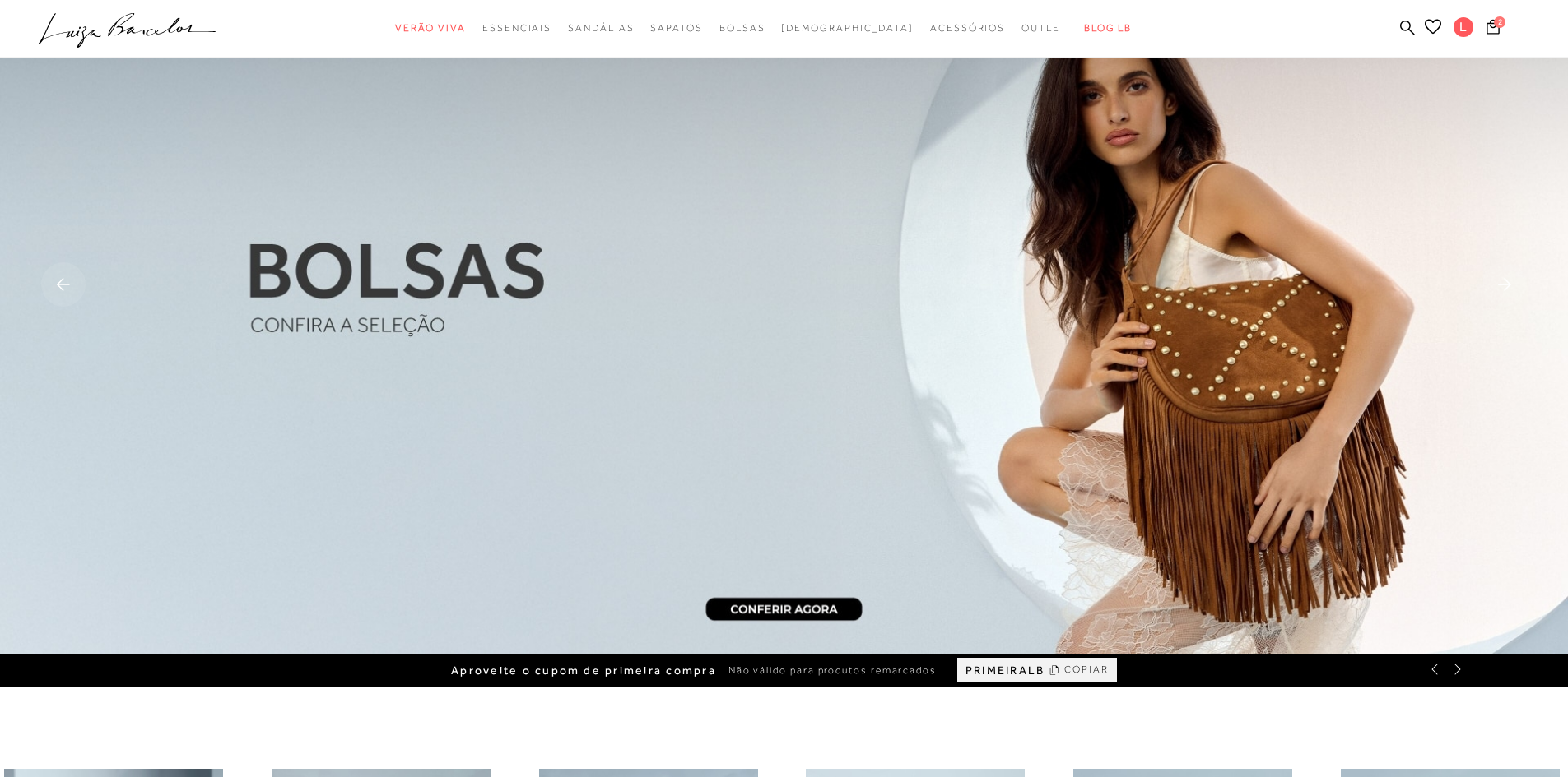
scroll to position [82, 0]
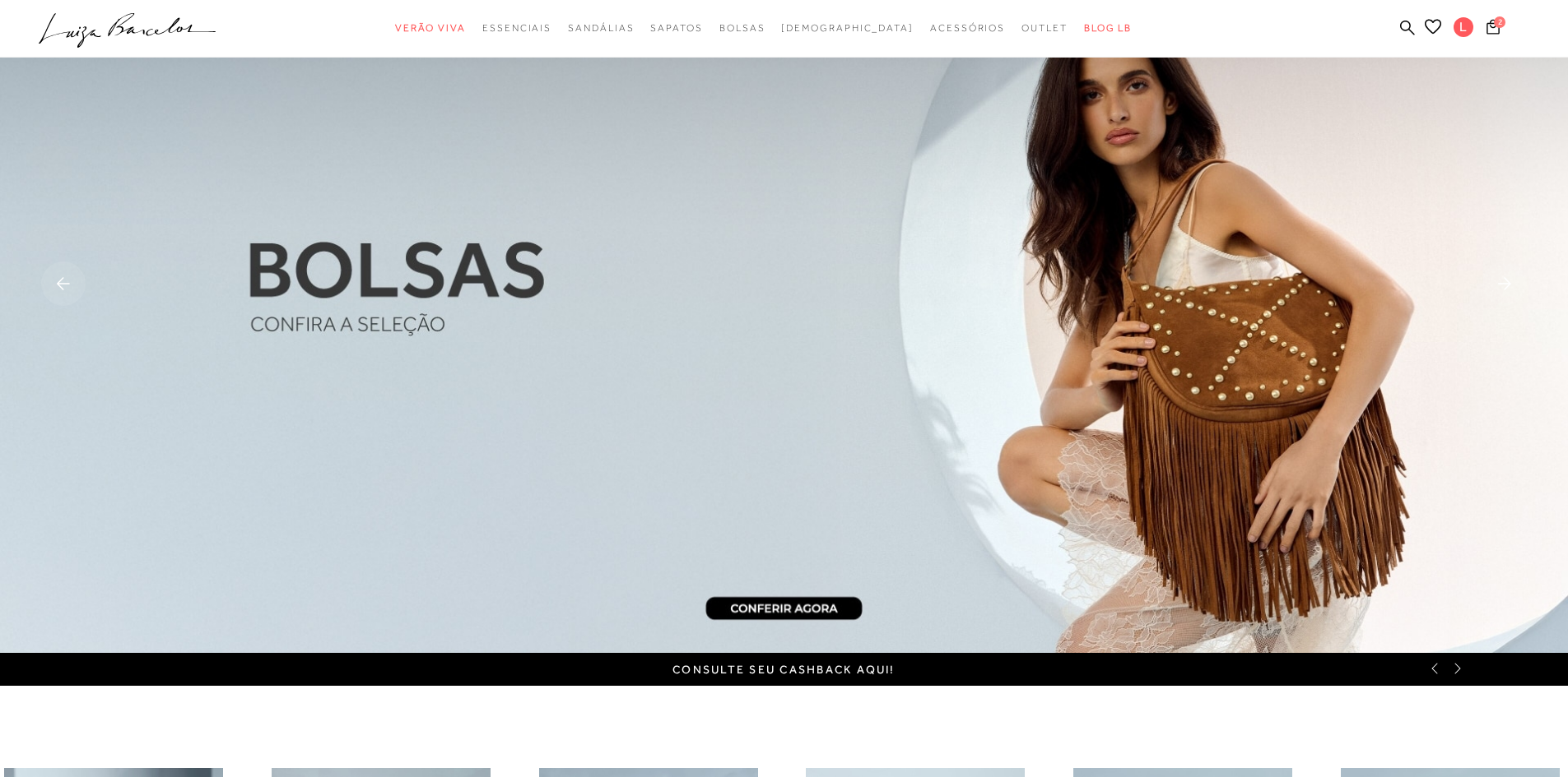
click at [1394, 31] on ul ".a{fill-rule:evenodd;} Verão Viva Em alta Favoritos das Influenciadoras Apostas…" at bounding box center [771, 28] width 1466 height 31
click at [1400, 27] on icon at bounding box center [1407, 27] width 15 height 15
click at [1404, 25] on icon at bounding box center [1407, 28] width 15 height 16
paste input "7777058080"
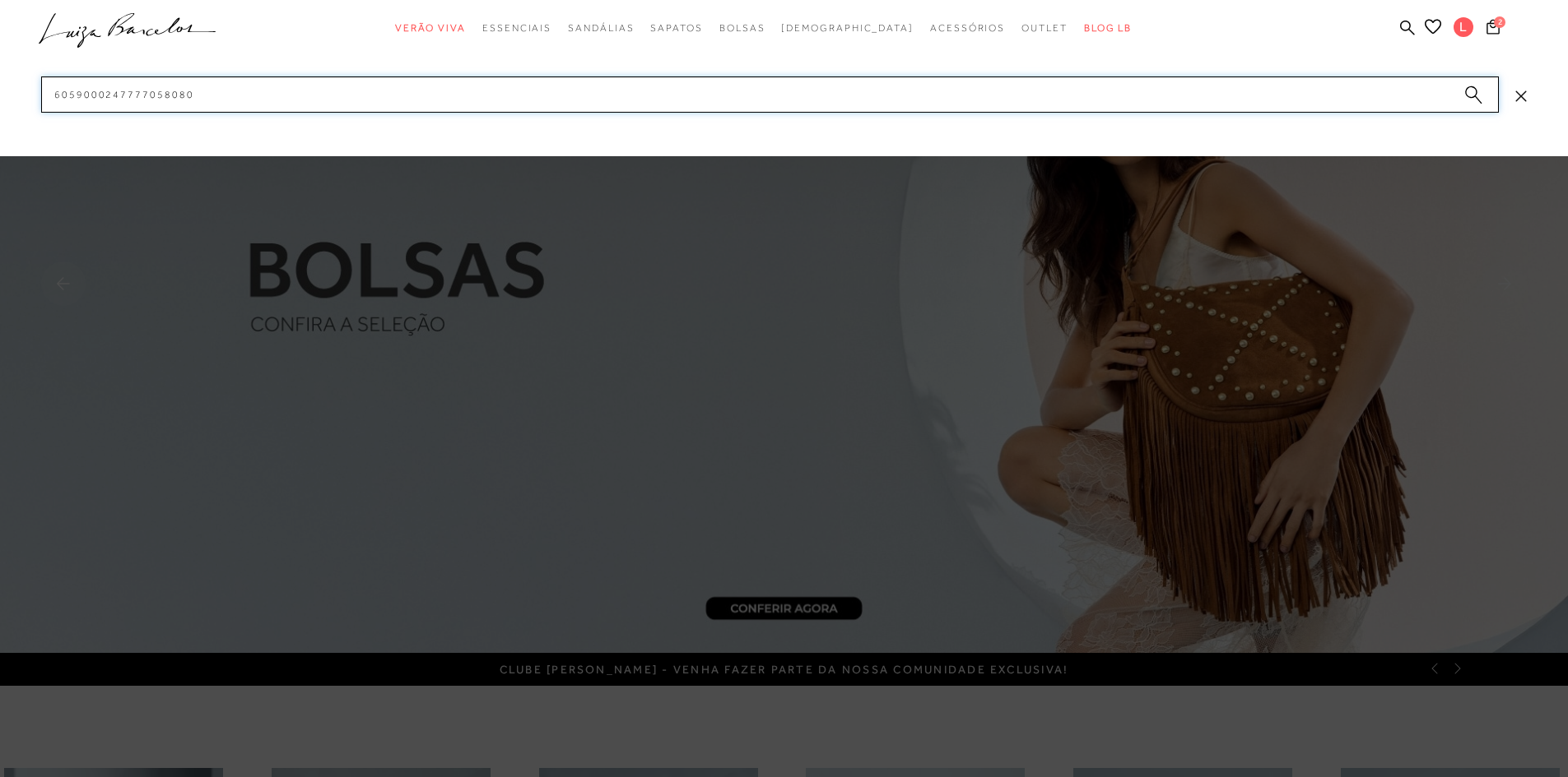
click at [977, 97] on input "6059000247777058080" at bounding box center [770, 95] width 1457 height 37
paste input
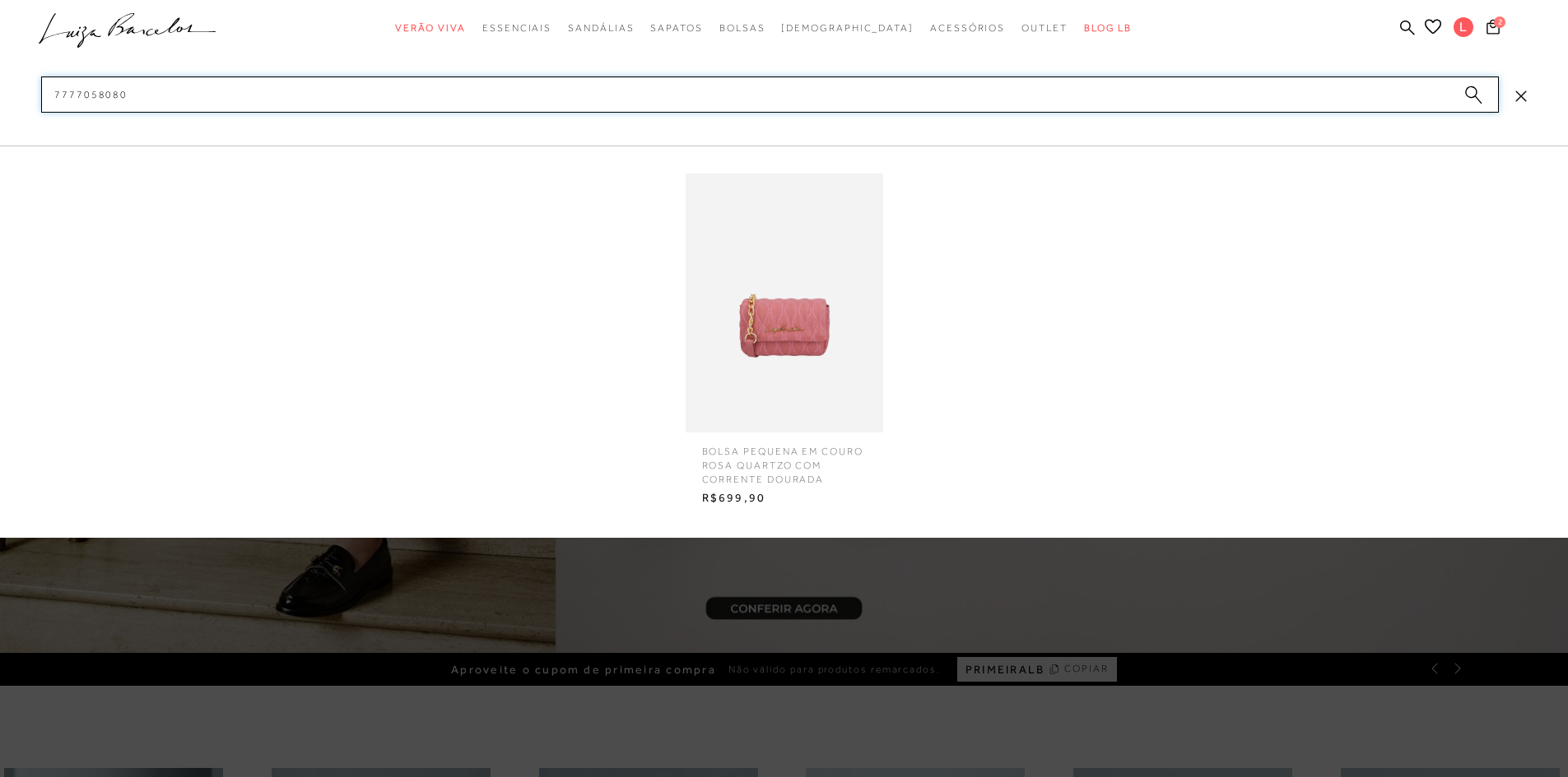
type input "7777058080"
click at [776, 330] on img at bounding box center [784, 303] width 197 height 259
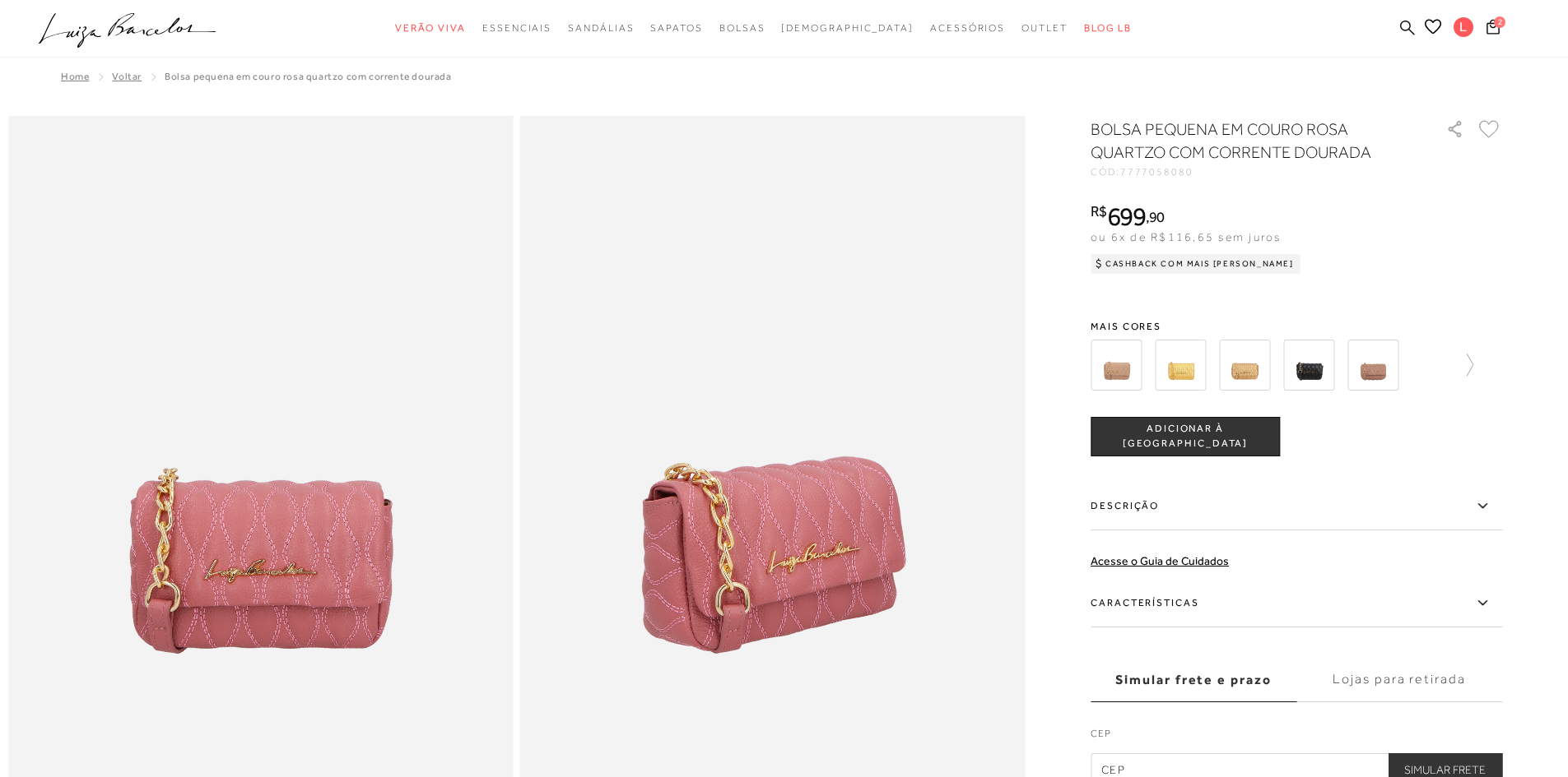
click at [1410, 27] on icon at bounding box center [1407, 27] width 15 height 15
paste input "139000114"
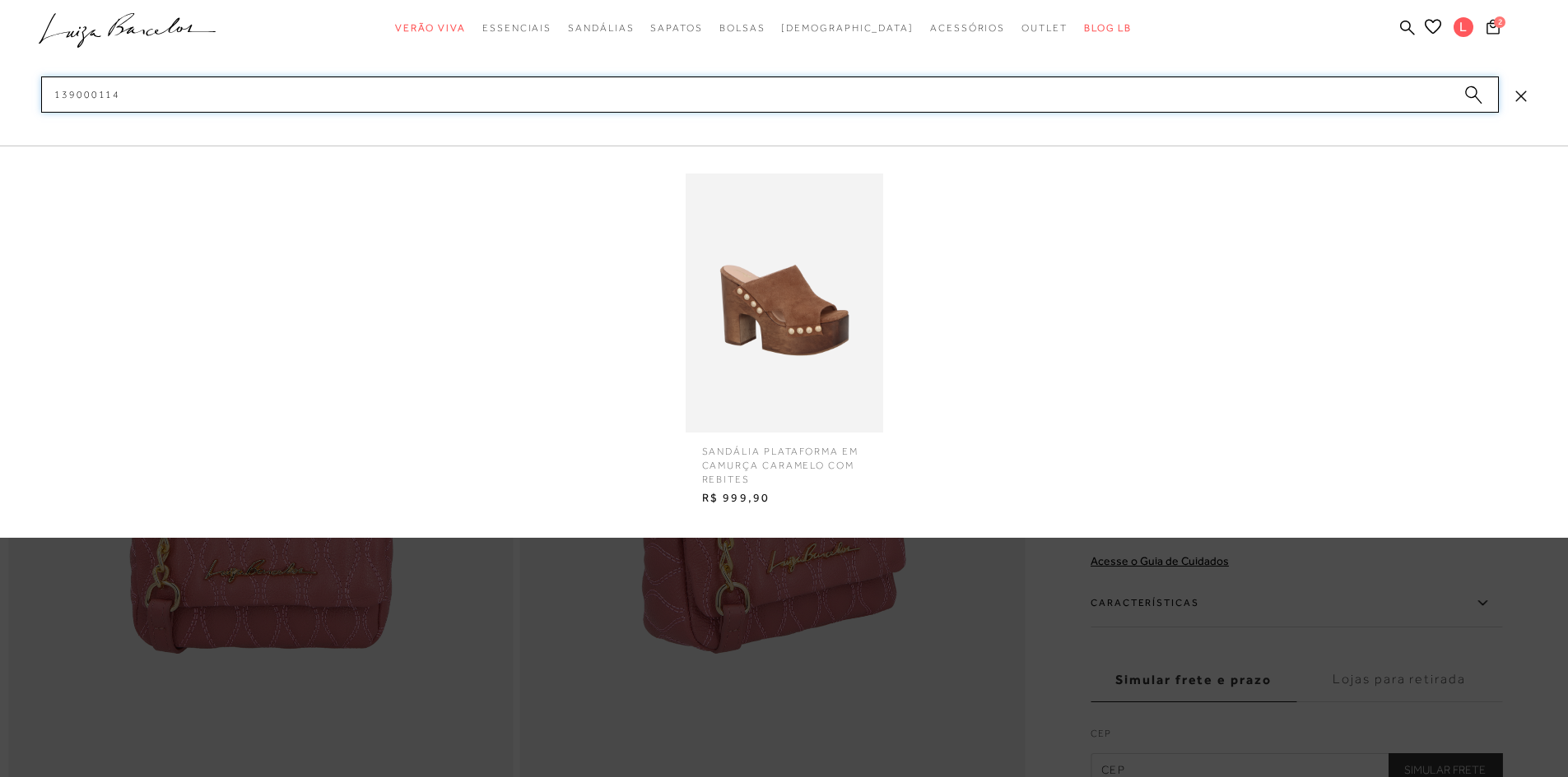
type input "139000114"
click at [866, 341] on img at bounding box center [784, 303] width 197 height 259
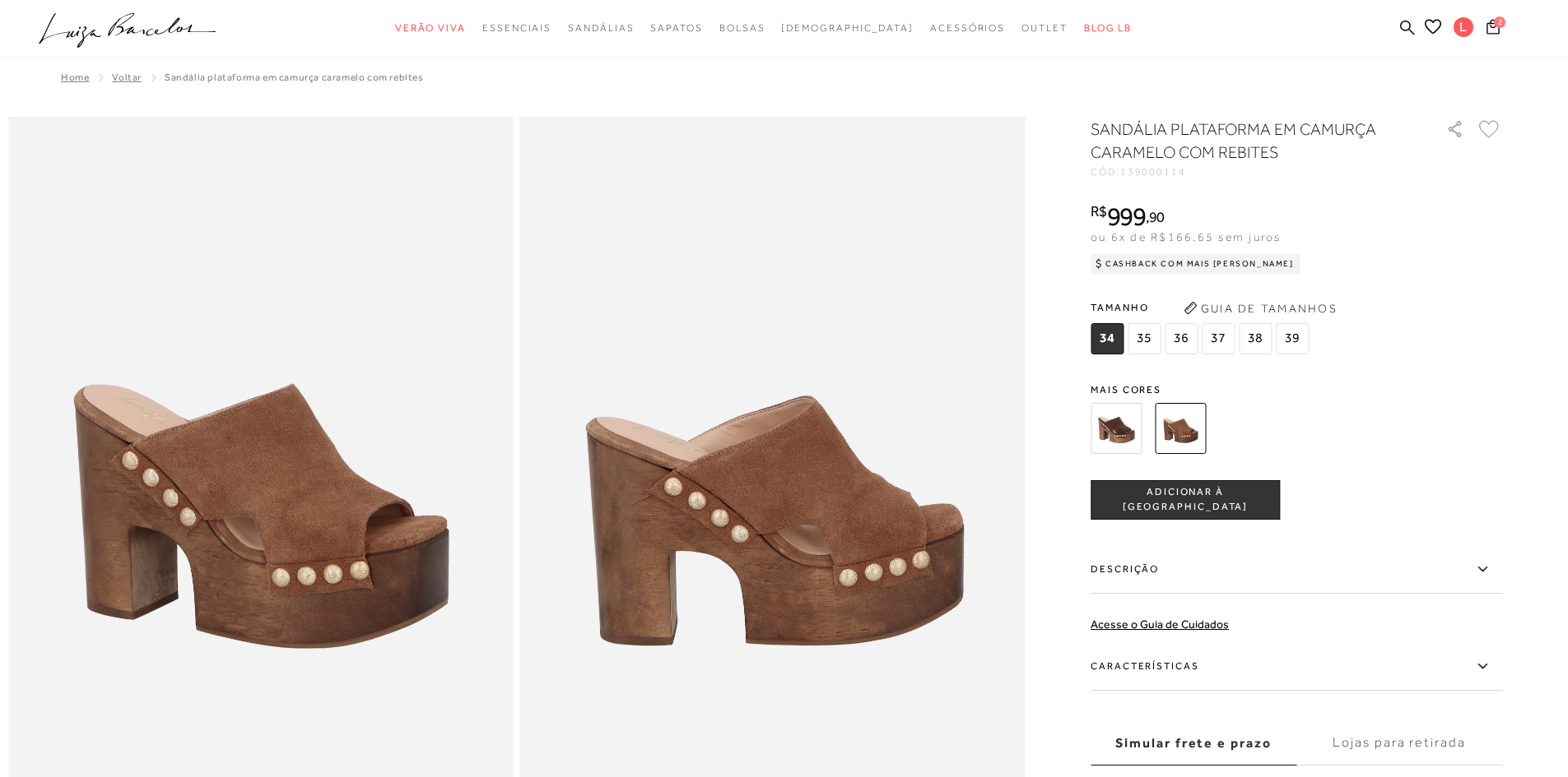
click at [1113, 427] on img at bounding box center [1116, 428] width 51 height 51
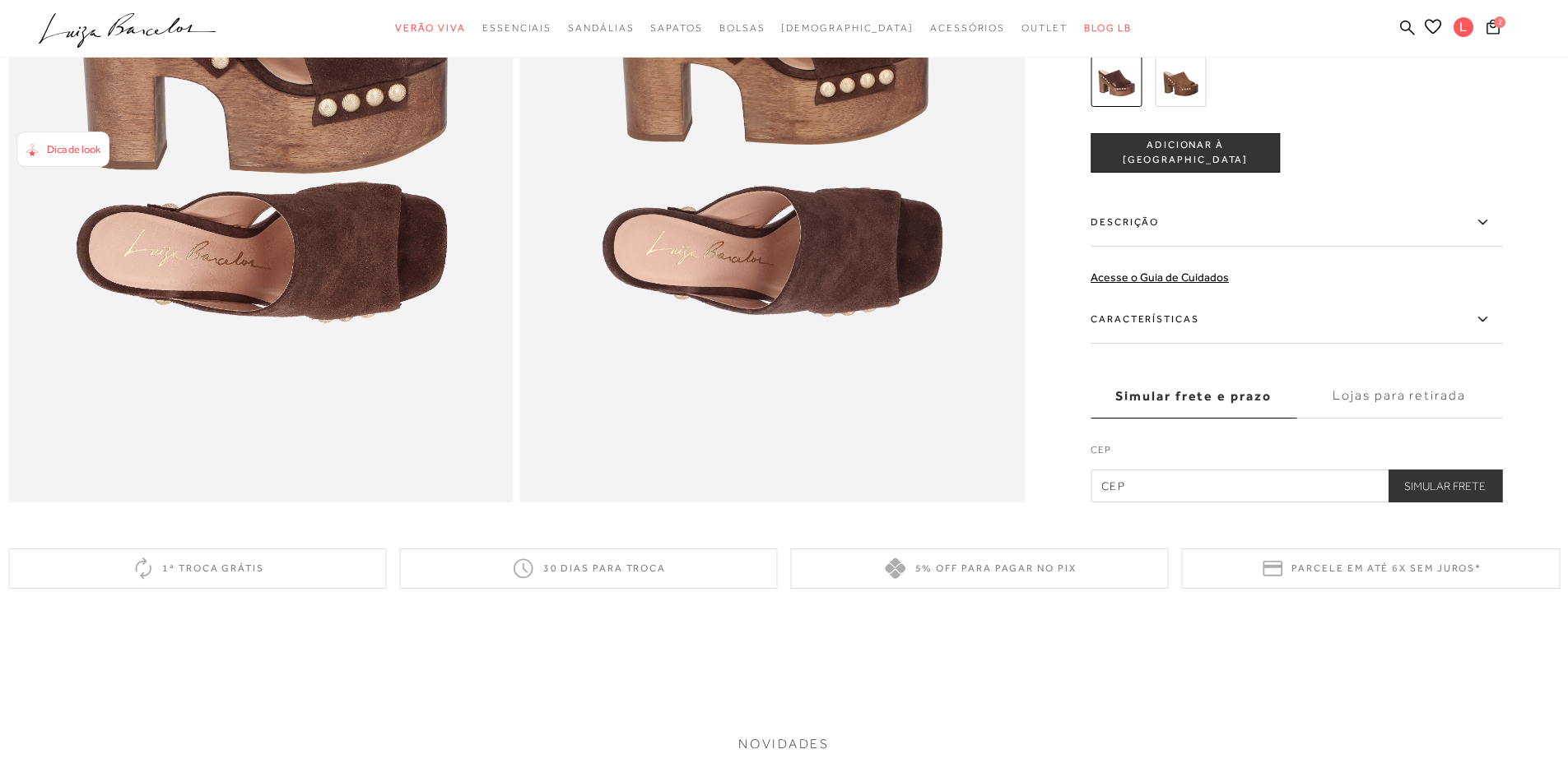
scroll to position [1645, 0]
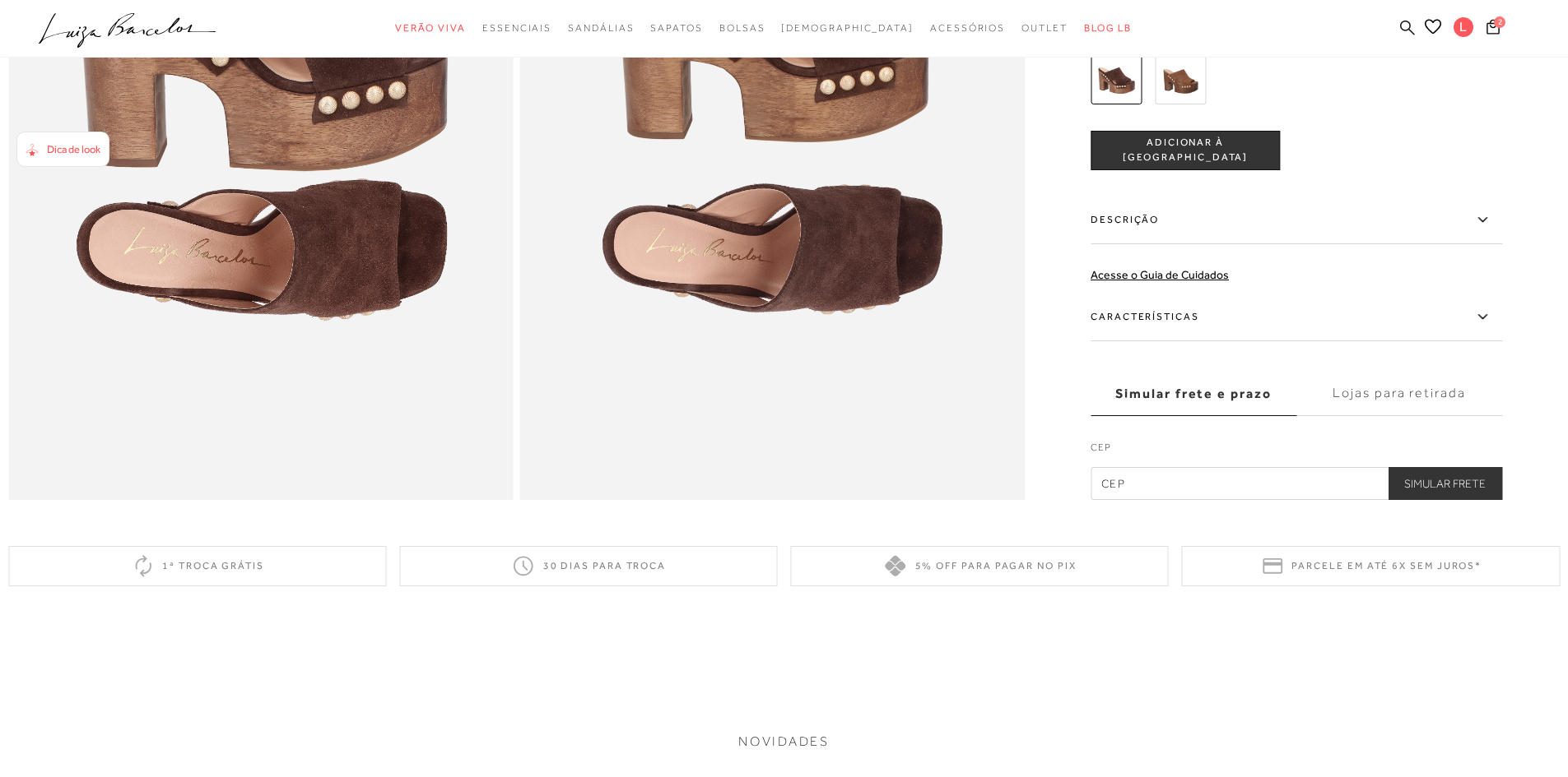
click at [1406, 25] on icon at bounding box center [1407, 28] width 15 height 16
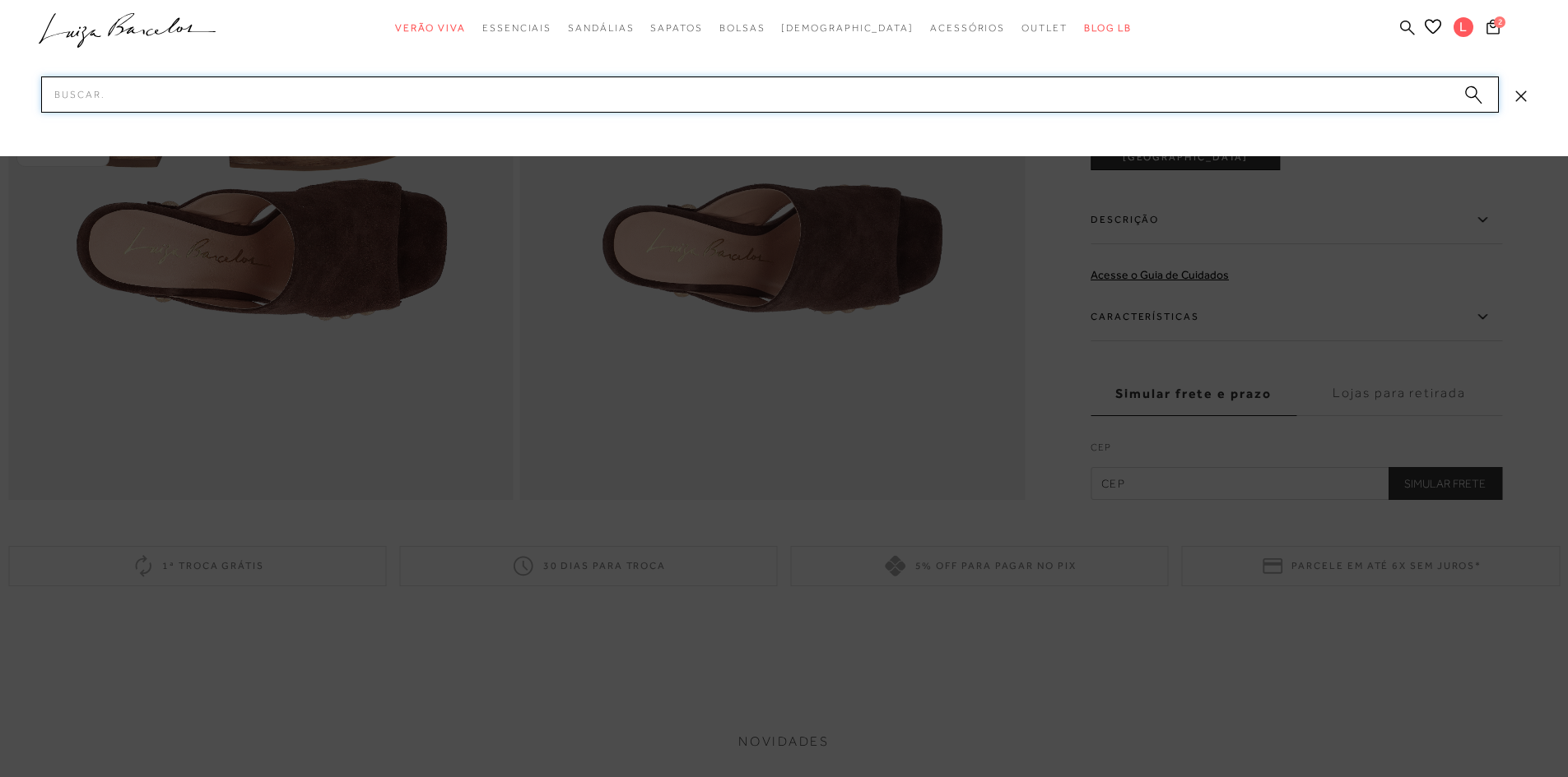
paste input "777712886"
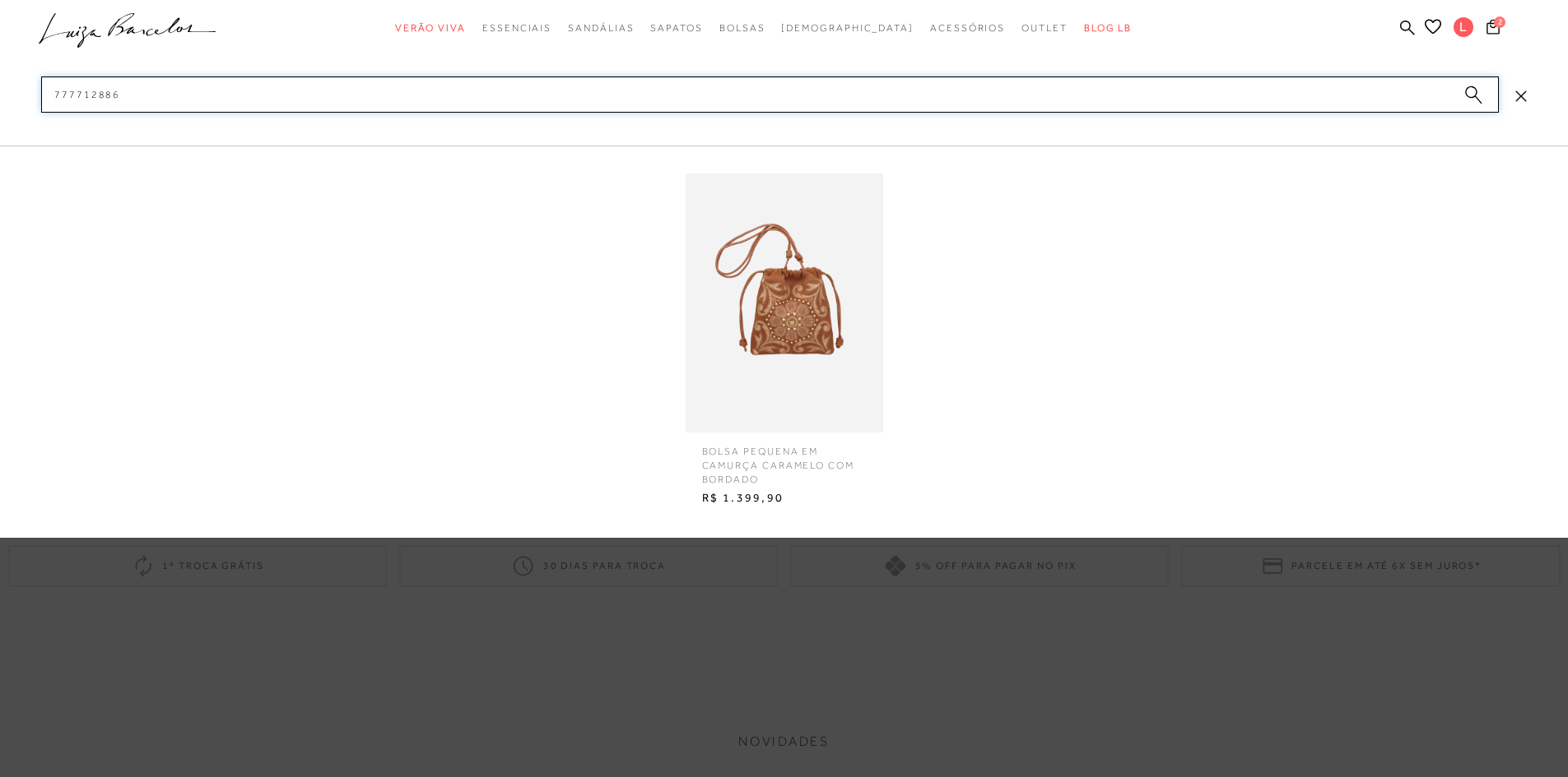
type input "777712886"
click at [843, 338] on img at bounding box center [784, 303] width 197 height 259
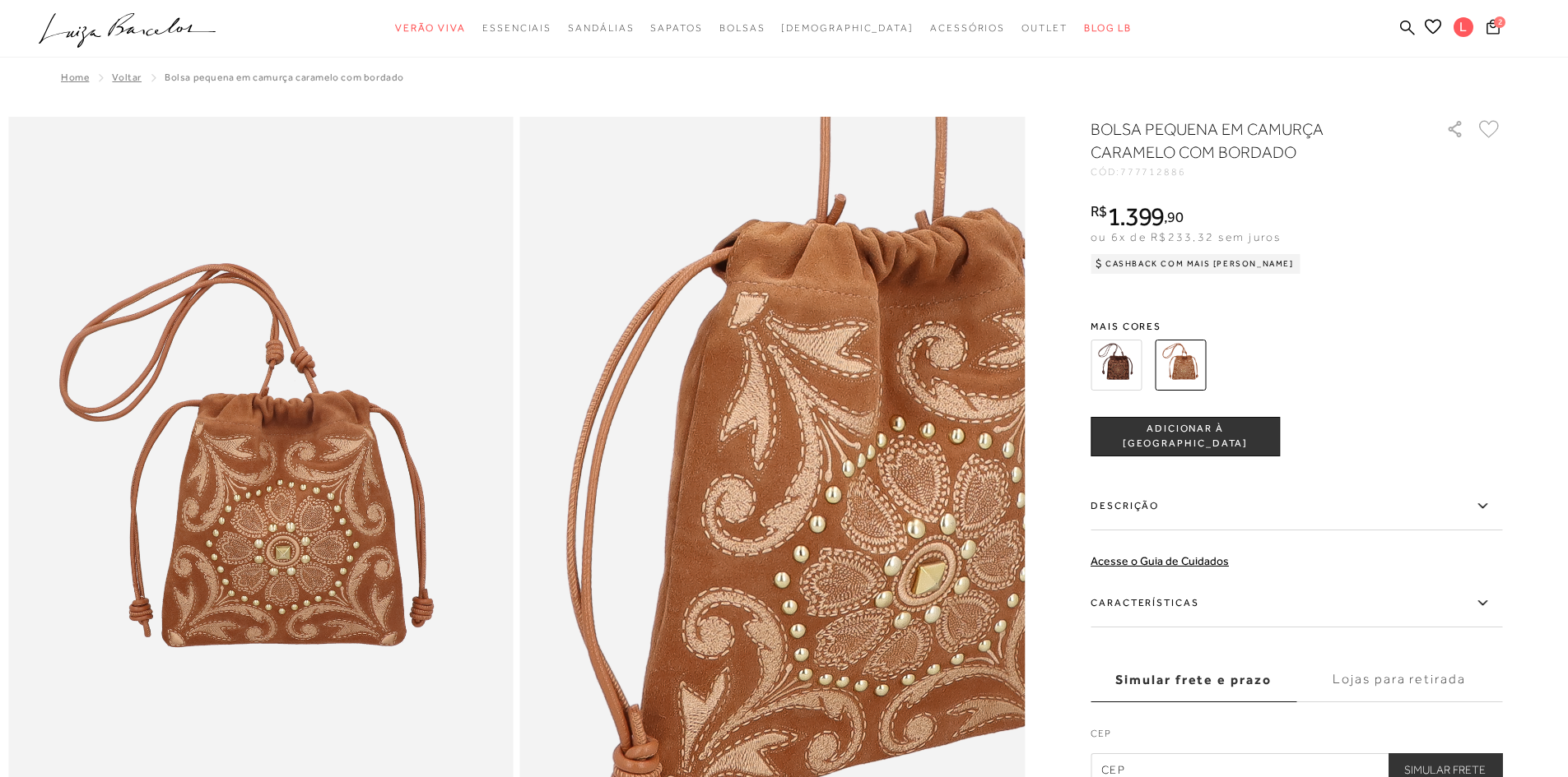
click at [1135, 364] on img at bounding box center [1116, 365] width 51 height 51
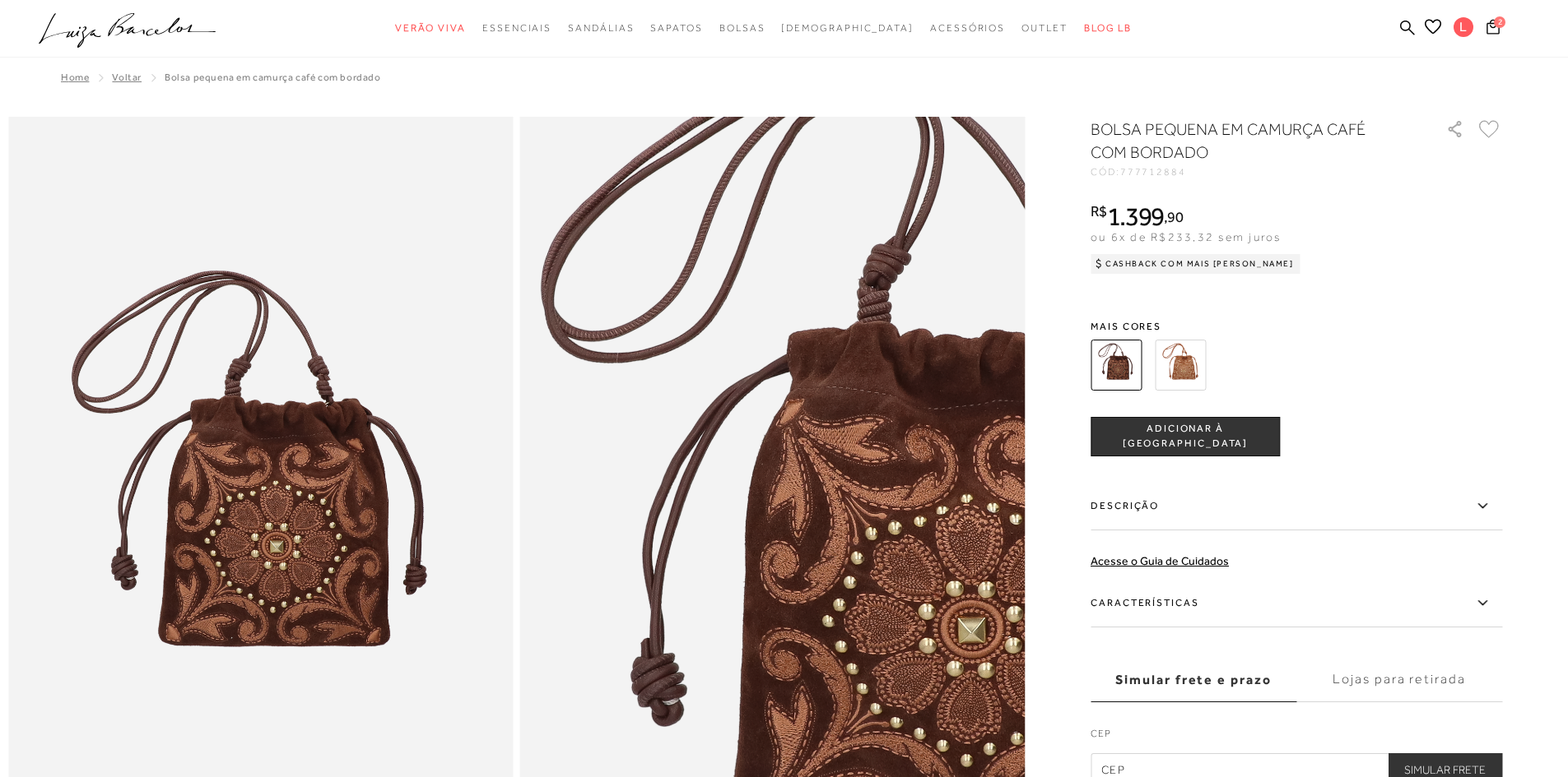
click at [1389, 354] on div at bounding box center [1277, 365] width 383 height 61
